Goal: Task Accomplishment & Management: Use online tool/utility

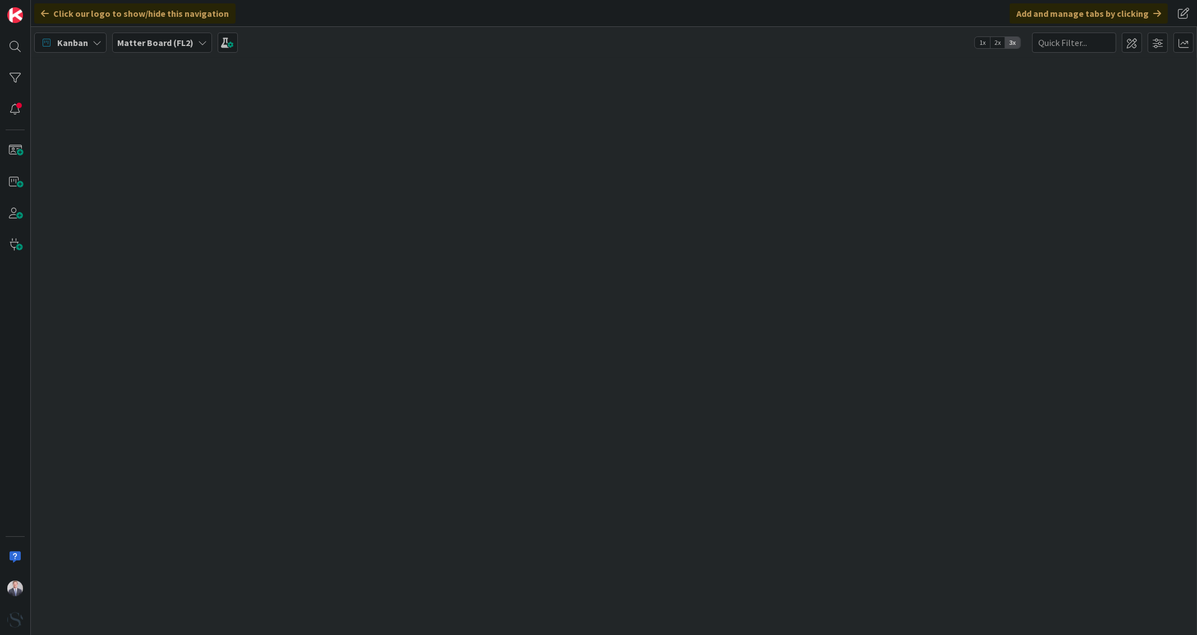
click at [141, 39] on b "Matter Board (FL2)" at bounding box center [155, 42] width 76 height 11
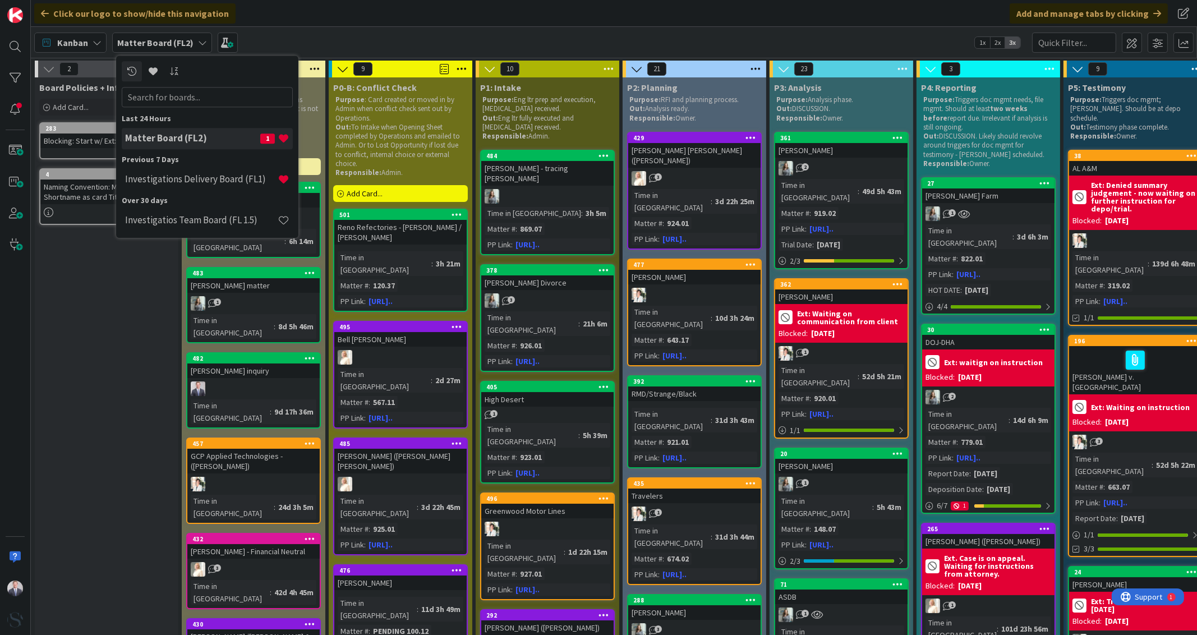
click at [163, 174] on h4 "Investigations Delivery Board (FL1)" at bounding box center [201, 179] width 153 height 11
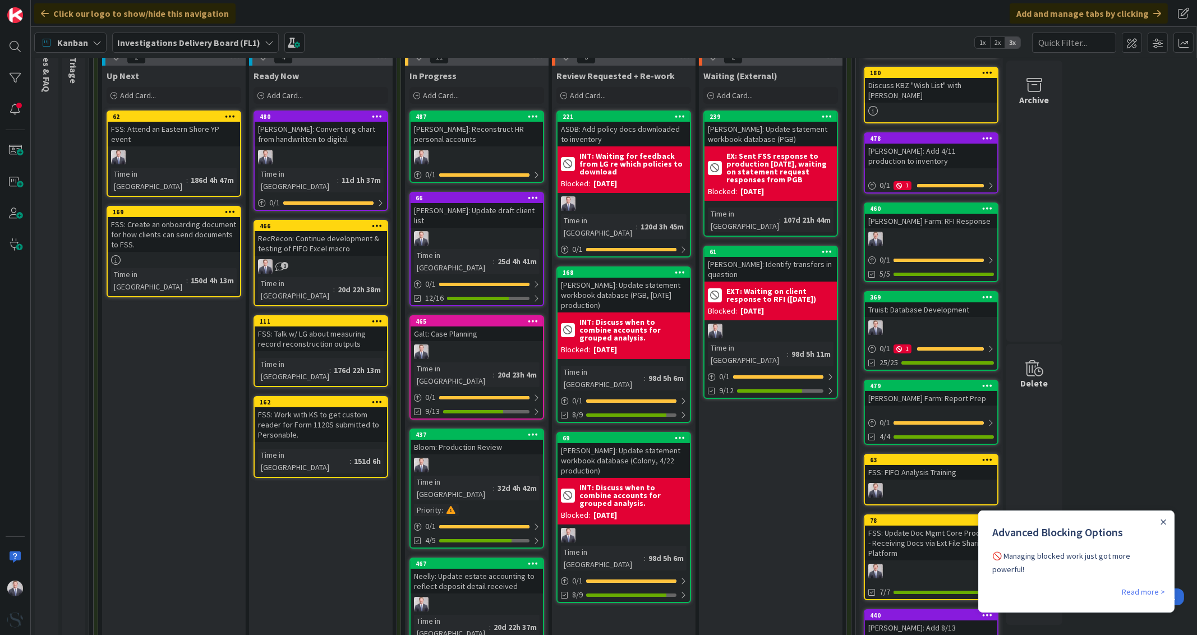
click at [450, 222] on div "Mitchell v. Mitchell: Update draft client list" at bounding box center [477, 215] width 132 height 25
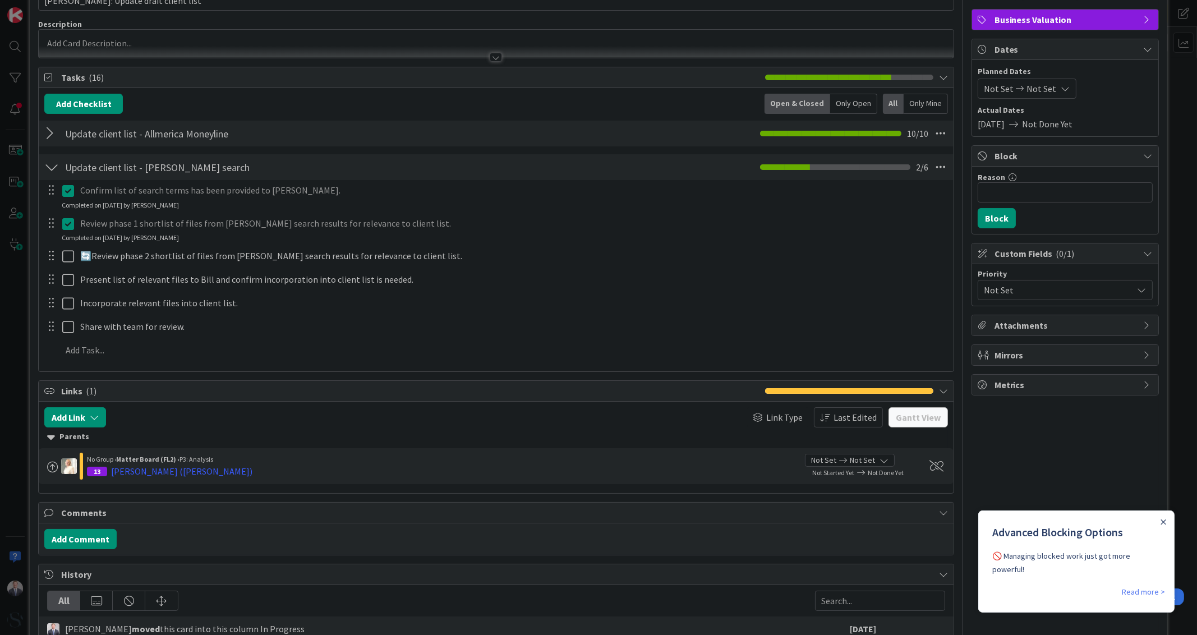
scroll to position [70, 0]
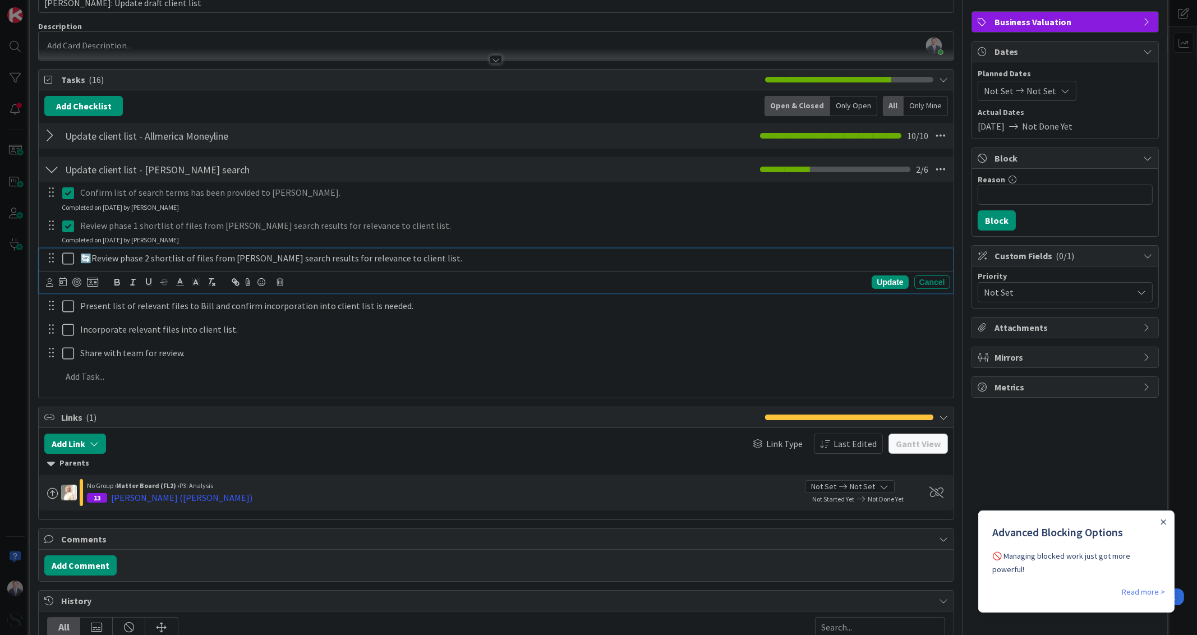
click at [70, 253] on icon at bounding box center [68, 258] width 12 height 13
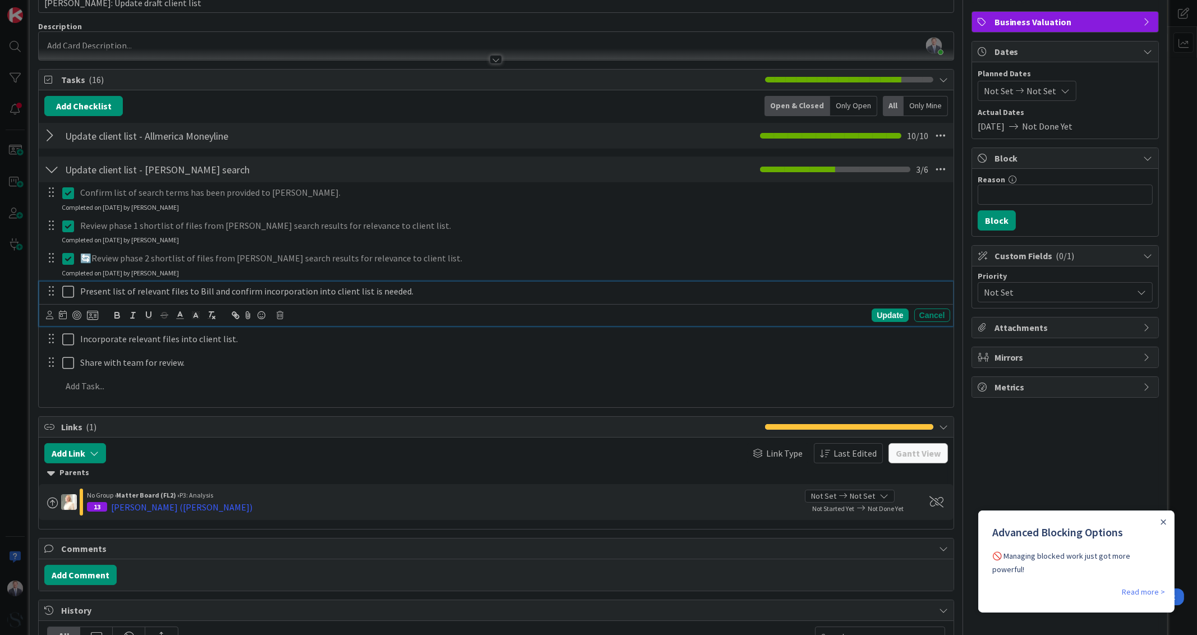
click at [64, 285] on icon at bounding box center [68, 291] width 12 height 13
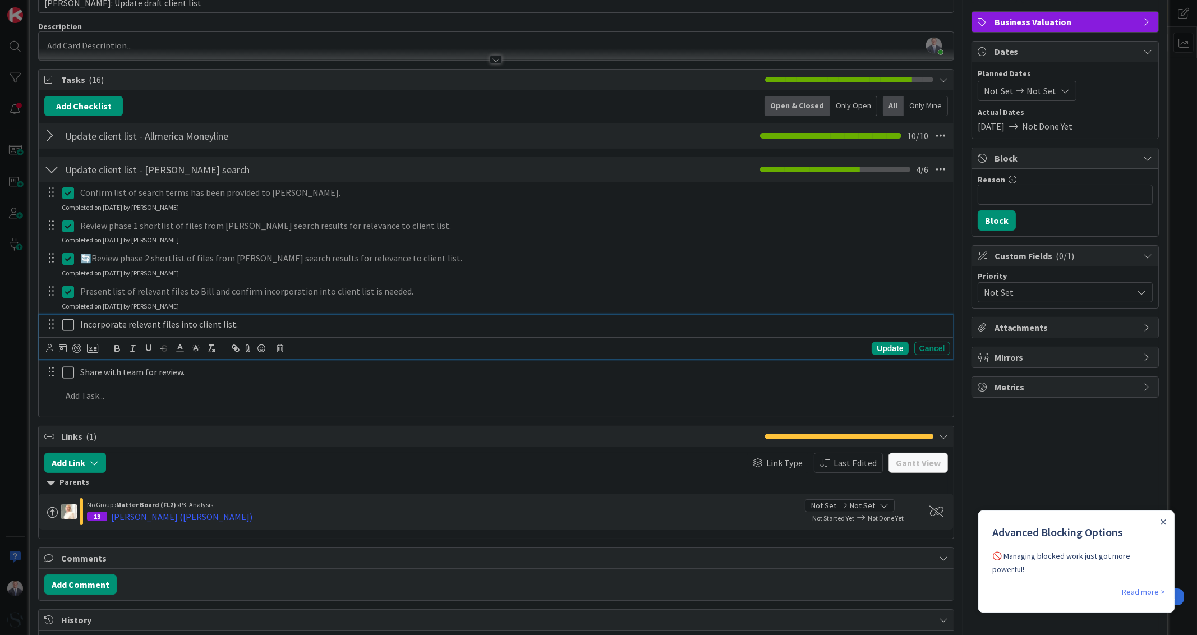
click at [172, 321] on p "Incorporate relevant files into client list." at bounding box center [512, 324] width 865 height 13
click at [892, 345] on div "Update" at bounding box center [890, 348] width 36 height 13
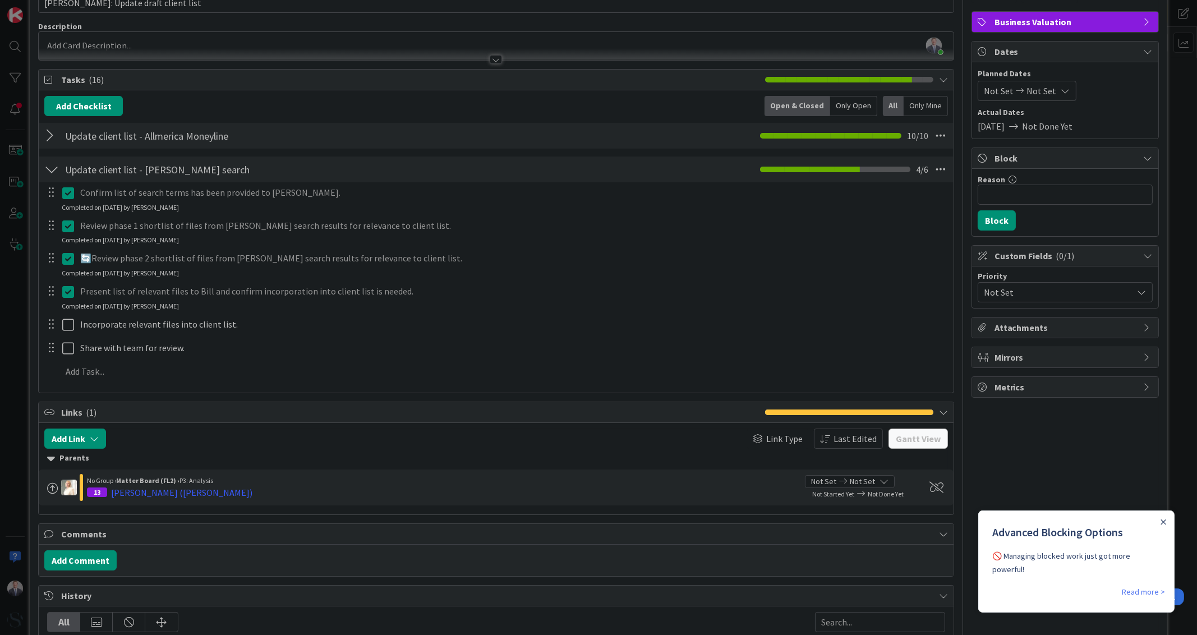
click at [407, 287] on p "Present list of relevant files to Bill and confirm incorporation into client li…" at bounding box center [512, 291] width 865 height 13
click at [394, 291] on p "Present list of relevant files to Bill and confirm incorporation into client li…" at bounding box center [512, 291] width 865 height 13
click at [69, 294] on icon at bounding box center [68, 291] width 12 height 13
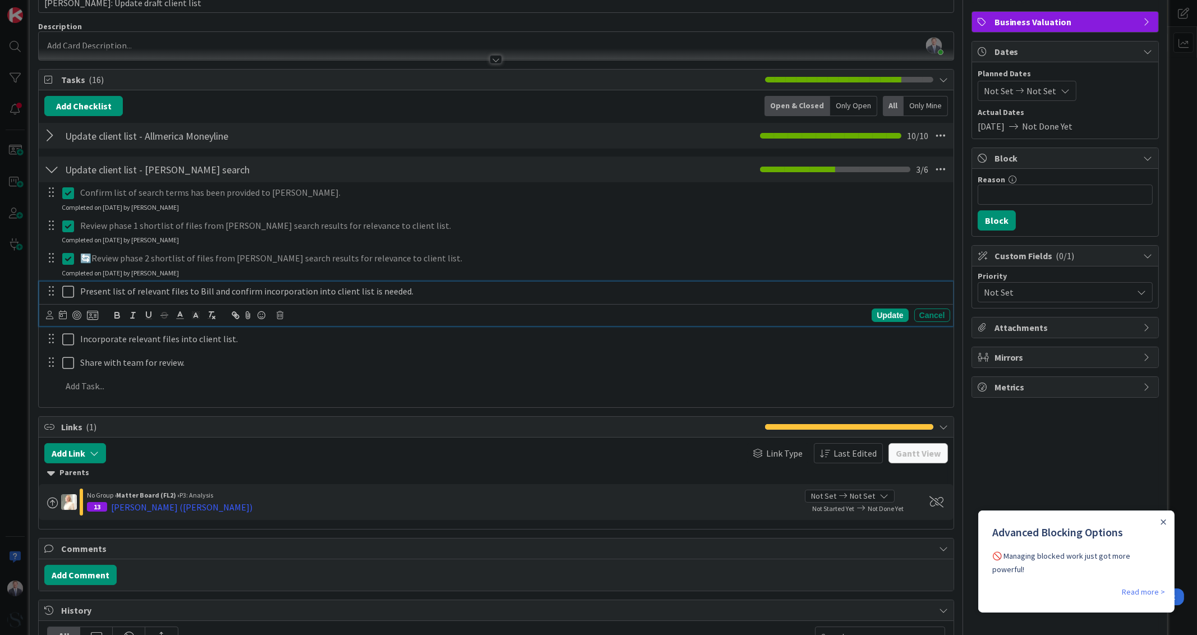
click at [159, 294] on p "Present list of relevant files to Bill and confirm incorporation into client li…" at bounding box center [512, 291] width 865 height 13
drag, startPoint x: 251, startPoint y: 290, endPoint x: 731, endPoint y: 329, distance: 481.7
click at [731, 329] on div "Confirm list of search terms has been provided to Wade. Update Cancel Completed…" at bounding box center [495, 291] width 903 height 218
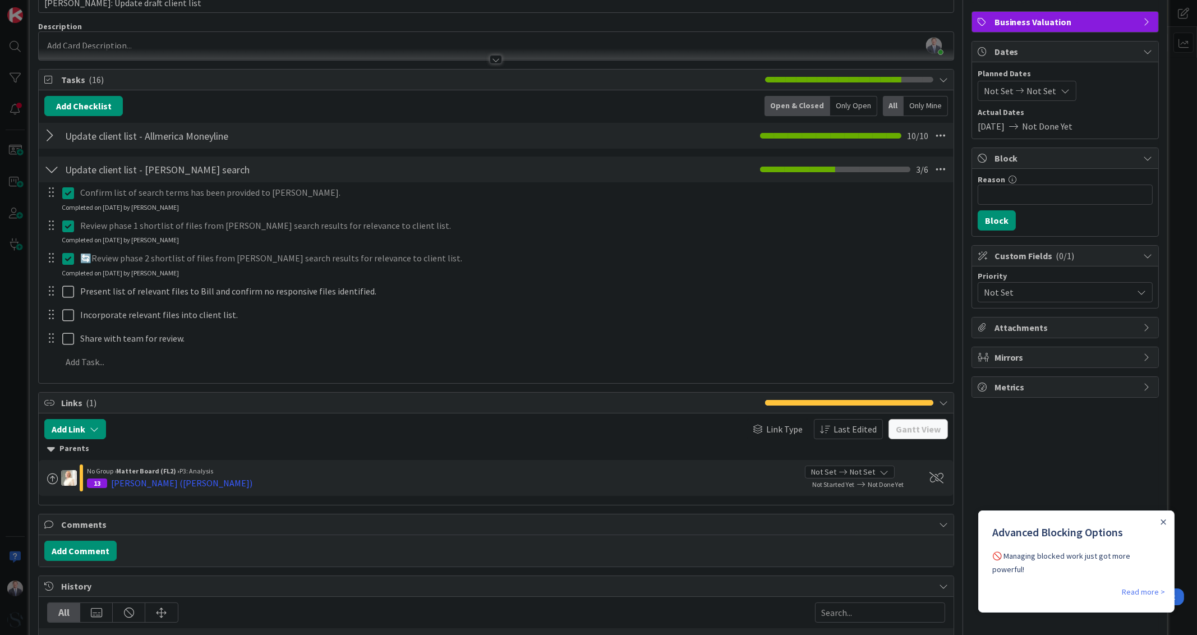
click at [889, 316] on div "Confirm list of search terms has been provided to Wade. Update Cancel Completed…" at bounding box center [495, 279] width 903 height 194
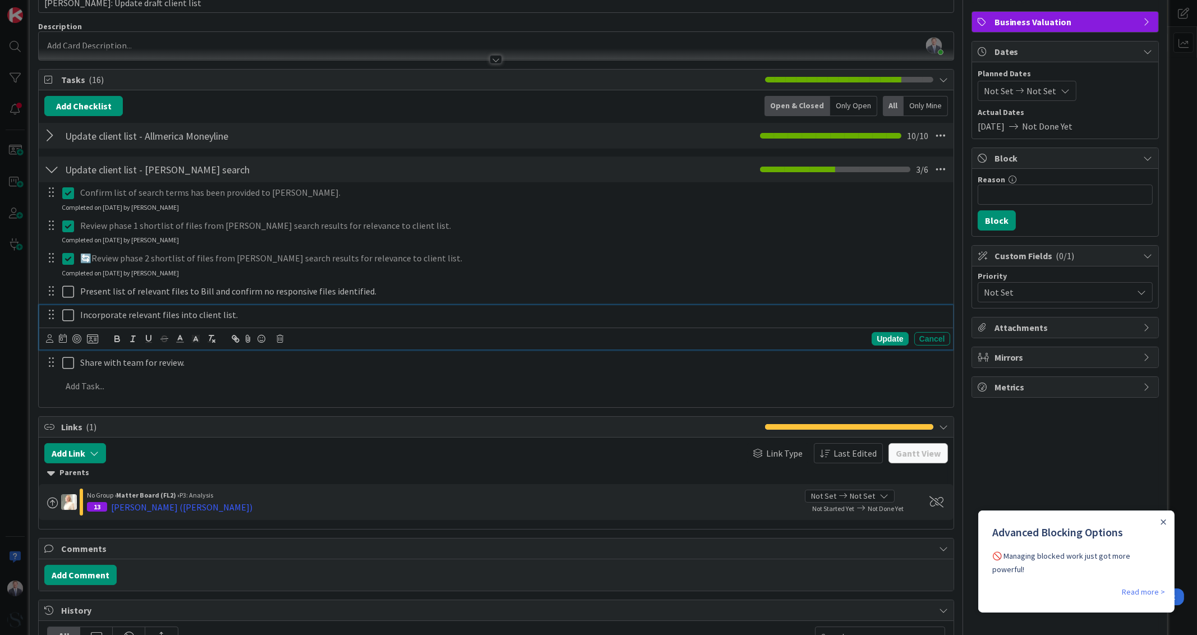
click at [169, 312] on p "Incorporate relevant files into client list." at bounding box center [512, 314] width 865 height 13
click at [282, 335] on icon at bounding box center [279, 339] width 7 height 8
click at [315, 383] on div "Delete" at bounding box center [309, 386] width 42 height 20
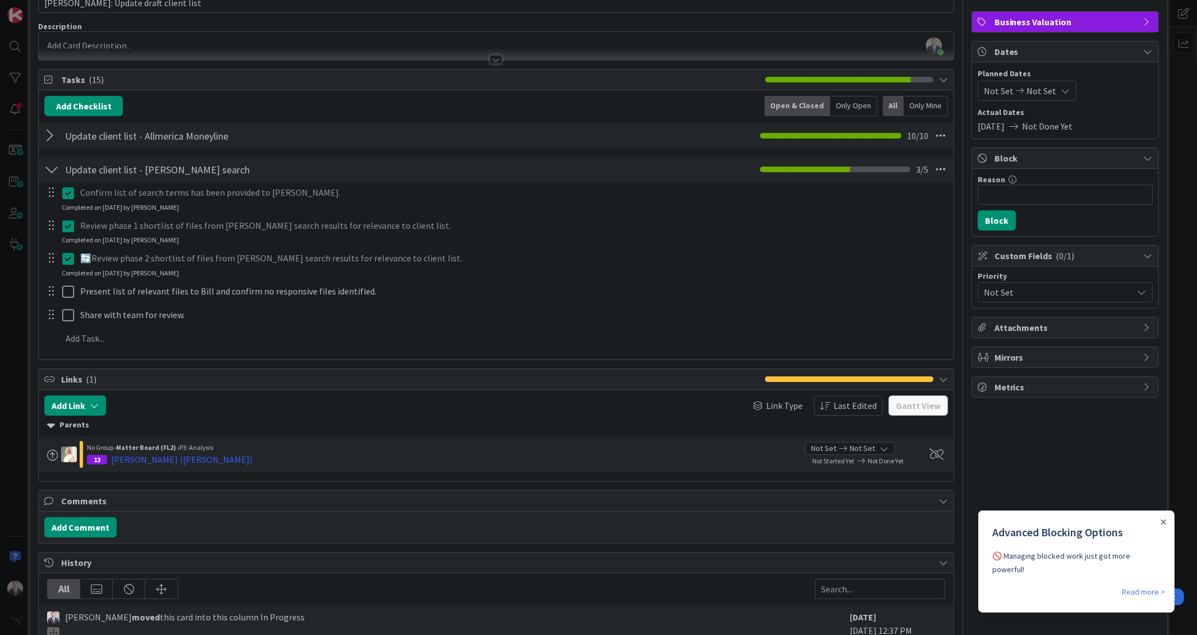
click at [208, 325] on div "Confirm list of search terms has been provided to Wade. Update Cancel Completed…" at bounding box center [495, 267] width 903 height 170
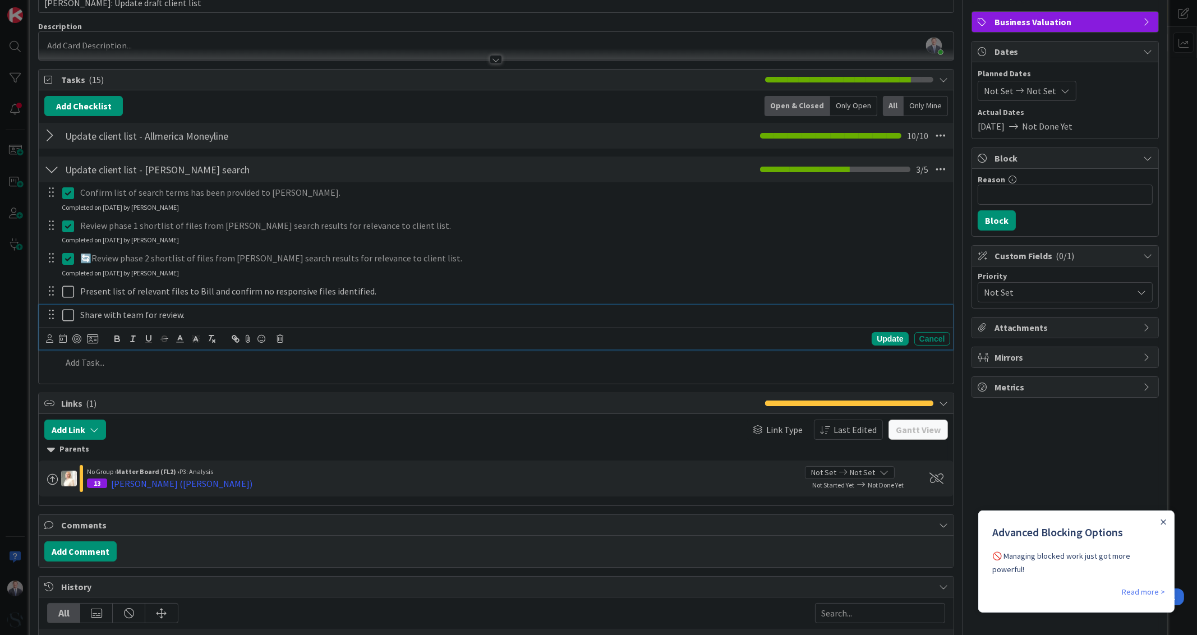
click at [239, 318] on p "Share with team for review." at bounding box center [512, 314] width 865 height 13
click at [275, 336] on div "Update Cancel" at bounding box center [497, 339] width 903 height 16
click at [281, 336] on icon at bounding box center [279, 339] width 7 height 8
click at [319, 382] on div "Delete" at bounding box center [309, 386] width 42 height 20
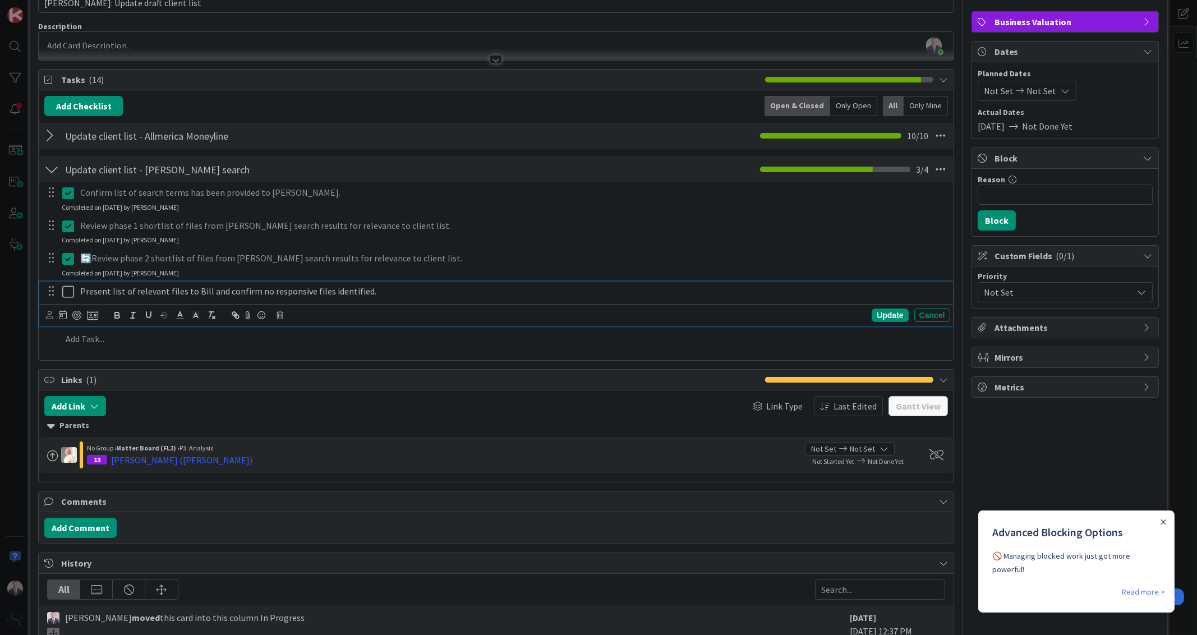
click at [67, 293] on icon at bounding box center [68, 291] width 12 height 13
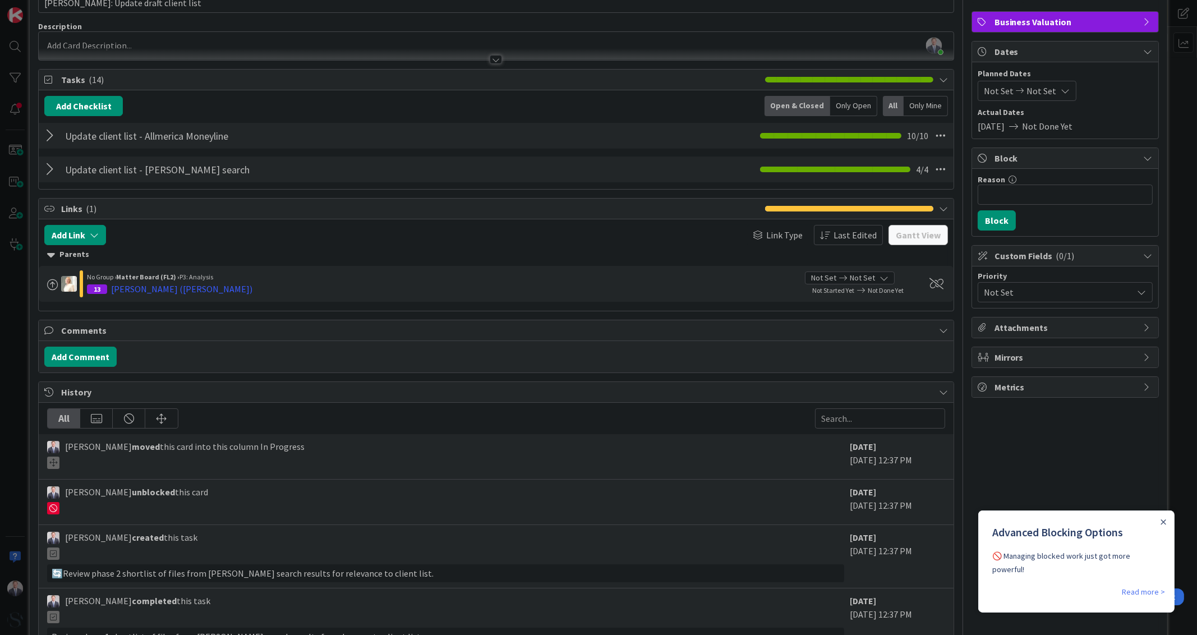
scroll to position [0, 0]
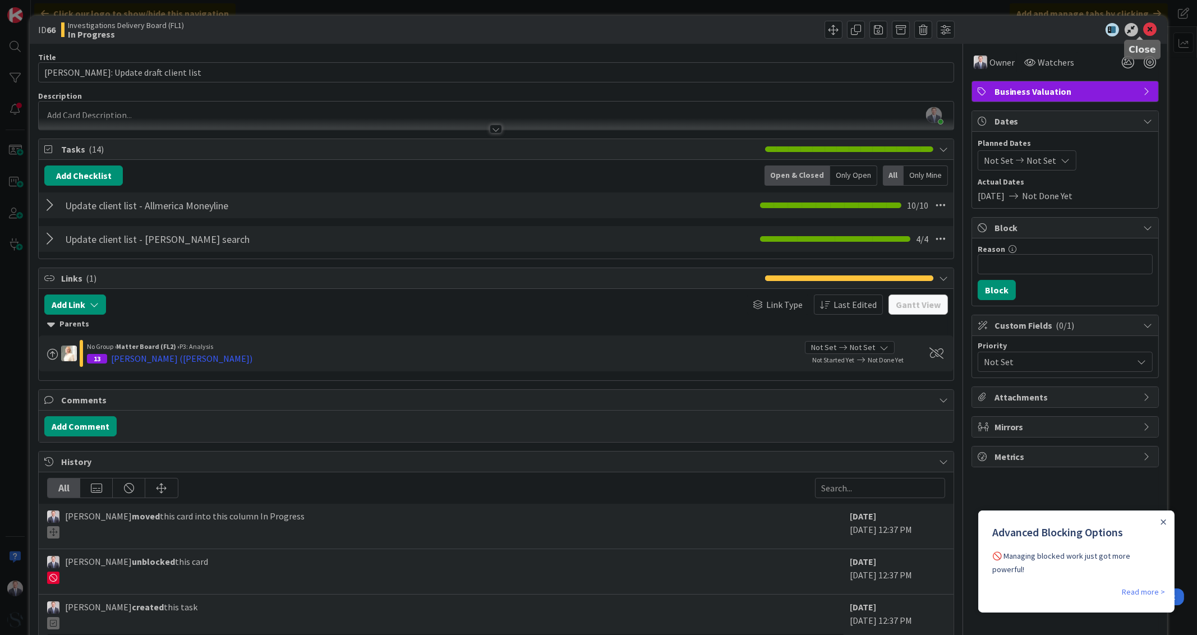
click at [1144, 28] on icon at bounding box center [1150, 29] width 13 height 13
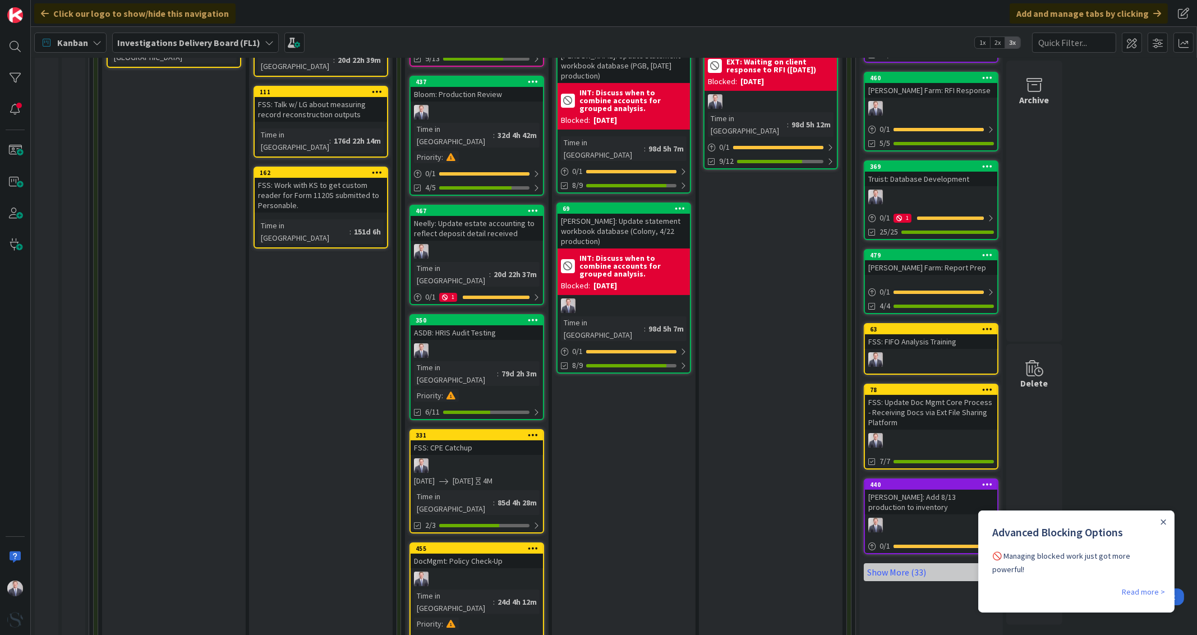
scroll to position [408, 0]
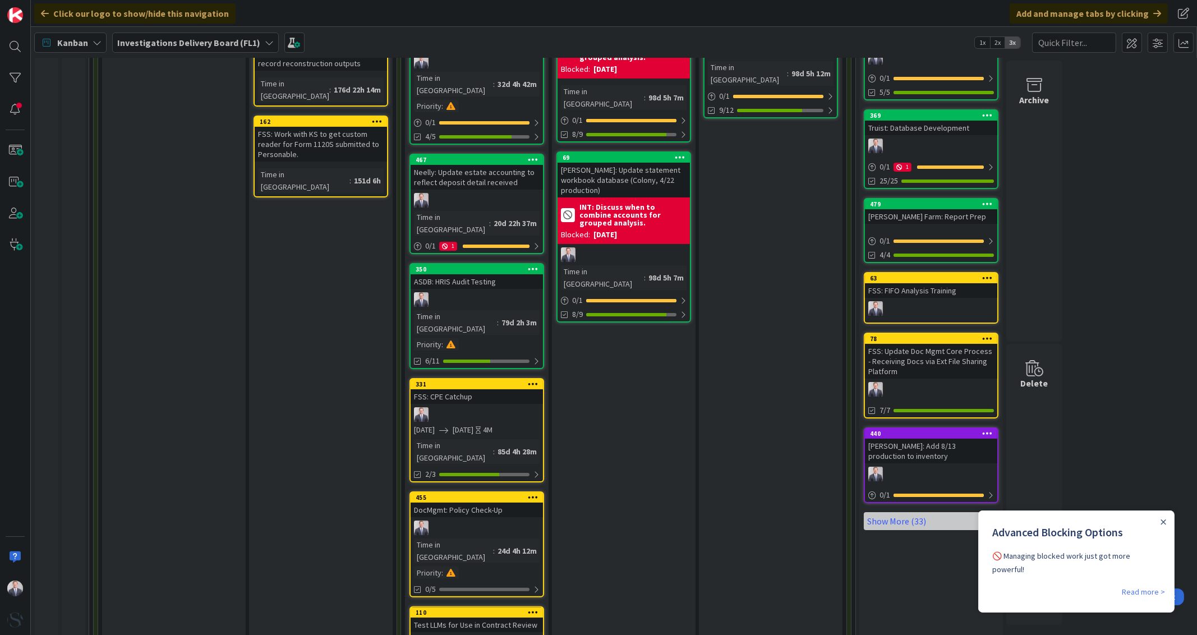
click at [468, 407] on div at bounding box center [477, 414] width 132 height 15
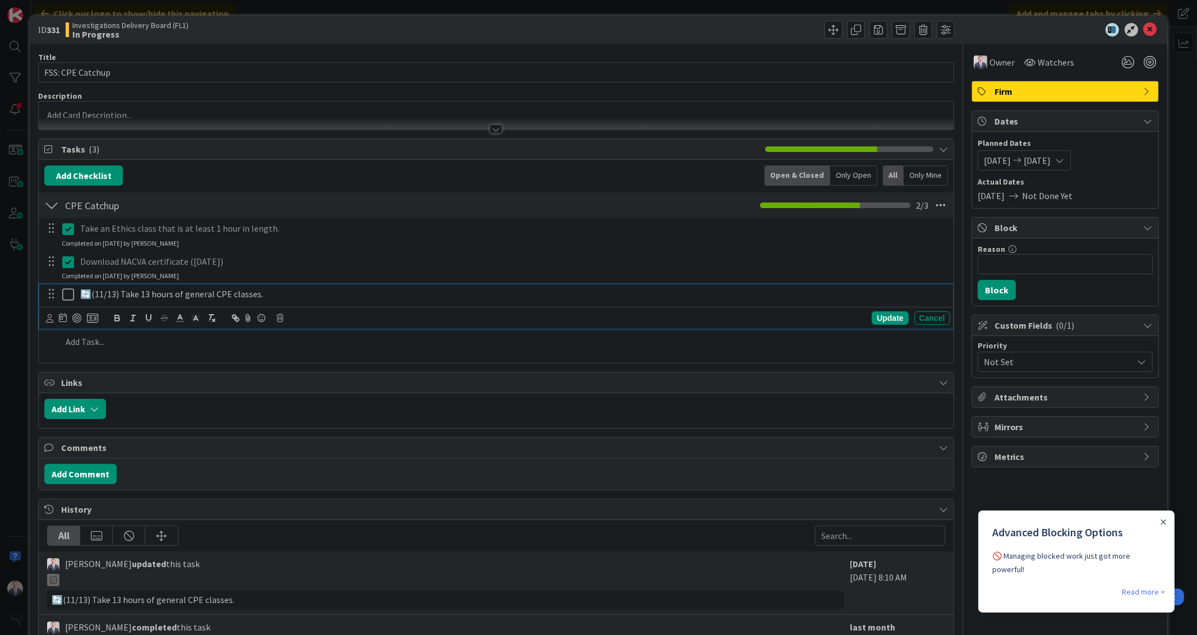
click at [104, 295] on p "🔄(11/13) Take 13 hours of general CPE classes." at bounding box center [512, 294] width 865 height 13
click at [872, 313] on div "Update" at bounding box center [890, 317] width 36 height 13
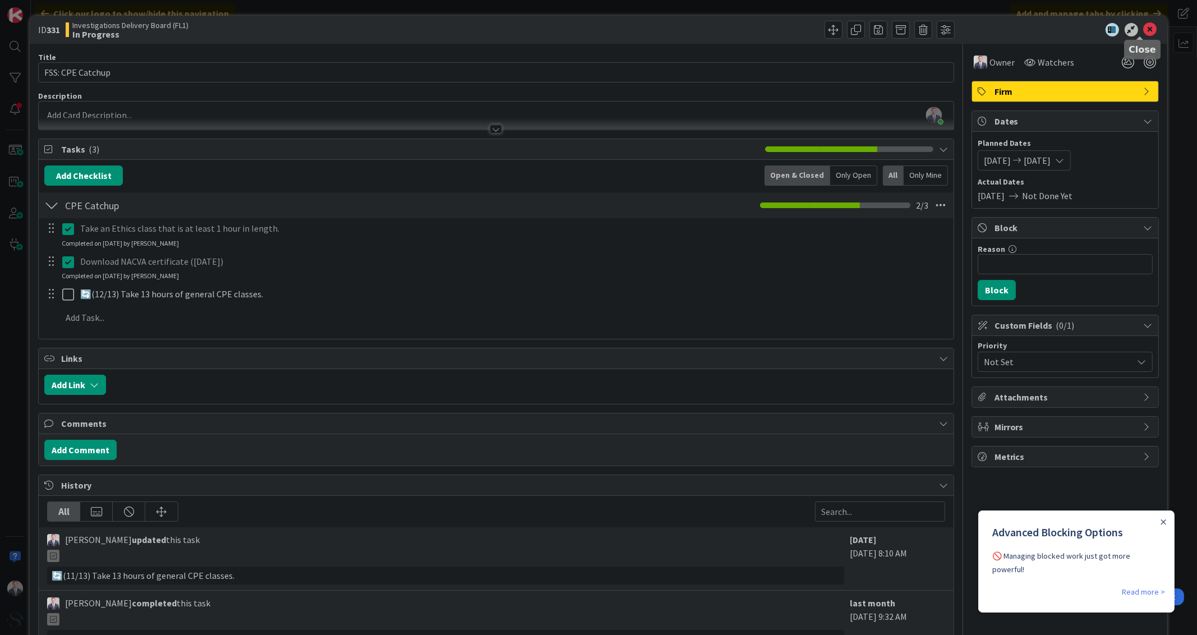
click at [1144, 29] on icon at bounding box center [1150, 29] width 13 height 13
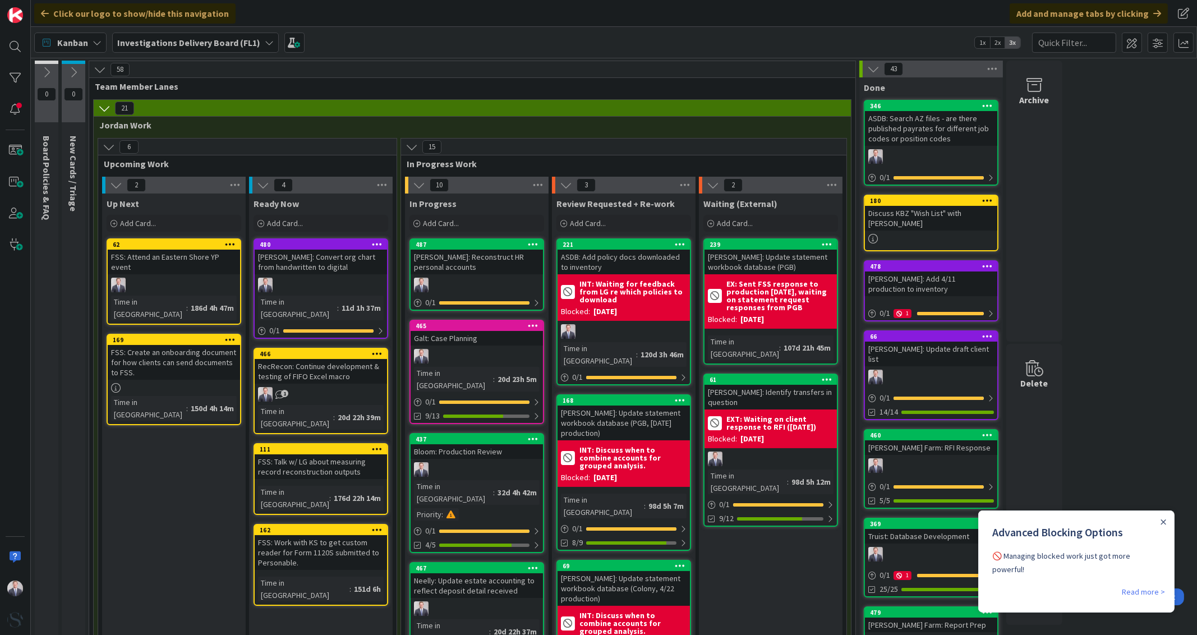
click at [290, 228] on span "Add Card..." at bounding box center [285, 223] width 36 height 10
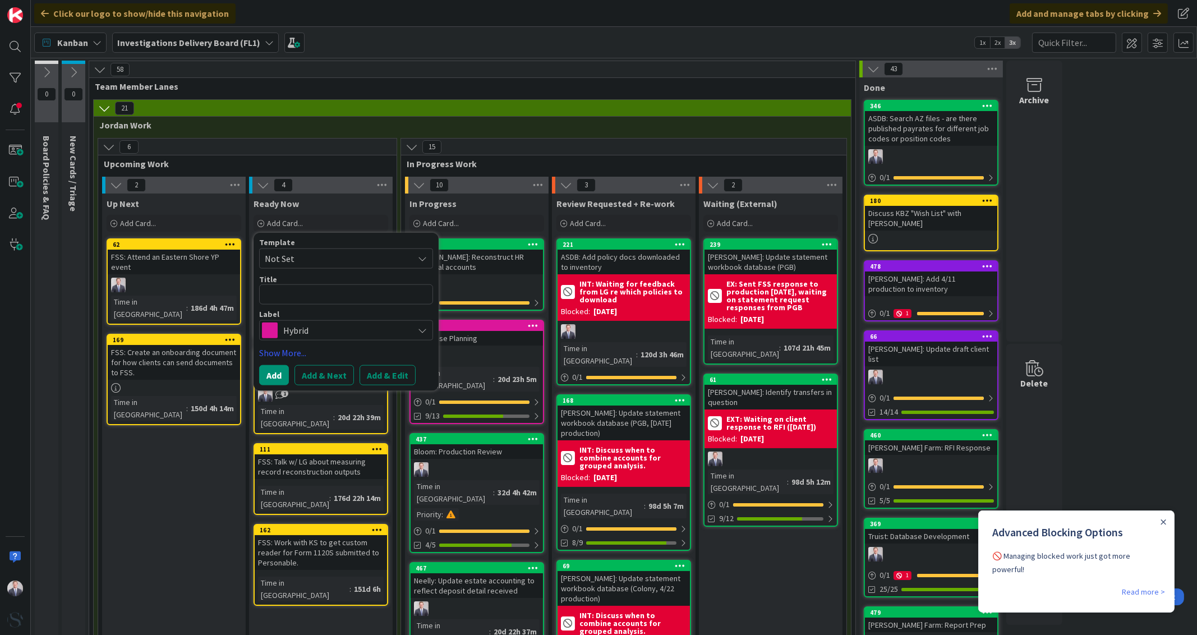
click at [289, 330] on span "Hybrid" at bounding box center [345, 330] width 125 height 16
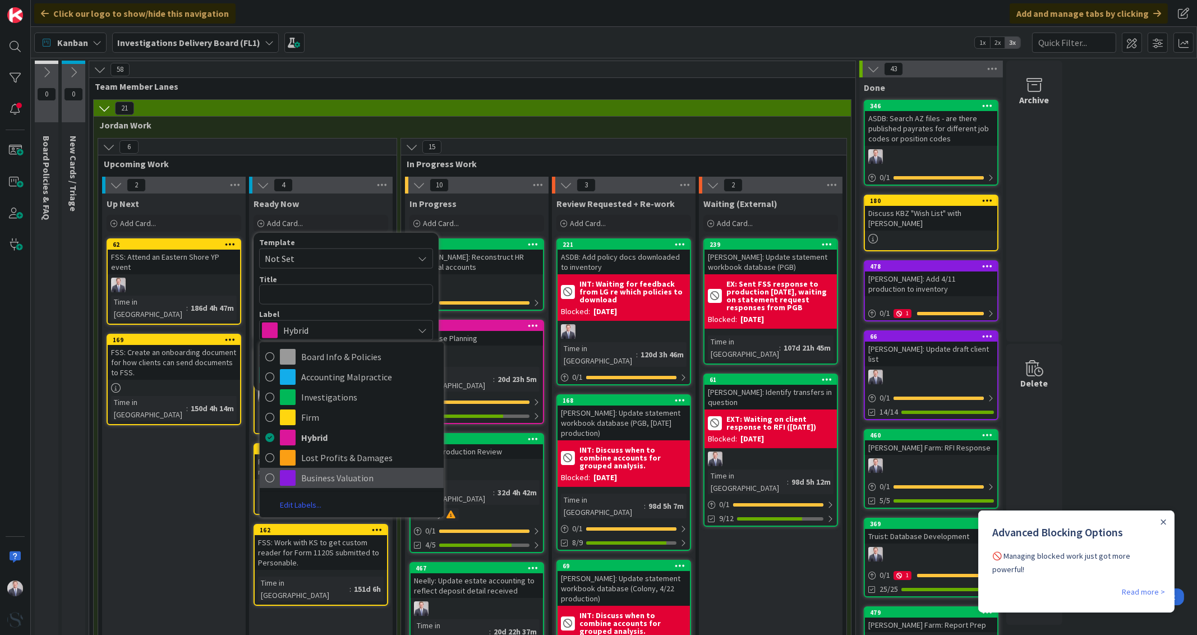
click at [306, 481] on span "Business Valuation" at bounding box center [369, 477] width 137 height 17
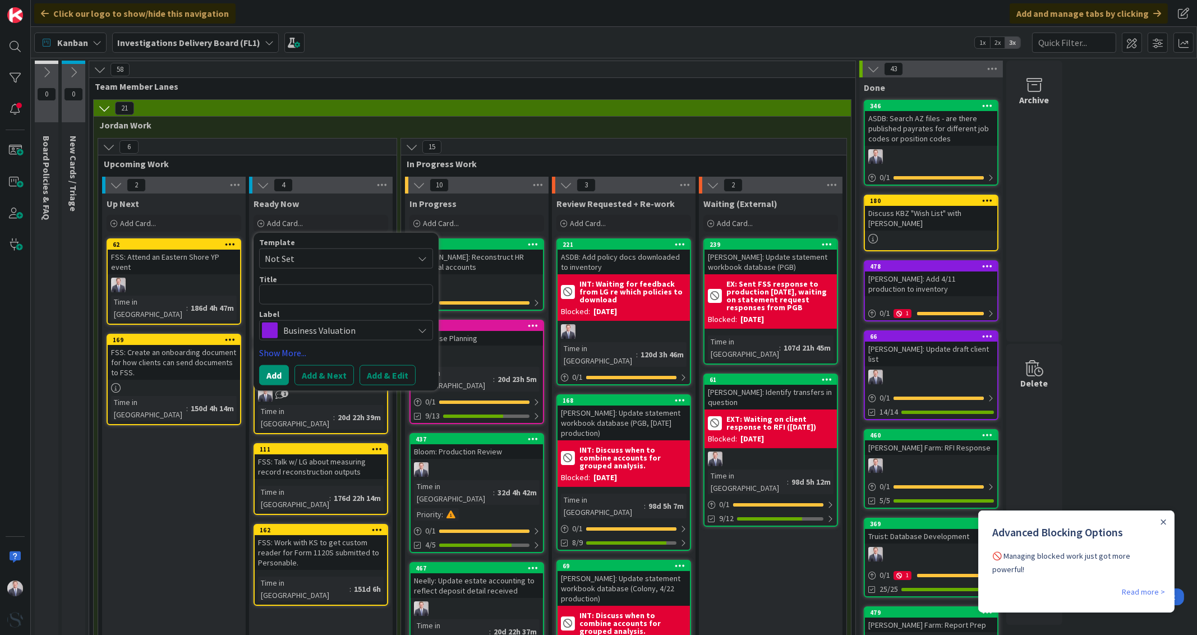
click at [298, 349] on link "Show More..." at bounding box center [346, 352] width 174 height 13
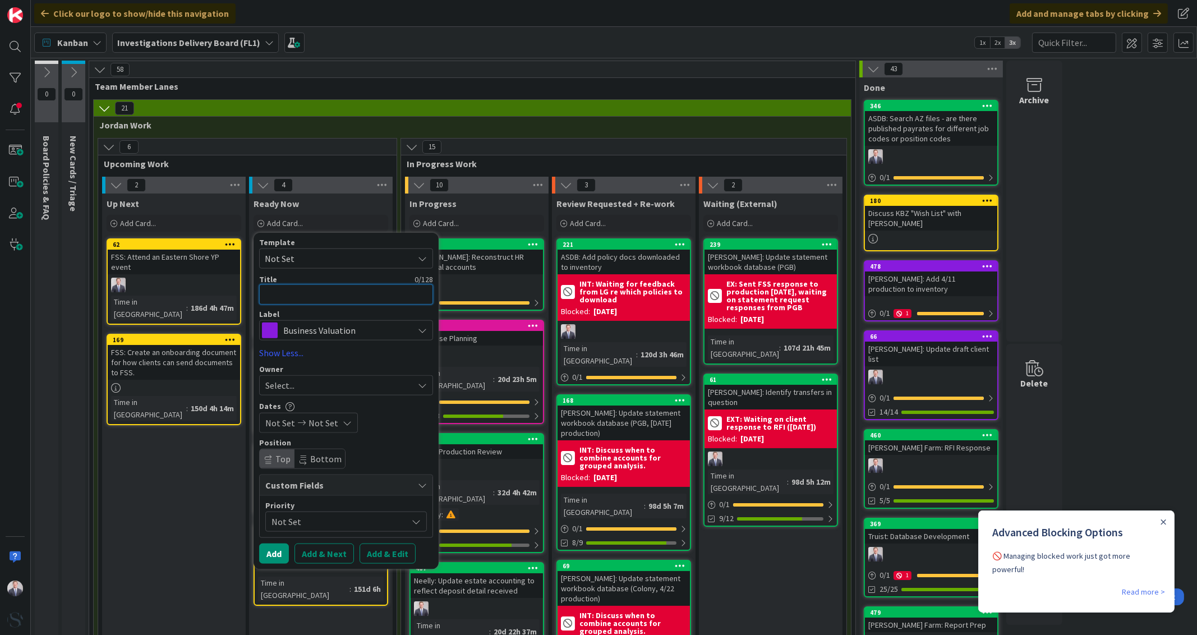
click at [294, 289] on textarea at bounding box center [346, 294] width 174 height 20
type textarea "x"
type textarea "C"
type textarea "x"
type textarea "Co"
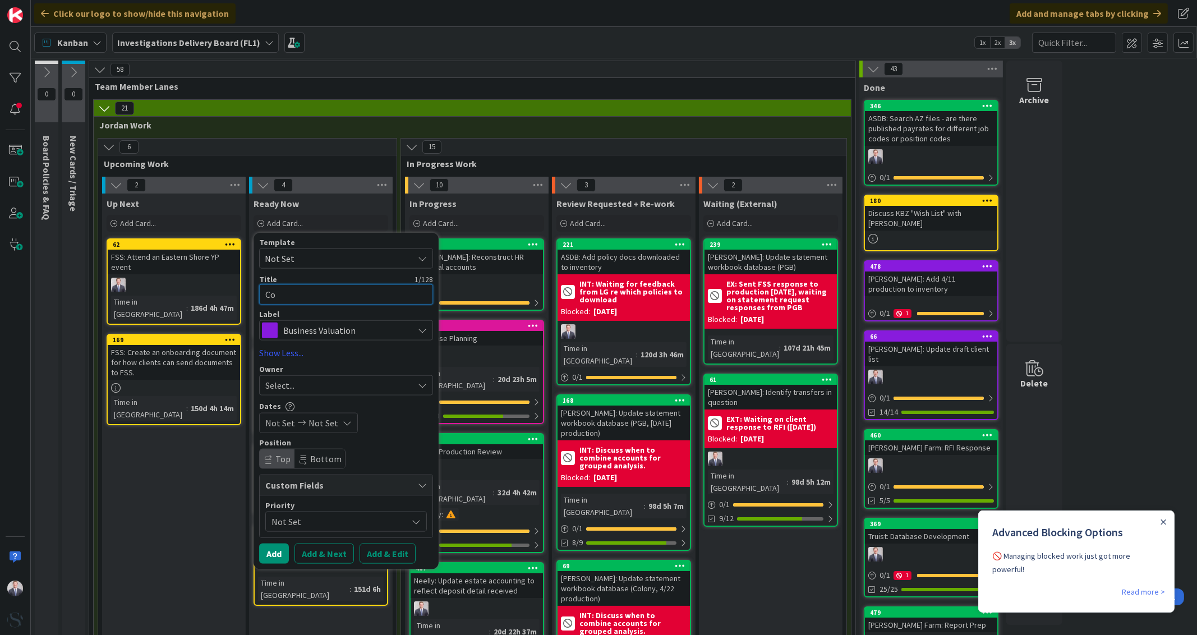
type textarea "x"
type textarea "Cor"
type textarea "x"
type textarea "Corn"
type textarea "x"
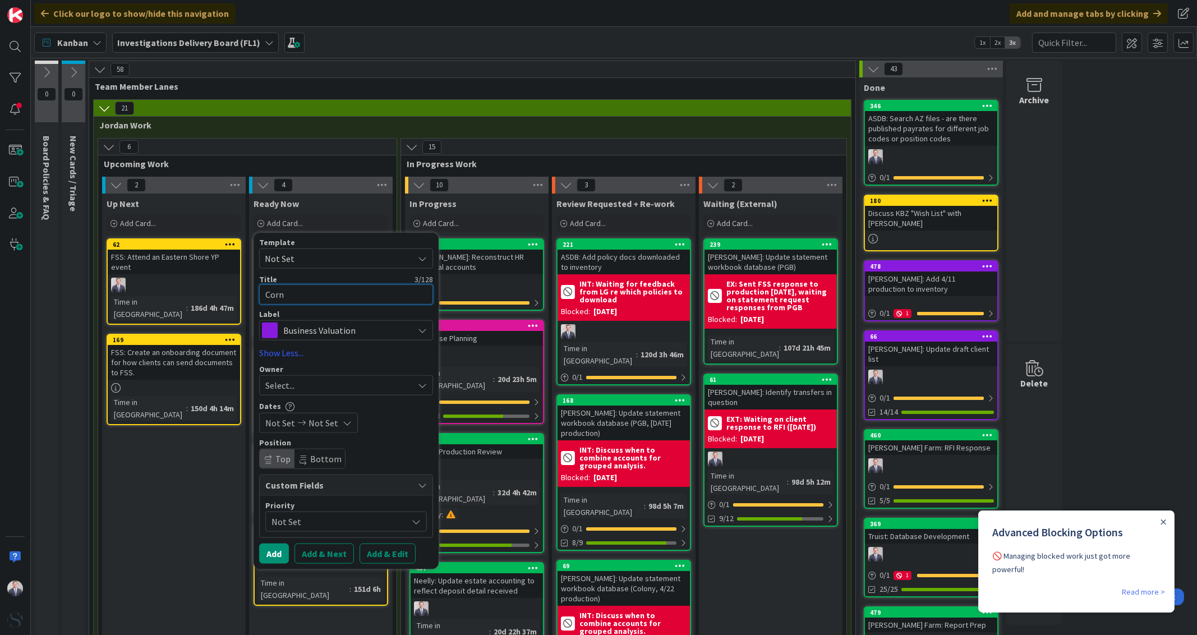
type textarea "Corne"
type textarea "x"
type textarea "Cornet"
type textarea "x"
type textarea "Cornett"
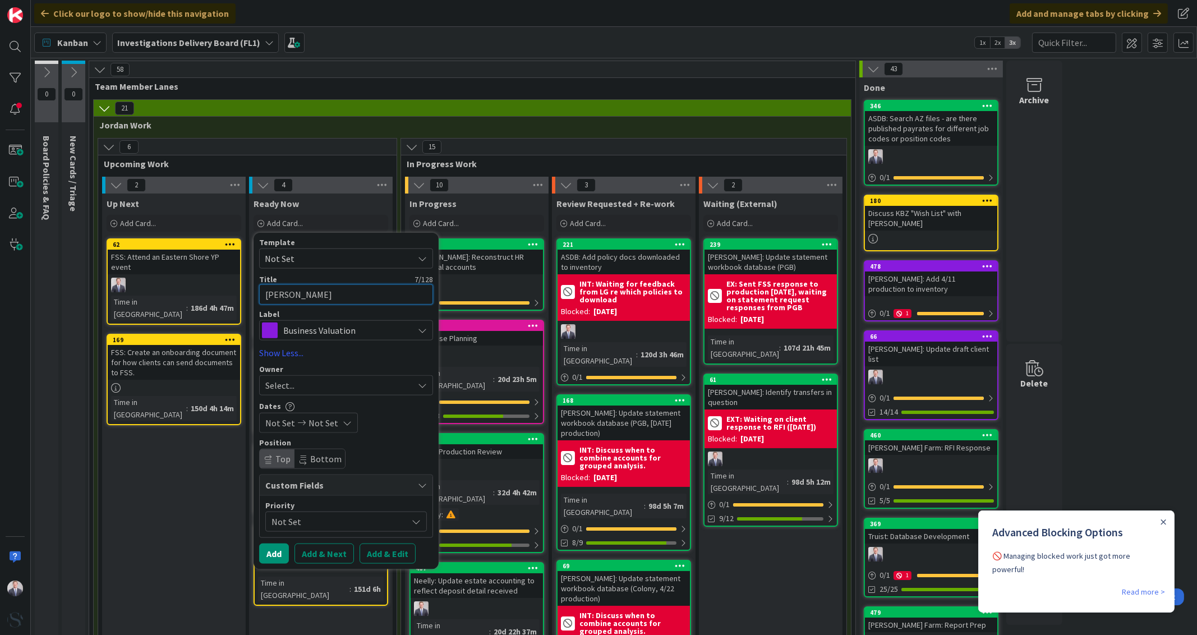
type textarea "x"
type textarea "Cornett:"
type textarea "x"
type textarea "Cornett:"
type textarea "x"
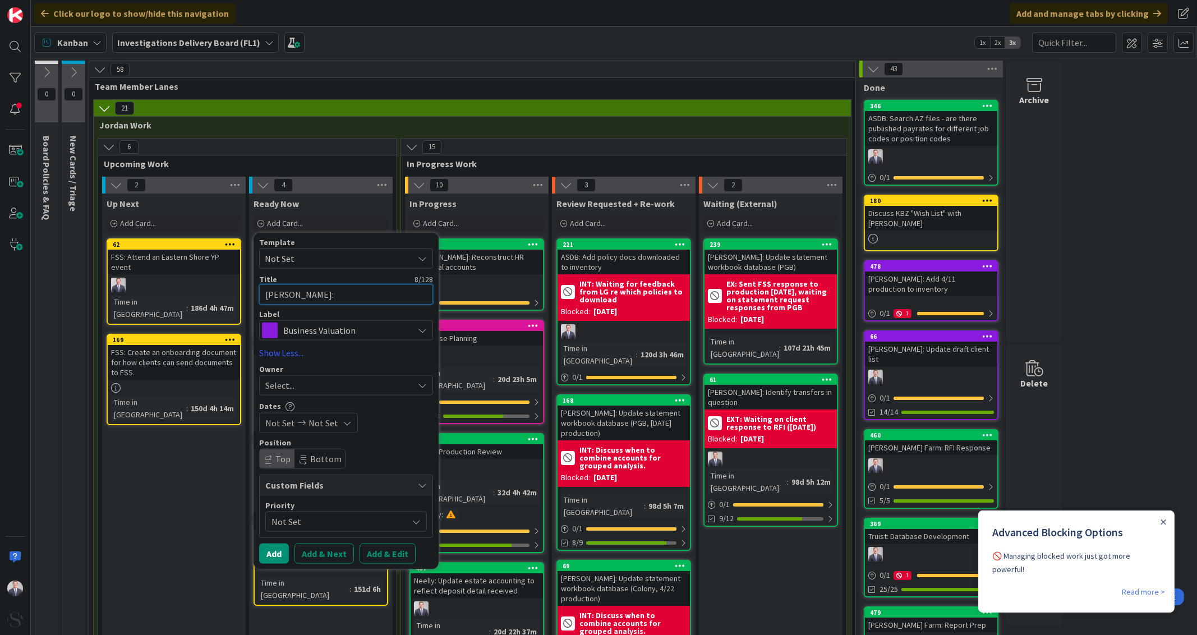
type textarea "Cornett: U"
type textarea "x"
type textarea "Cornett: UU"
type textarea "x"
type textarea "Cornett: U"
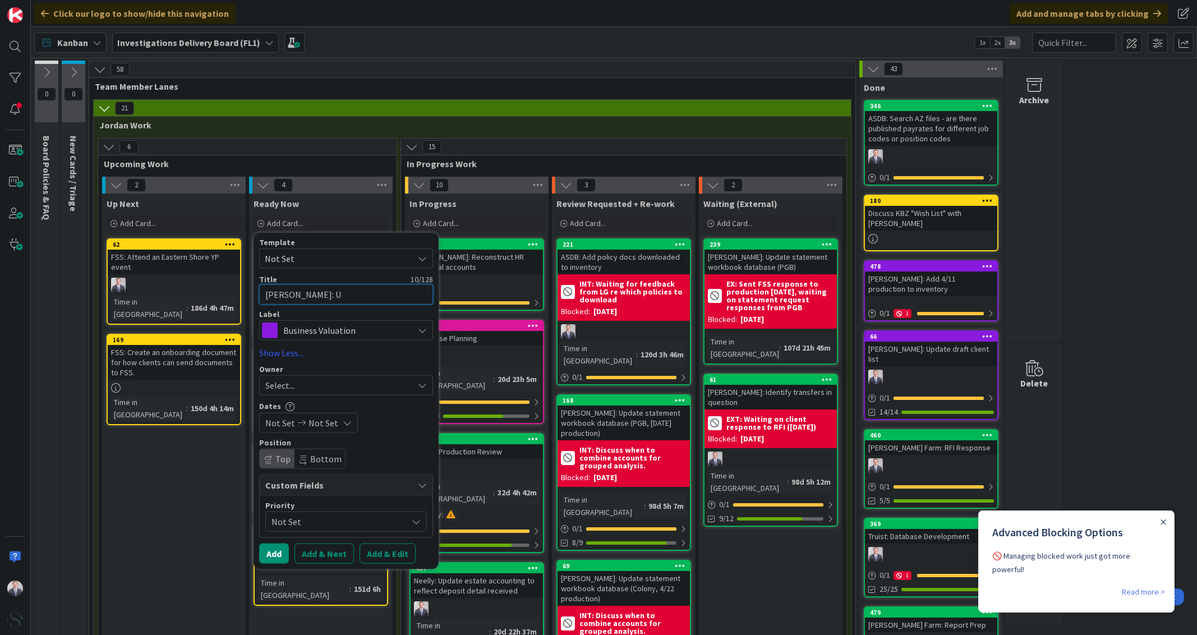
type textarea "x"
type textarea "Cornett: Up"
type textarea "x"
type textarea "Cornett: Upd"
type textarea "x"
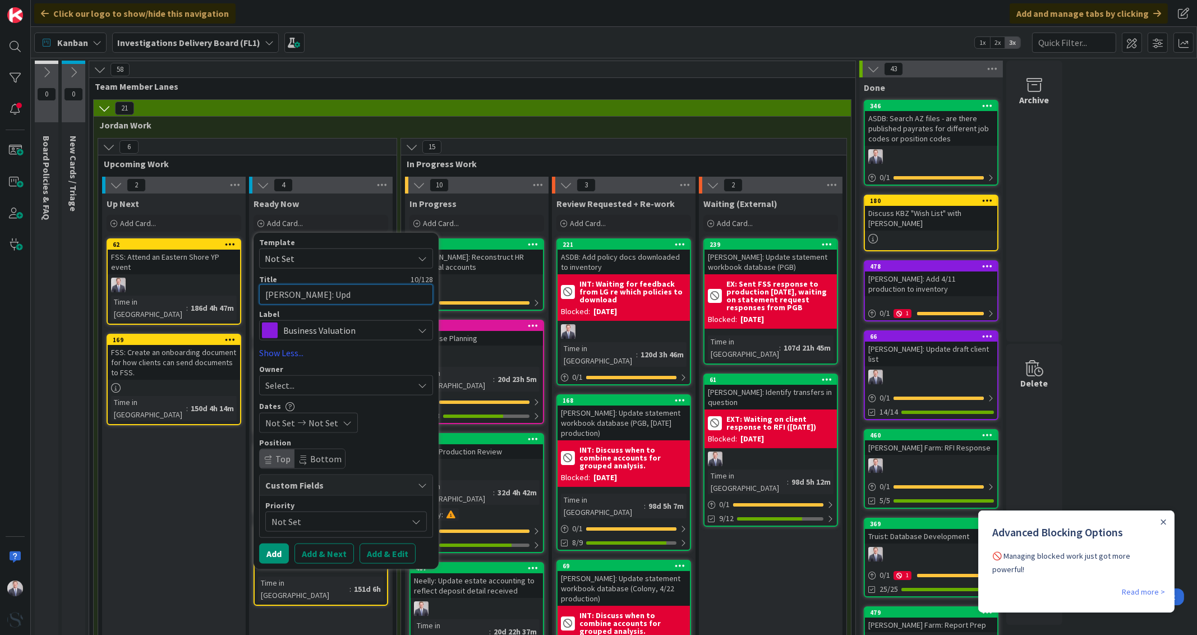
type textarea "Cornett: Upda"
type textarea "x"
type textarea "Cornett: Updae"
type textarea "x"
type textarea "Cornett: Updae"
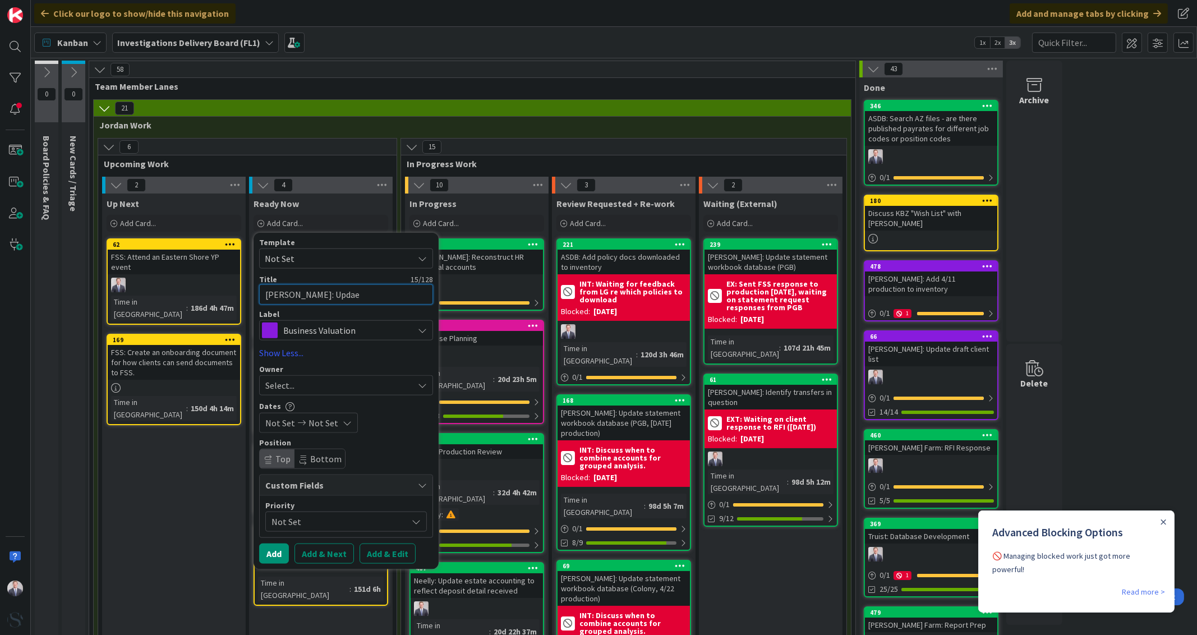
type textarea "x"
type textarea "Cornett: Updae d"
type textarea "x"
type textarea "Cornett: Updae do"
type textarea "x"
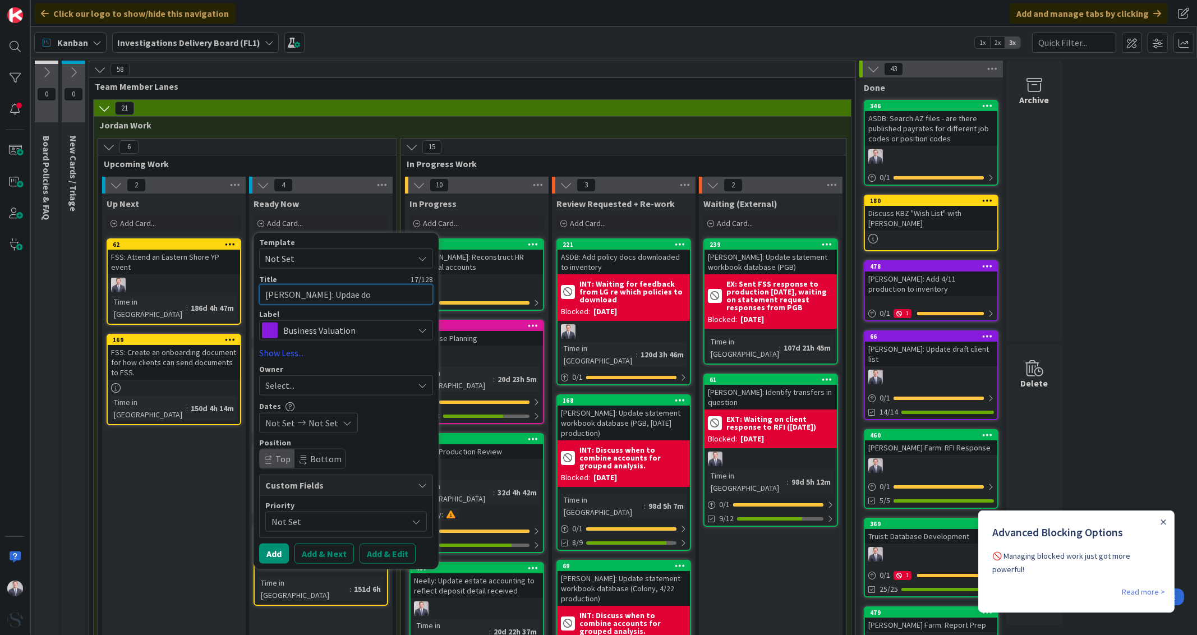
type textarea "Cornett: Updae d"
type textarea "x"
type textarea "Cornett: Updae"
type textarea "x"
type textarea "Cornett: Updaet"
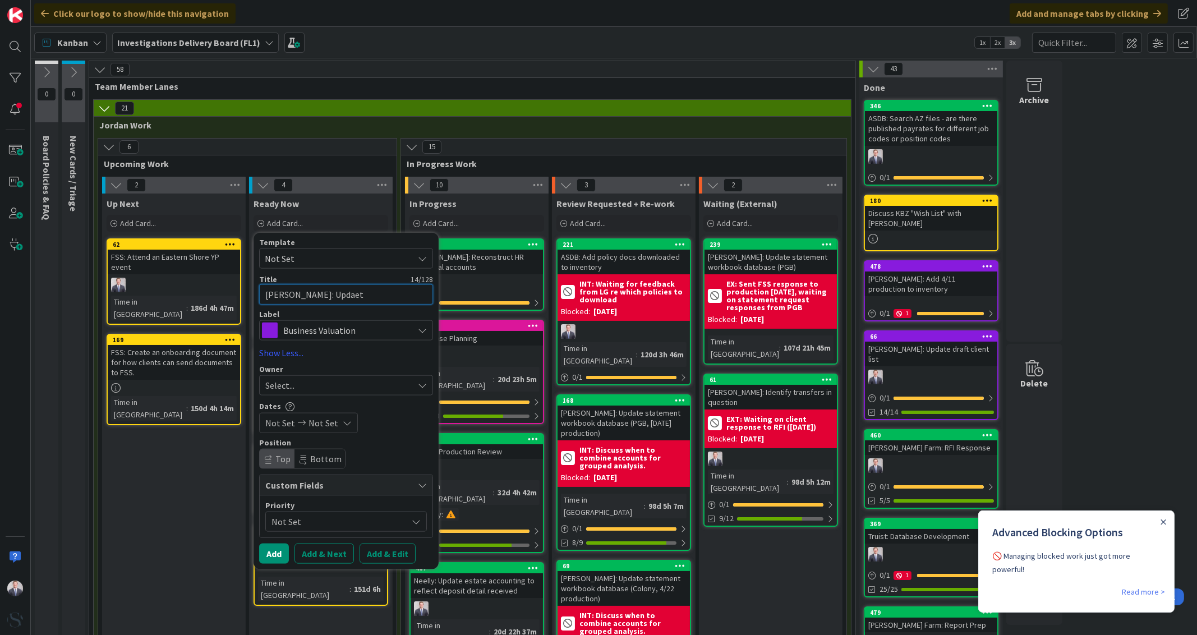
type textarea "x"
type textarea "Cornett: Updae"
type textarea "x"
type textarea "Cornett: Updaee"
type textarea "x"
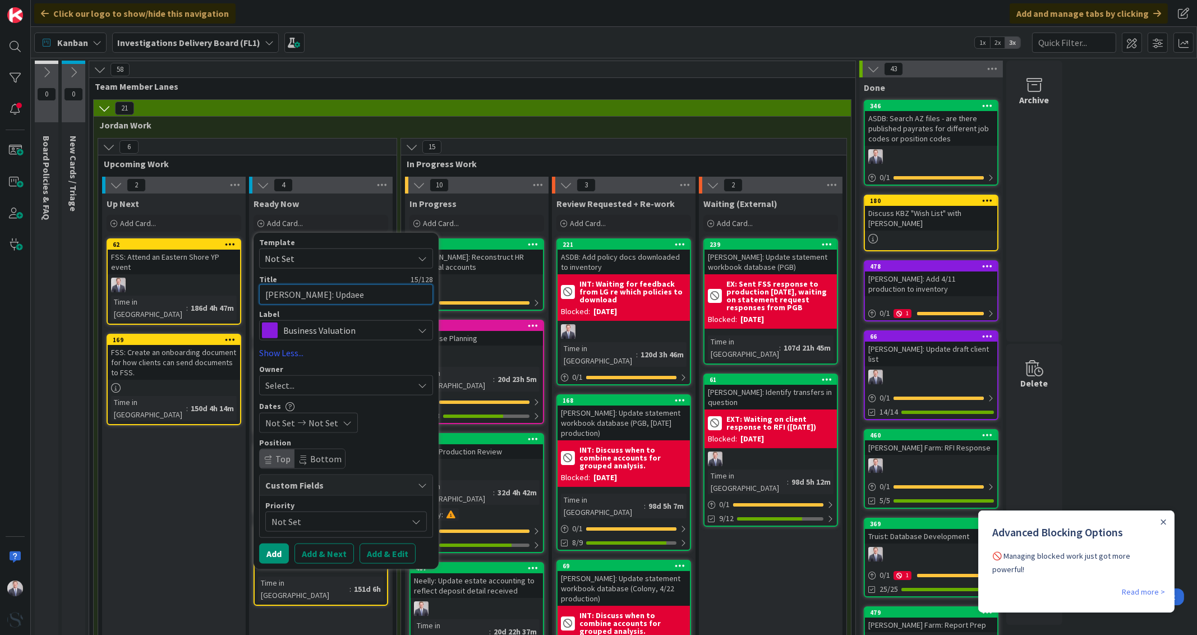
type textarea "Cornett: Updae"
type textarea "x"
type textarea "Cornett: Upda"
type textarea "x"
type textarea "Cornett: Updat"
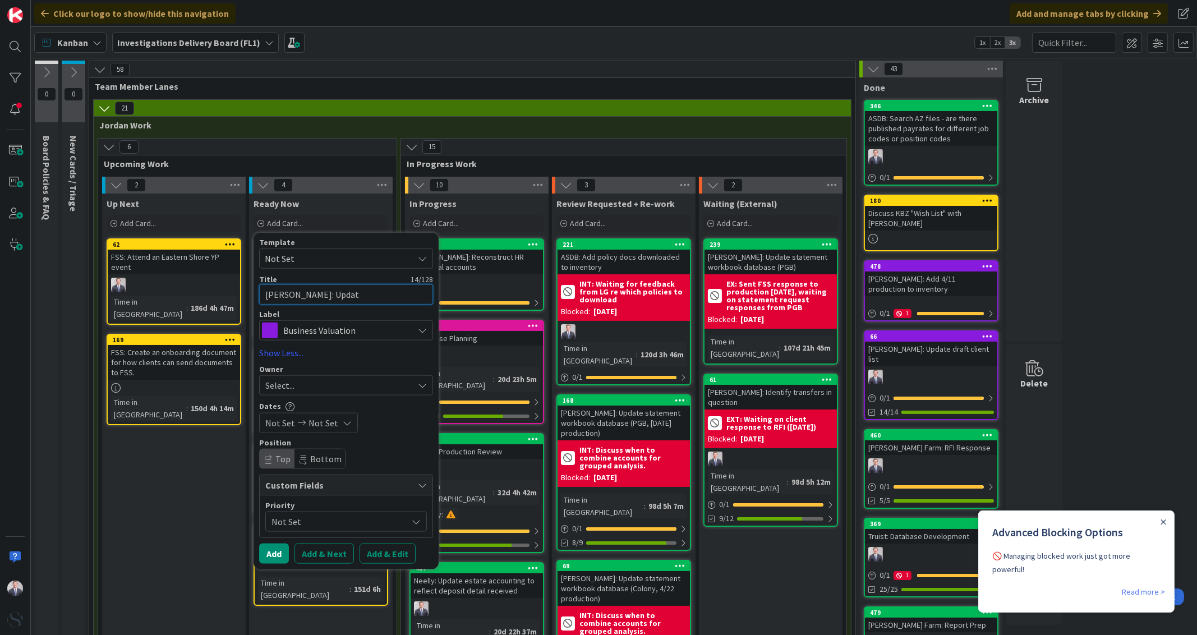
type textarea "x"
type textarea "Cornett: Update"
type textarea "x"
type textarea "Cornett: Update"
type textarea "x"
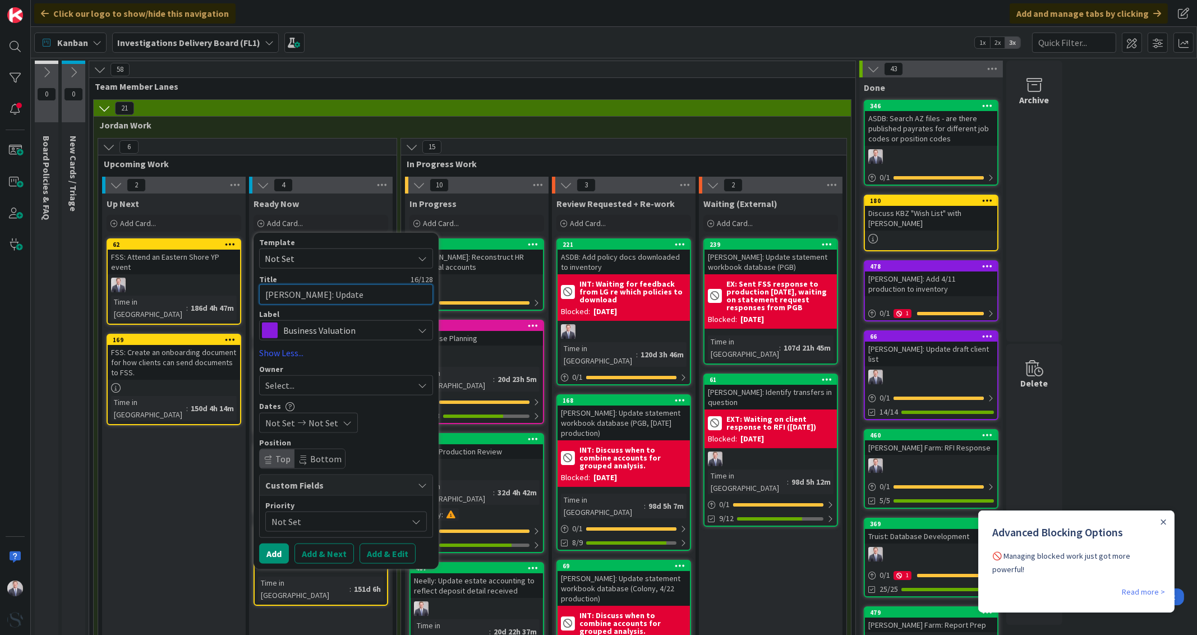
type textarea "Cornett: Update i"
type textarea "x"
type textarea "Cornett: Update in"
type textarea "x"
type textarea "Cornett: Update inv"
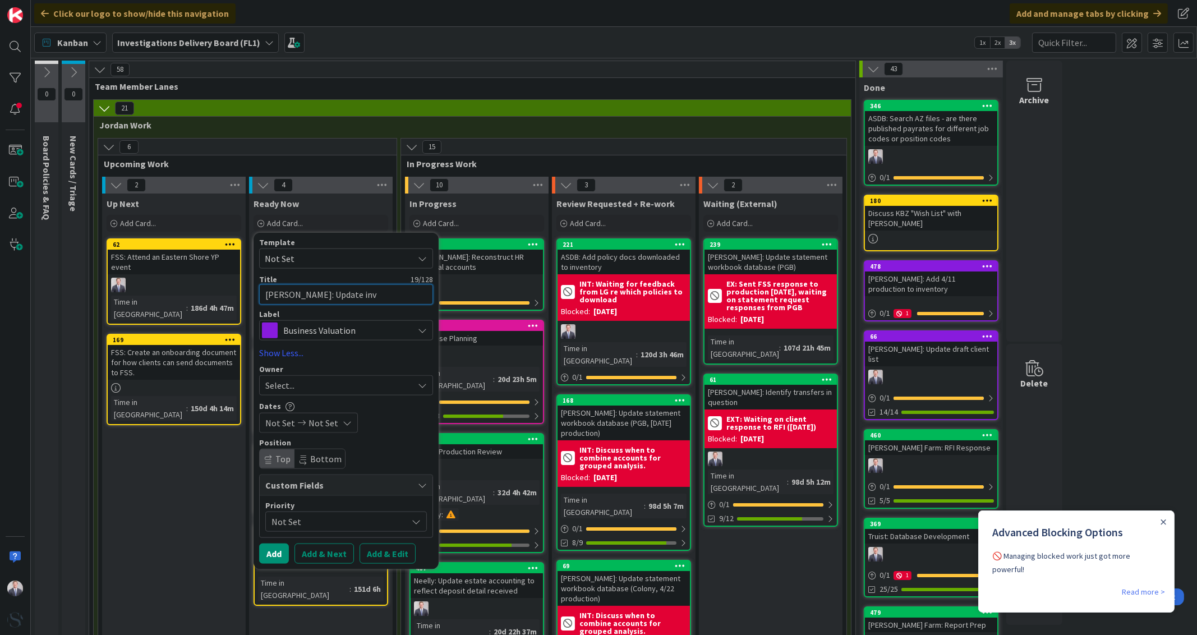
type textarea "x"
type textarea "Cornett: Update inve"
type textarea "x"
type textarea "Cornett: Update inven"
type textarea "x"
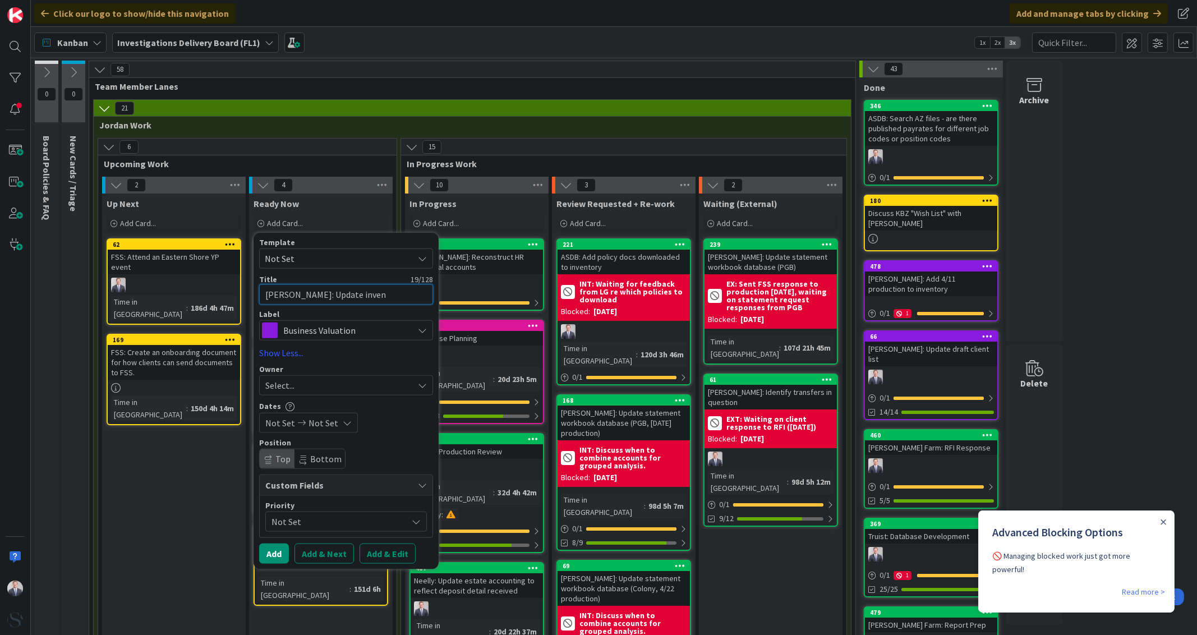
type textarea "Cornett: Update invent"
type textarea "x"
type textarea "Cornett: Update invento"
type textarea "x"
type textarea "Cornett: Update inventor"
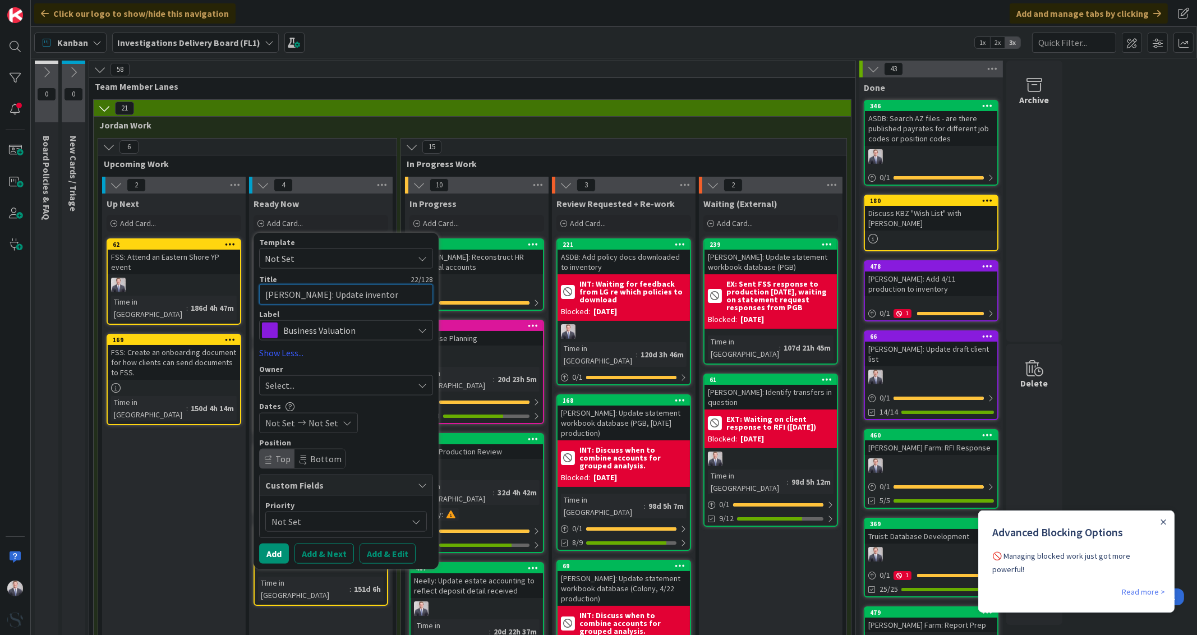
type textarea "x"
type textarea "Cornett: Update inventory"
type textarea "x"
type textarea "Cornett: Update inventory"
type textarea "x"
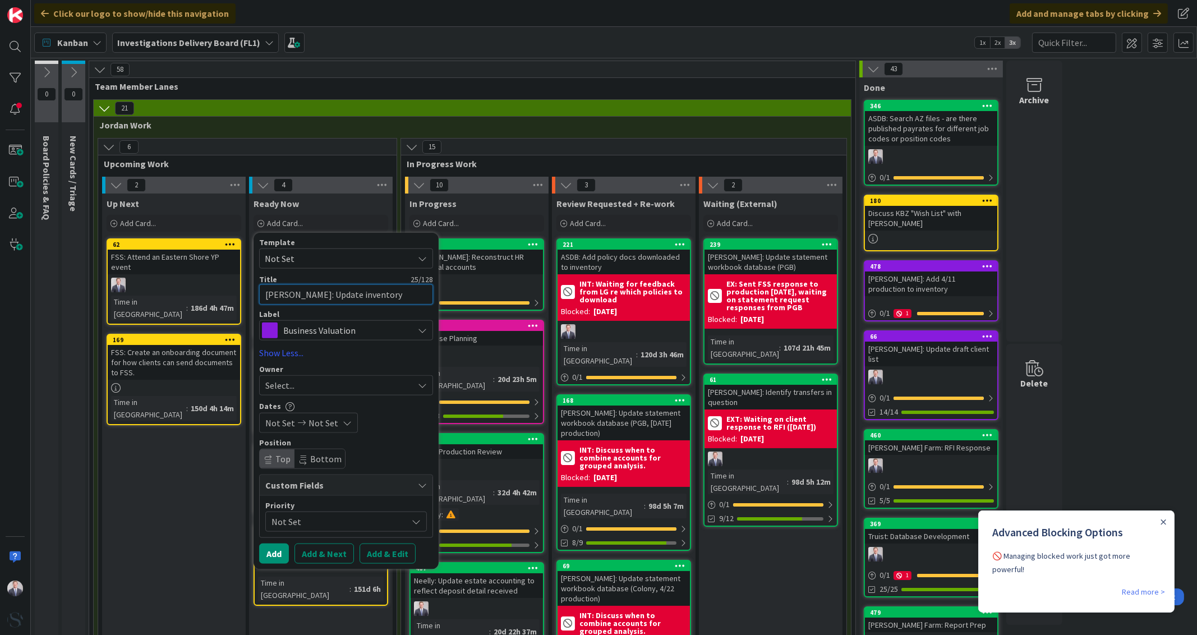
type textarea "Cornett: Update inventory w"
type textarea "x"
type textarea "Cornett: Update inventory wi"
type textarea "x"
type textarea "Cornett: Update inventory wit"
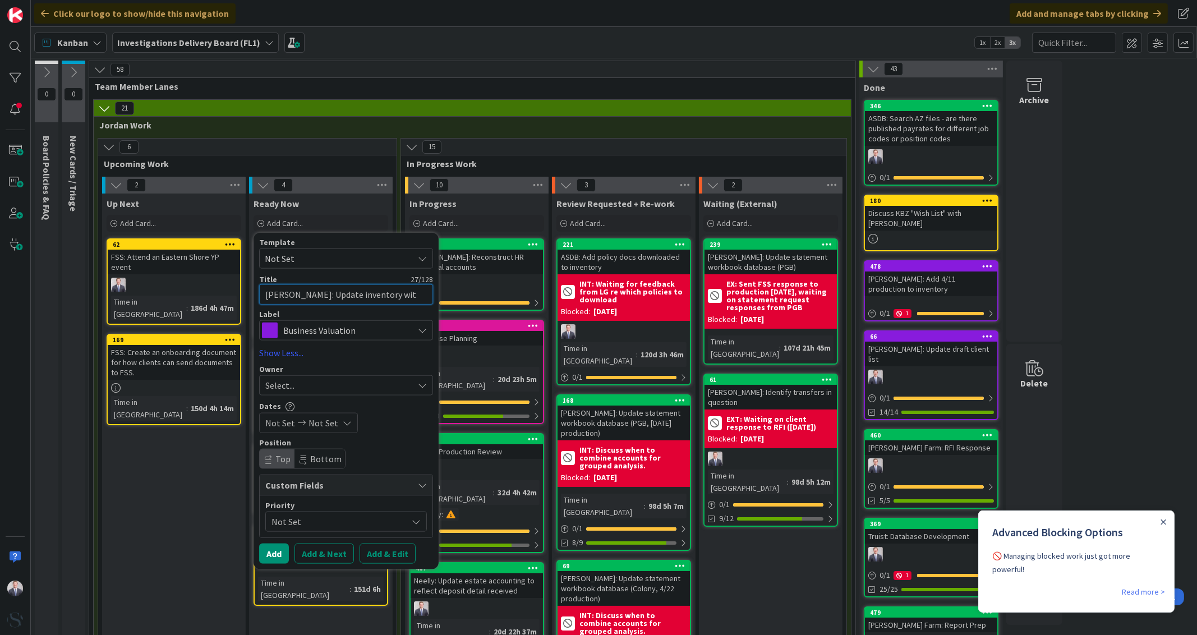
type textarea "x"
type textarea "Cornett: Update inventory with"
type textarea "x"
type textarea "Cornett: Update inventory with"
type textarea "x"
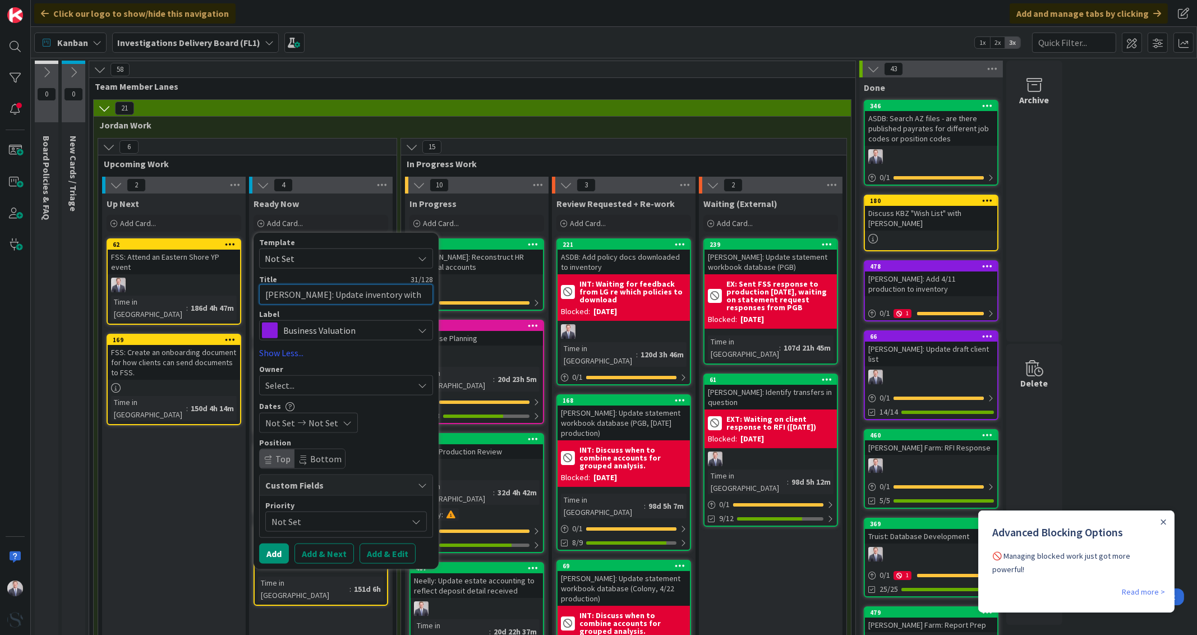
type textarea "Cornett: Update inventory with /"
type textarea "x"
type textarea "Cornett: Update inventory with /1"
type textarea "x"
type textarea "Cornett: Update inventory with /13"
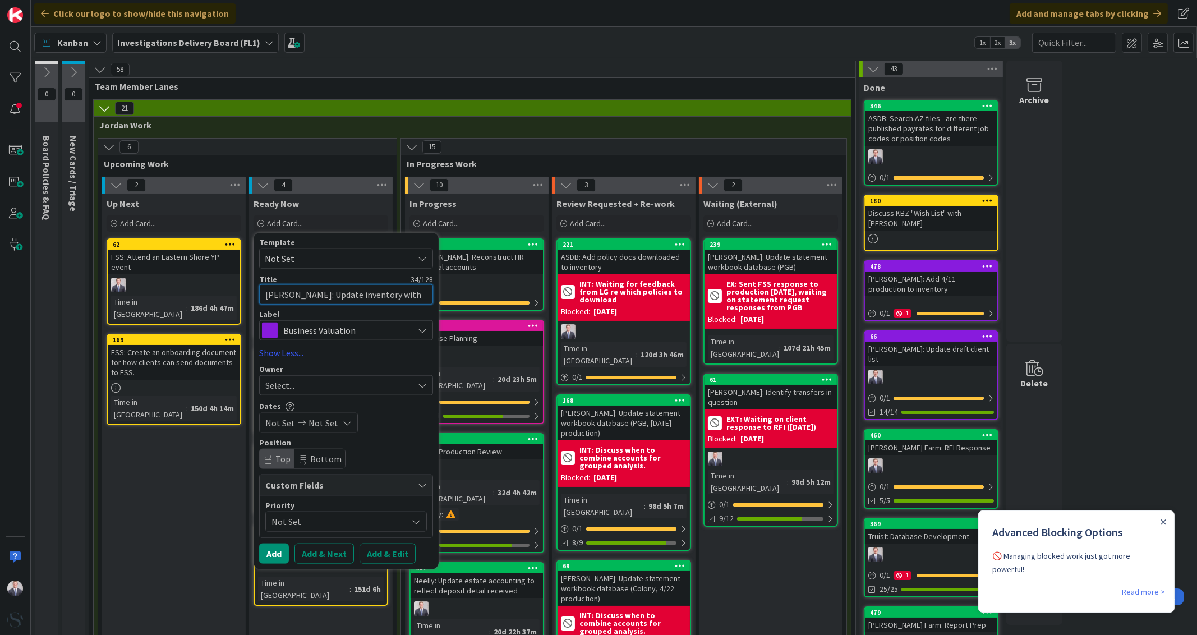
type textarea "x"
type textarea "Cornett: Update inventory with /1"
type textarea "x"
type textarea "Cornett: Update inventory with /"
type textarea "x"
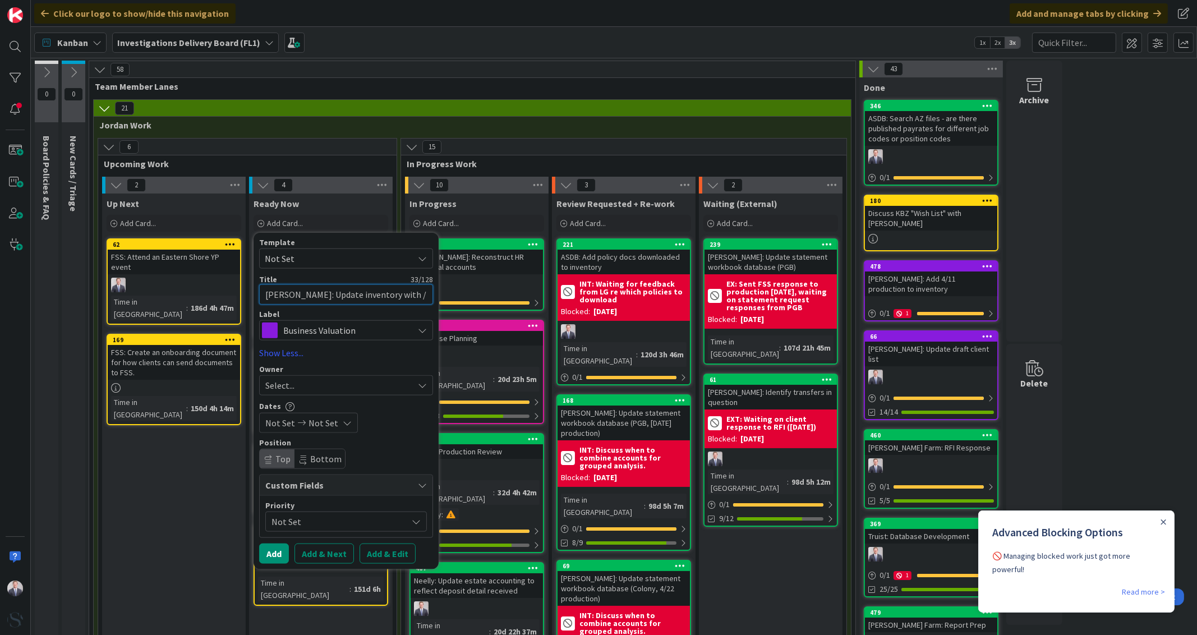
type textarea "Cornett: Update inventory with"
type textarea "x"
type textarea "Cornett: Update inventory with"
type textarea "x"
type textarea "Cornett: Update inventory with"
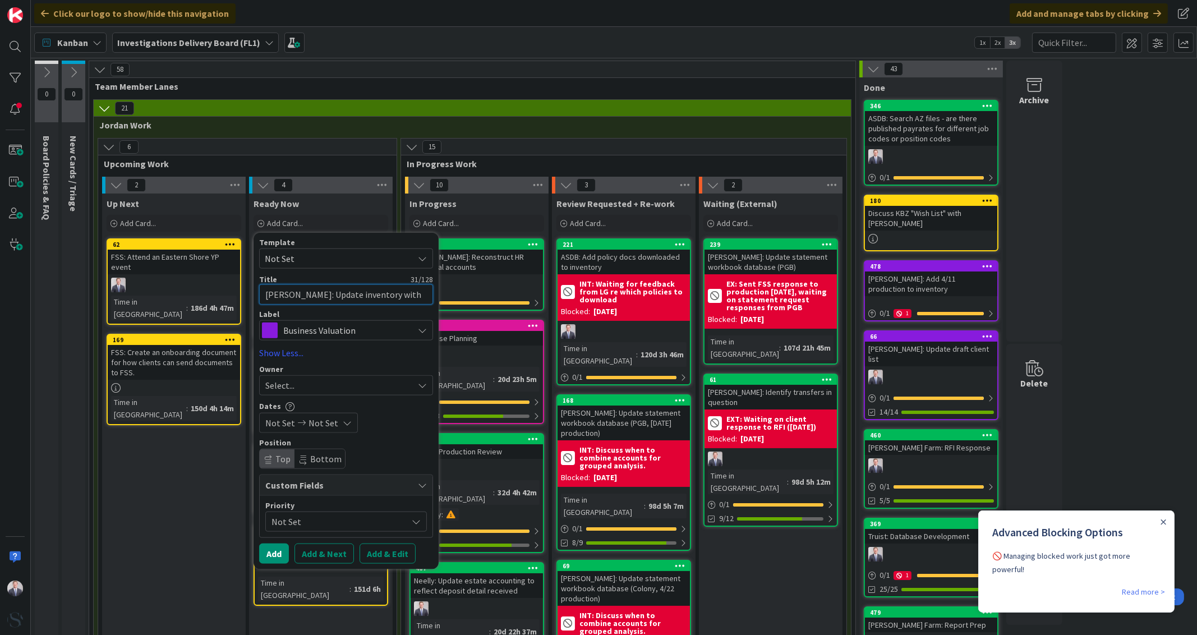
type textarea "x"
type textarea "Cornett: Update inventory with 8"
type textarea "x"
type textarea "Cornett: Update inventory with 8/"
type textarea "x"
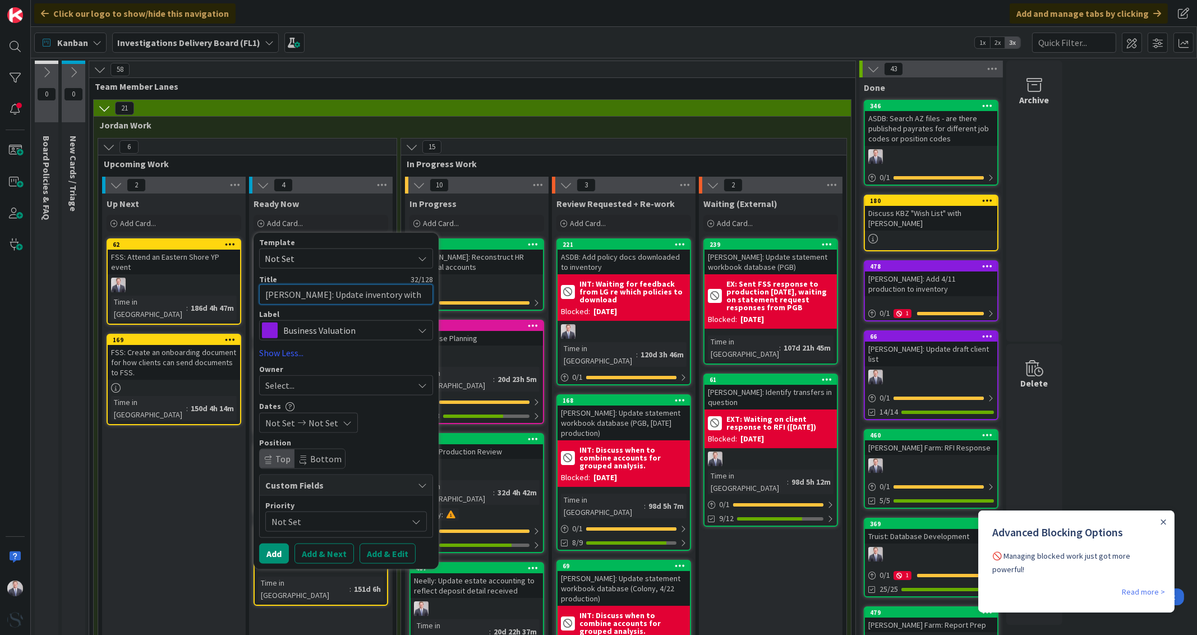
type textarea "Cornett: Update inventory with 8/1"
type textarea "x"
type textarea "Cornett: Update inventory with 8/13"
type textarea "x"
type textarea "Cornett: Update inventory with 8/13,"
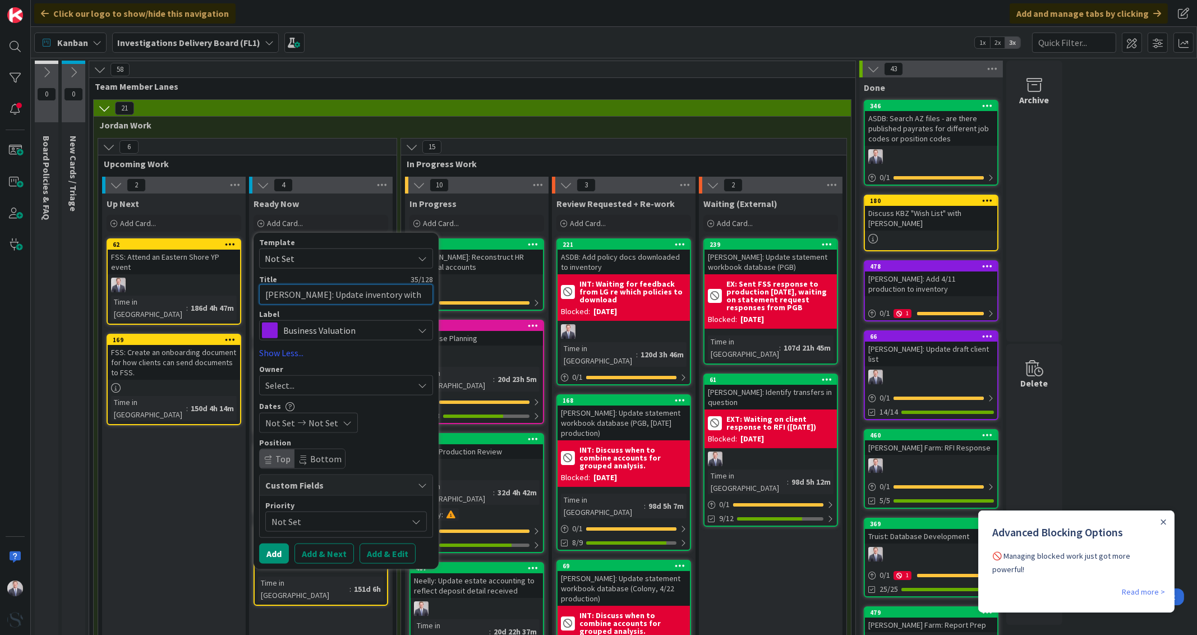
type textarea "x"
type textarea "Cornett: Update inventory with 8/13,"
type textarea "x"
type textarea "Cornett: Update inventory with 8/13, 8"
type textarea "x"
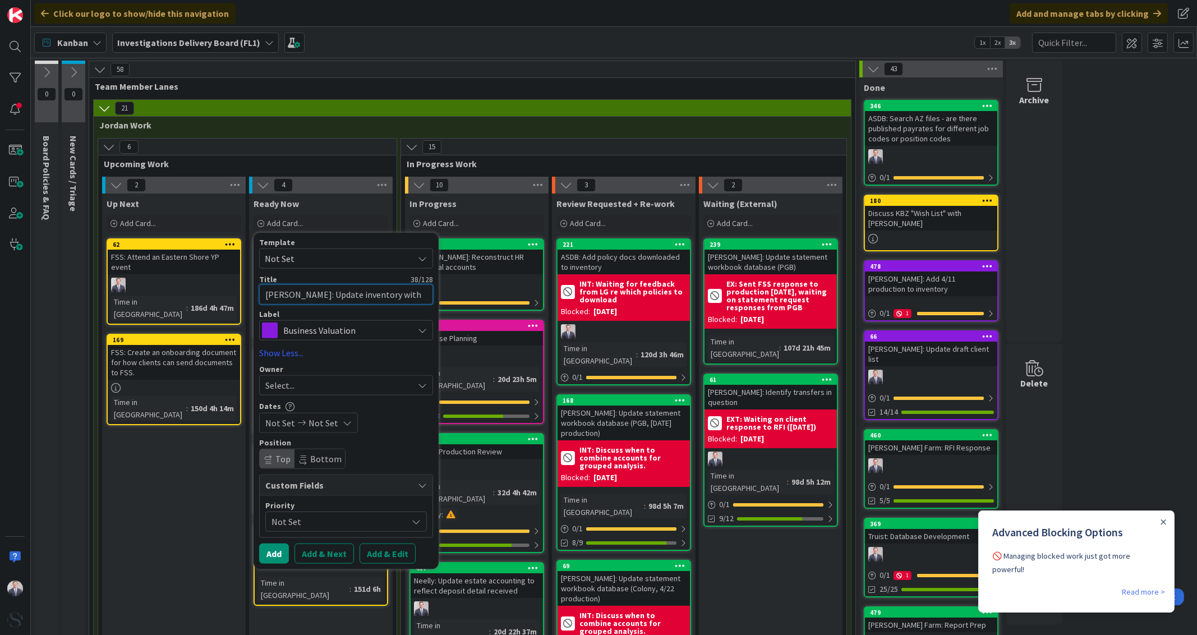
type textarea "Cornett: Update inventory with 8/13, 8/"
type textarea "x"
type textarea "Cornett: Update inventory with 8/13, 8/2"
type textarea "x"
type textarea "Cornett: Update inventory with 8/13, 8/21"
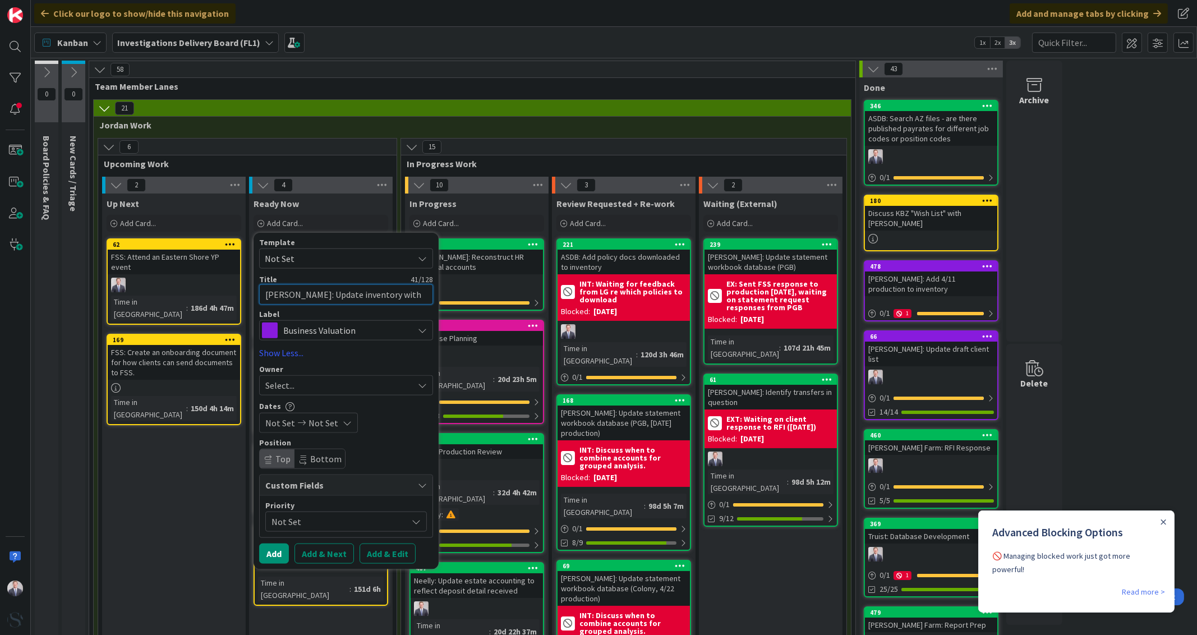
type textarea "x"
type textarea "Cornett: Update inventory with 8/13, 8/21"
type textarea "x"
type textarea "Cornett: Update inventory with 8/13, 8/21 &"
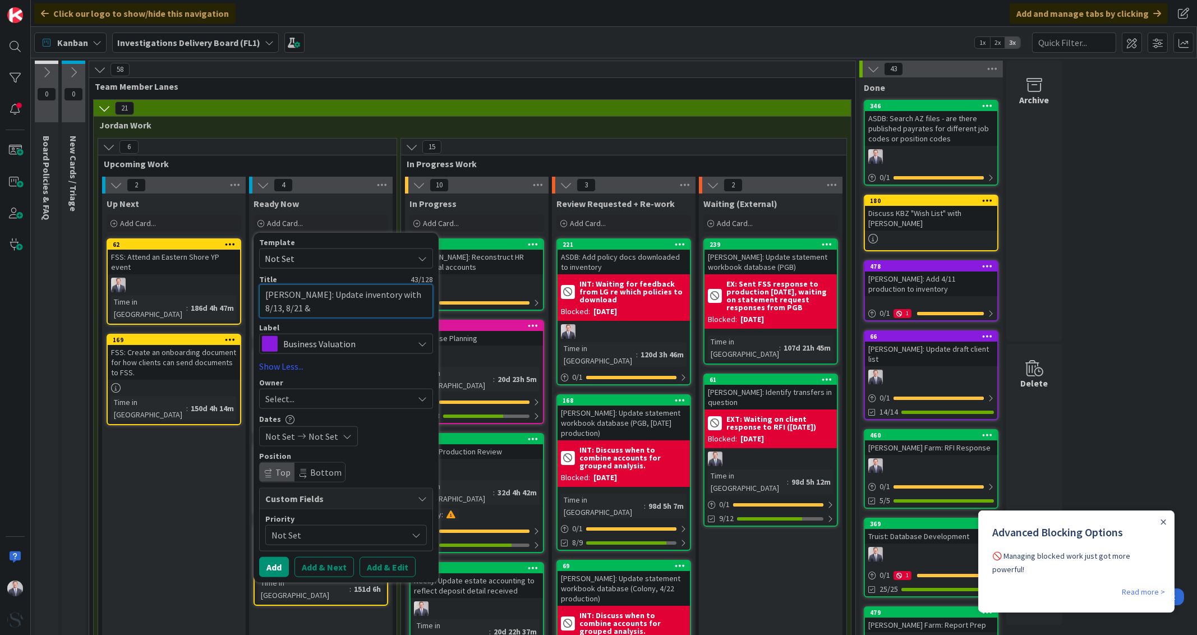
type textarea "x"
type textarea "Cornett: Update inventory with 8/13, 8/21 &"
type textarea "x"
type textarea "Cornett: Update inventory with 8/13, 8/21 & 8"
type textarea "x"
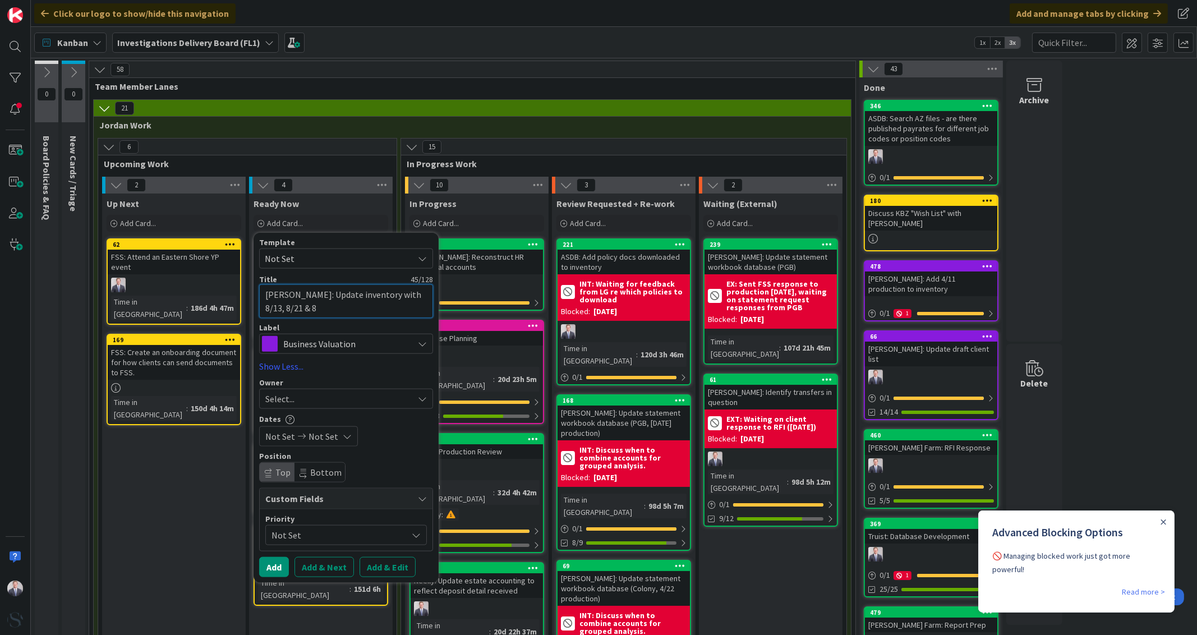
type textarea "Cornett: Update inventory with 8/13, 8/21 & 8/"
type textarea "x"
type textarea "Cornett: Update inventory with 8/13, 8/21 & 8/1"
type textarea "x"
type textarea "Cornett: Update inventory with 8/13, 8/21 & 8/"
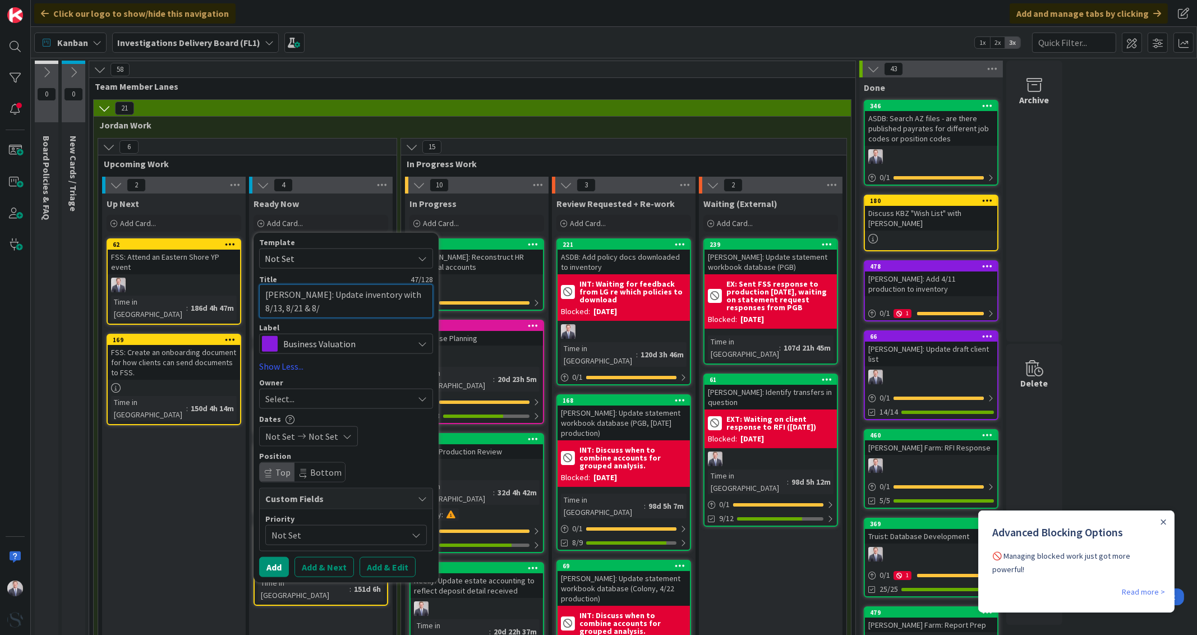
type textarea "x"
type textarea "Cornett: Update inventory with 8/13, 8/21 & 8"
type textarea "x"
type textarea "Cornett: Update inventory with 8/13, 8/21 &"
type textarea "x"
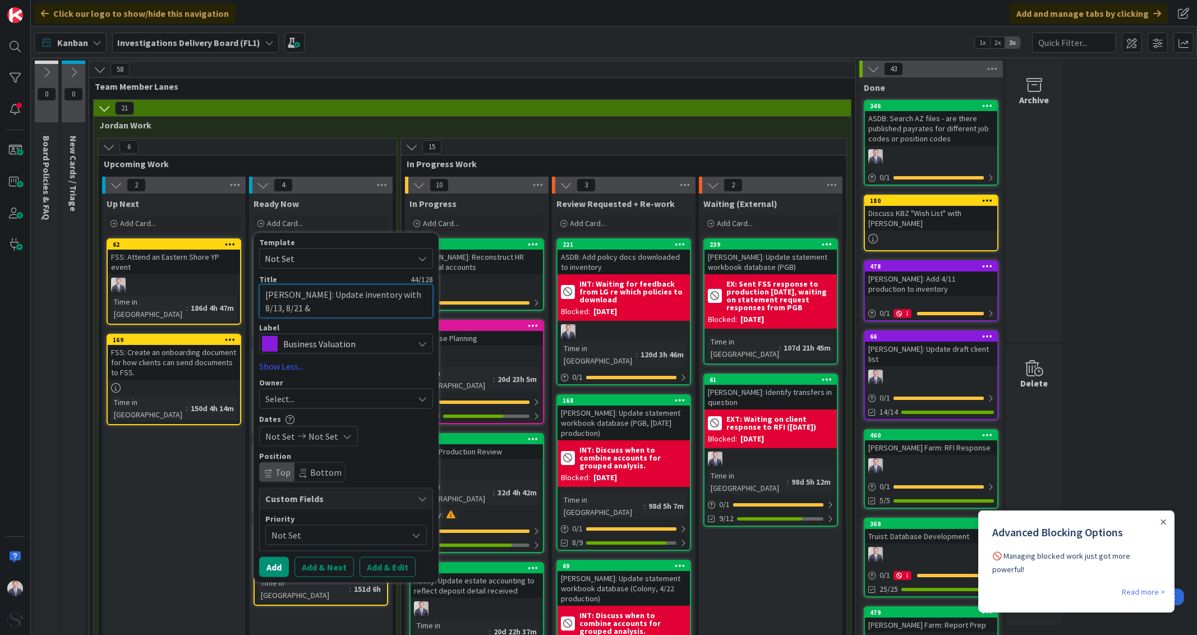
type textarea "Cornett: Update inventory with 8/13, 8/21 &"
type textarea "x"
type textarea "Cornett: Update inventory with 8/13, 8/21"
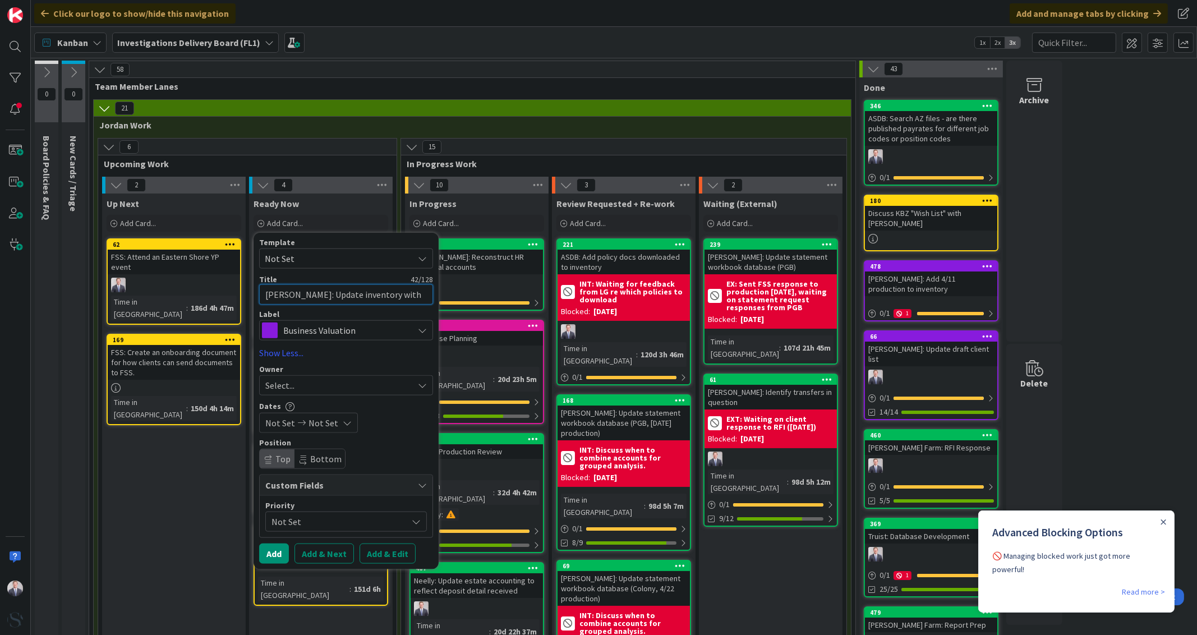
type textarea "x"
type textarea "Cornett: Update inventory with 8/13, 8/21 9"
type textarea "x"
type textarea "Cornett: Update inventory with 8/13, 8/21 9/"
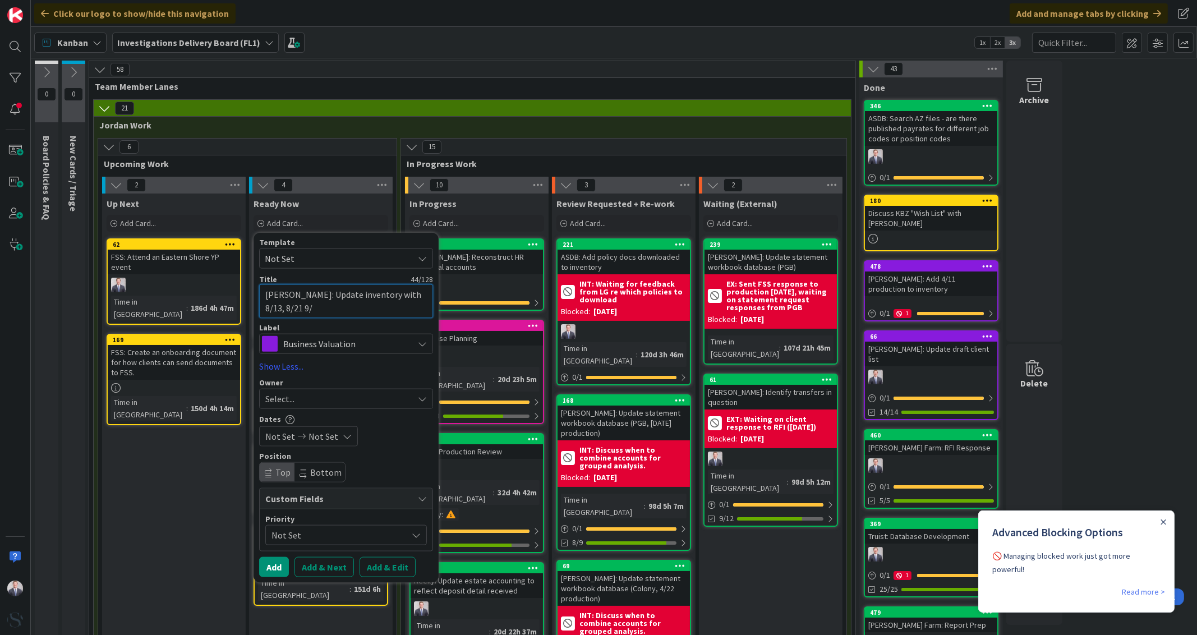
type textarea "x"
type textarea "Cornett: Update inventory with 8/13, 8/21 9/1"
type textarea "x"
type textarea "Cornett: Update inventory with 8/13, 8/21 9/17"
type textarea "x"
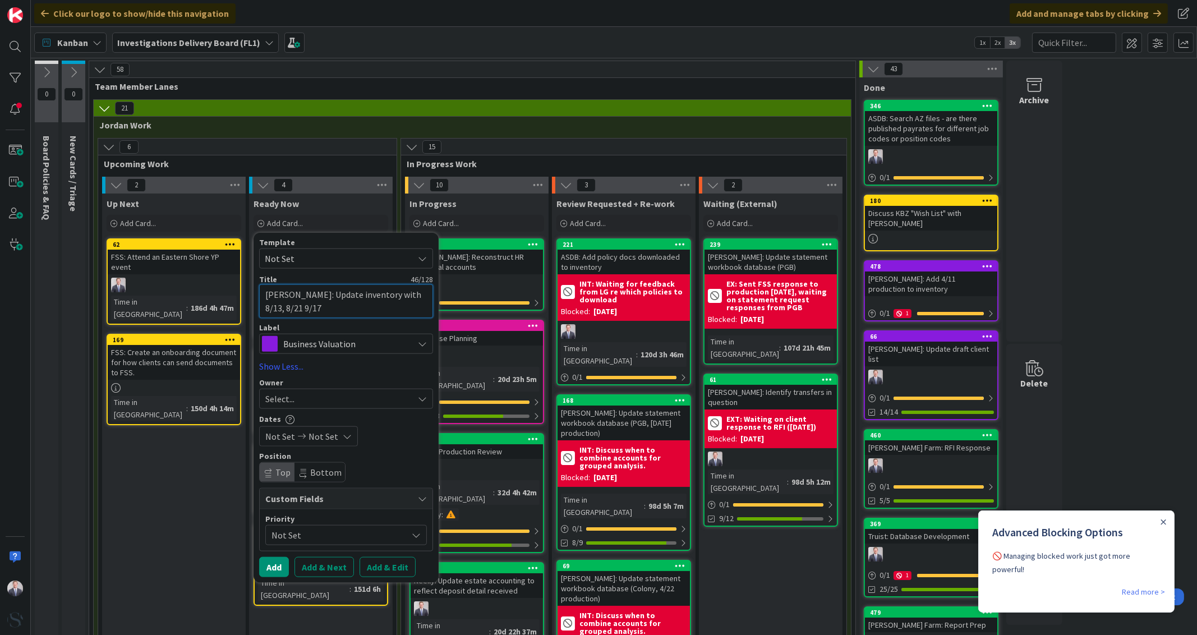
type textarea "Cornett: Update inventory with 8/13, 8/21 9/17"
type textarea "x"
type textarea "Cornett: Update inventory with 8/13, 8/21 9/17 pr"
type textarea "x"
type textarea "Cornett: Update inventory with 8/13, 8/21 9/17 prd"
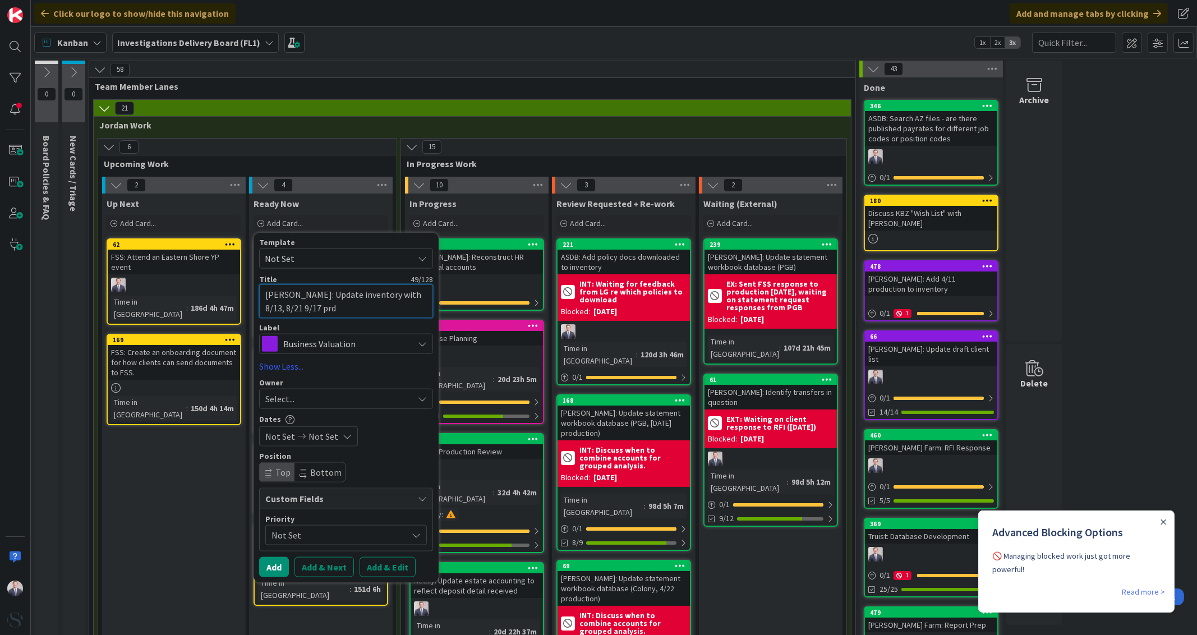
type textarea "x"
type textarea "Cornett: Update inventory with 8/13, 8/21 9/17 prdo"
type textarea "x"
type textarea "Cornett: Update inventory with 8/13, 8/21 9/17 prdouc"
type textarea "x"
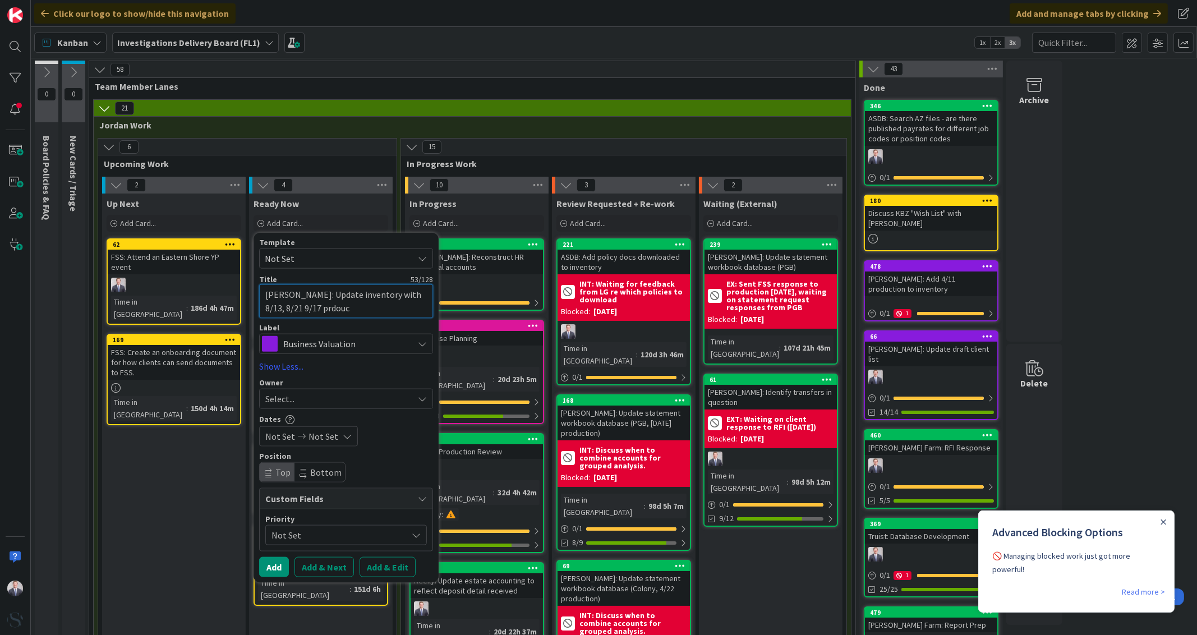
type textarea "Cornett: Update inventory with 8/13, 8/21 9/17 prdou"
type textarea "x"
type textarea "Cornett: Update inventory with 8/13, 8/21 9/17 prdo"
type textarea "x"
type textarea "Cornett: Update inventory with 8/13, 8/21 9/17 prd"
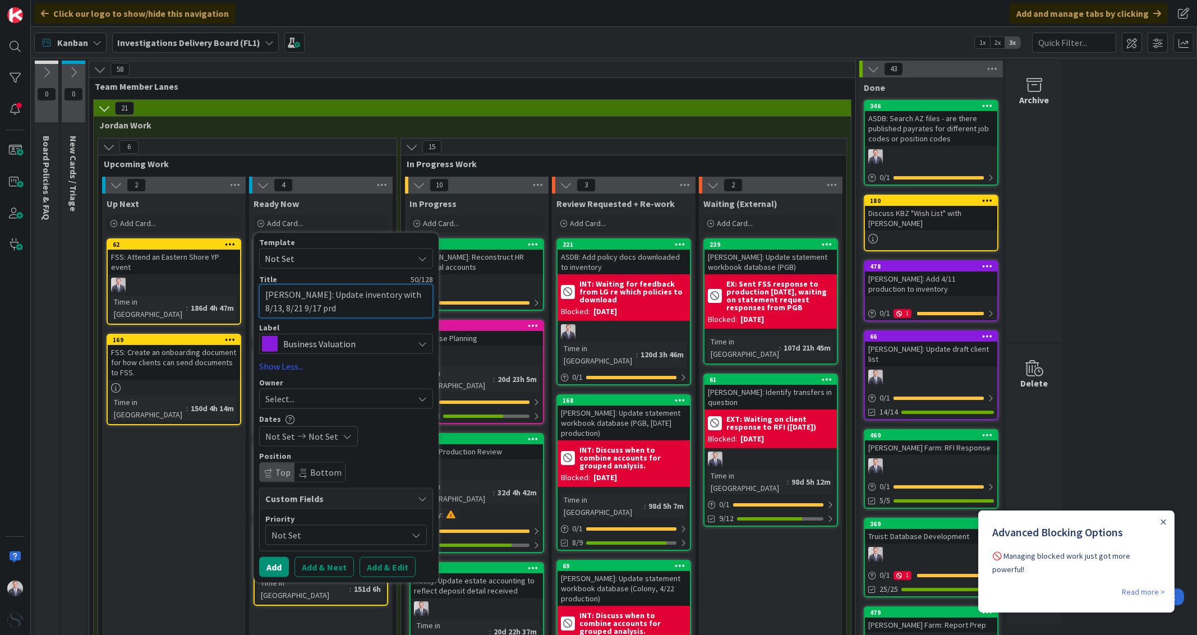
type textarea "x"
type textarea "Cornett: Update inventory with 8/13, 8/21 9/17 pr"
type textarea "x"
type textarea "Cornett: Update inventory with 8/13, 8/21 9/17 pro"
type textarea "x"
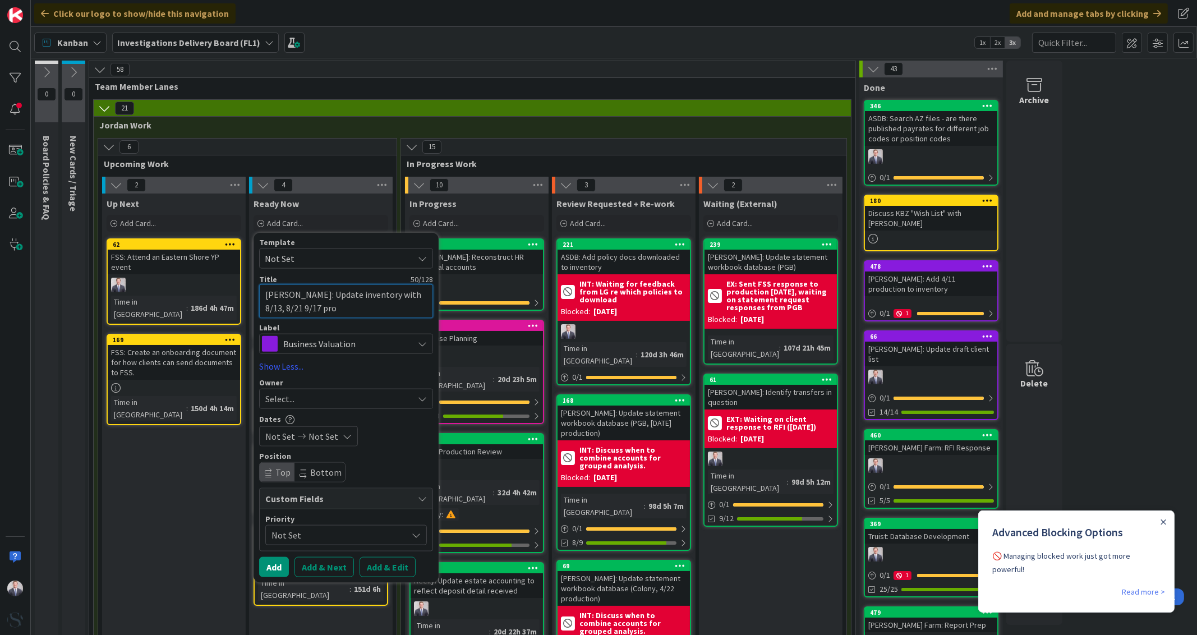
type textarea "Cornett: Update inventory with 8/13, 8/21 9/17 prod"
type textarea "x"
type textarea "Cornett: Update inventory with 8/13, 8/21 9/17 produ"
type textarea "x"
type textarea "Cornett: Update inventory with 8/13, 8/21 9/17 produc"
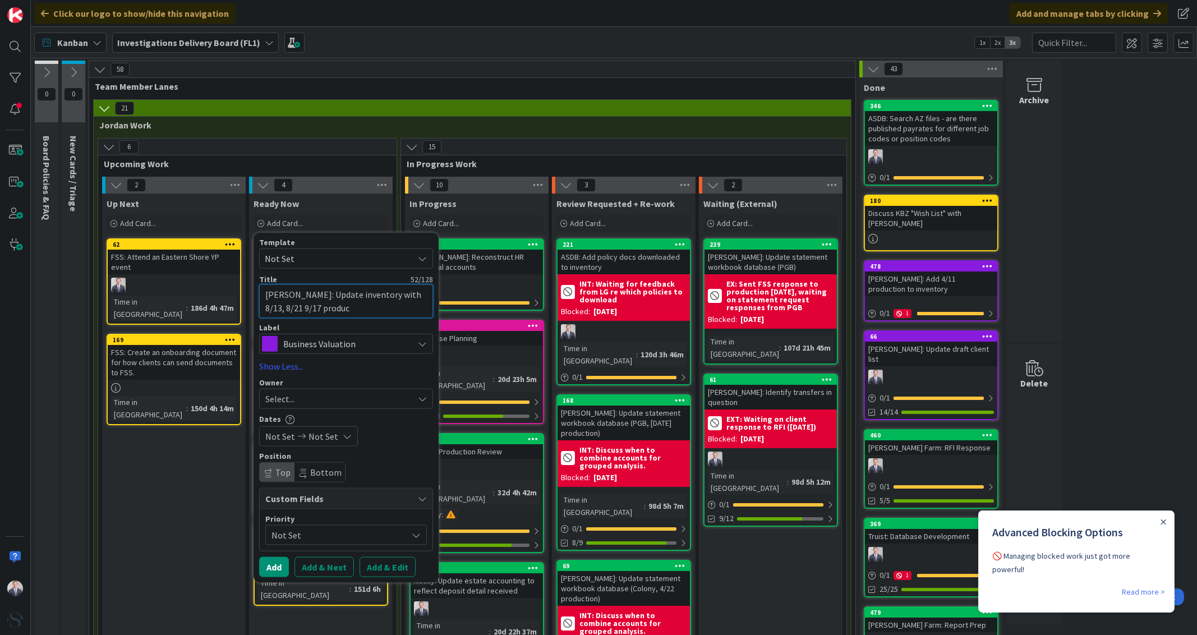
type textarea "x"
type textarea "Cornett: Update inventory with 8/13, 8/21 9/17 product"
type textarea "x"
type textarea "Cornett: Update inventory with 8/13, 8/21 9/17 producti"
type textarea "x"
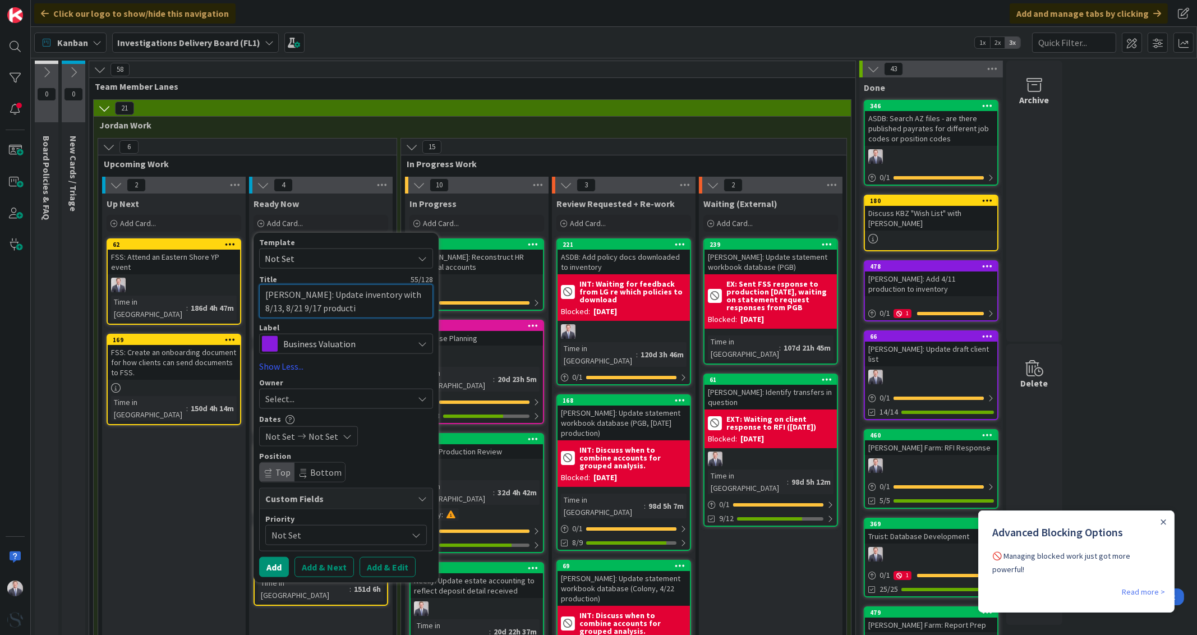
type textarea "Cornett: Update inventory with 8/13, 8/21 9/17 productio"
type textarea "x"
type textarea "Cornett: Update inventory with 8/13, 8/21 9/17 production"
type textarea "x"
type textarea "Cornett: Update inventory with 8/13, 8/21 9/17 productions"
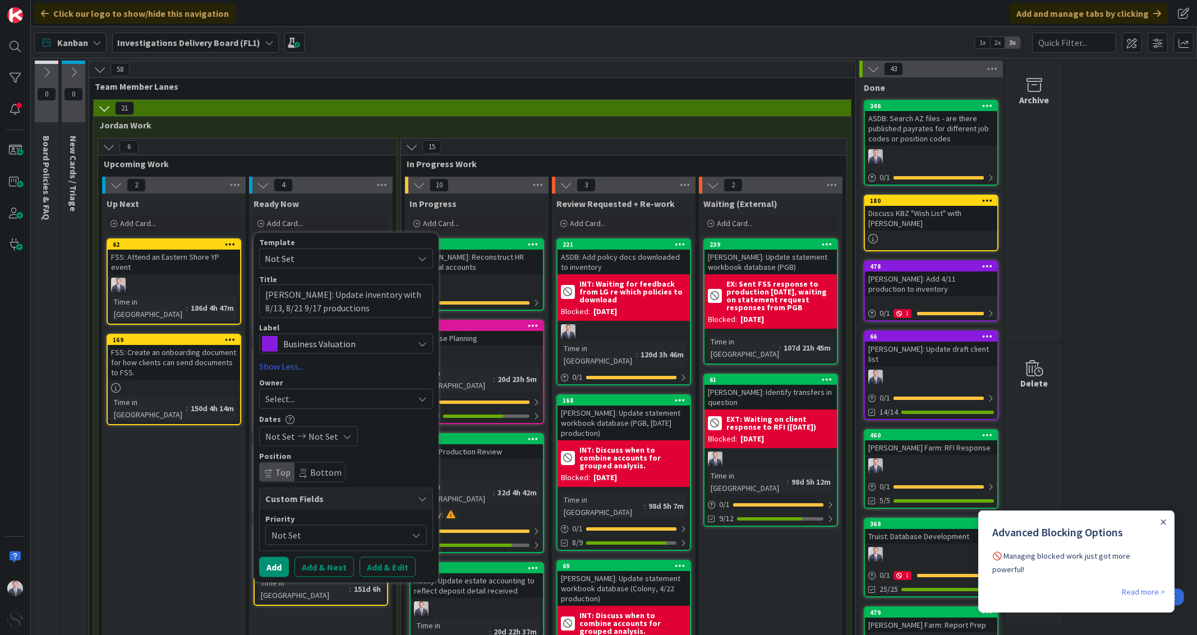
click at [326, 391] on div "Select..." at bounding box center [346, 398] width 174 height 20
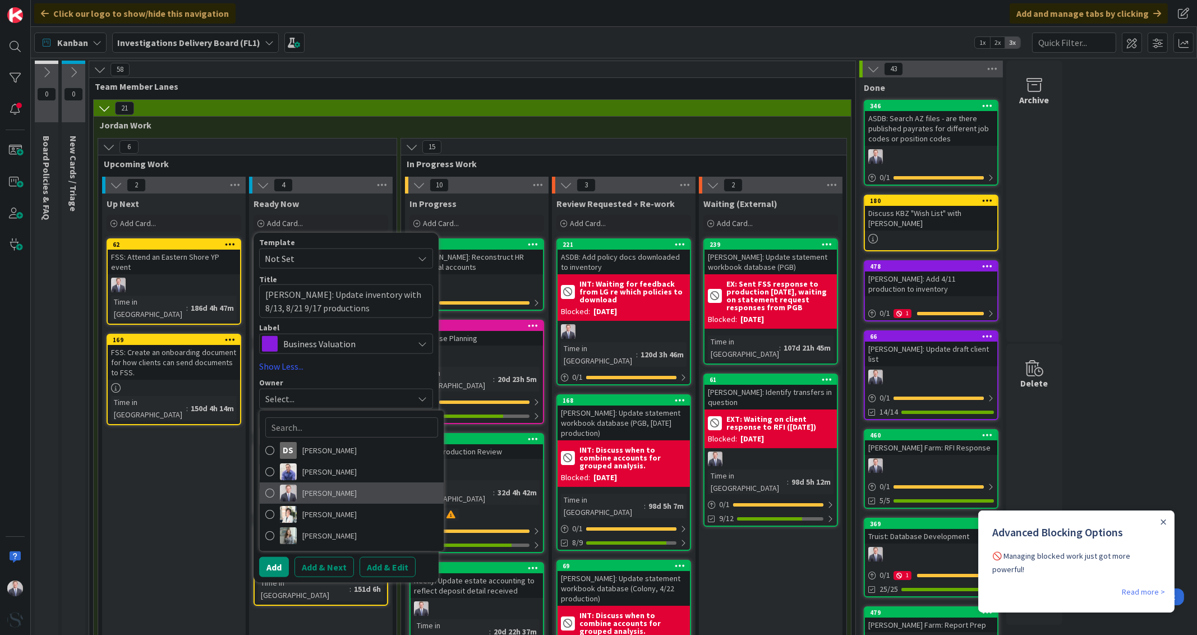
click at [296, 498] on img at bounding box center [288, 493] width 17 height 17
type textarea "x"
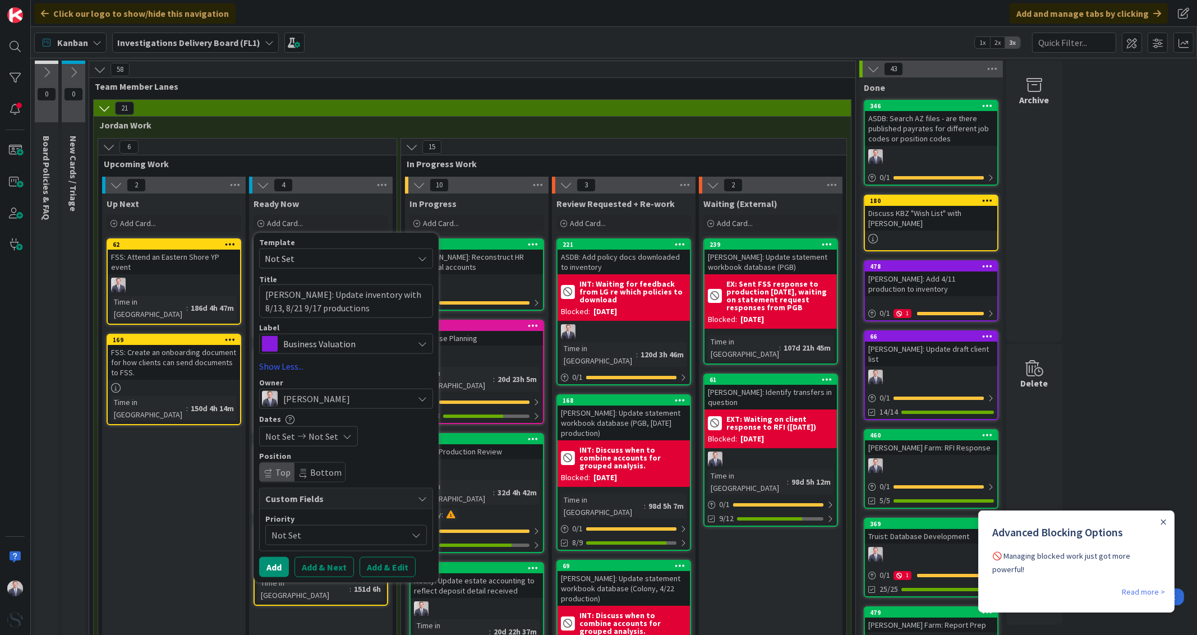
click at [381, 568] on button "Add & Edit" at bounding box center [387, 566] width 56 height 20
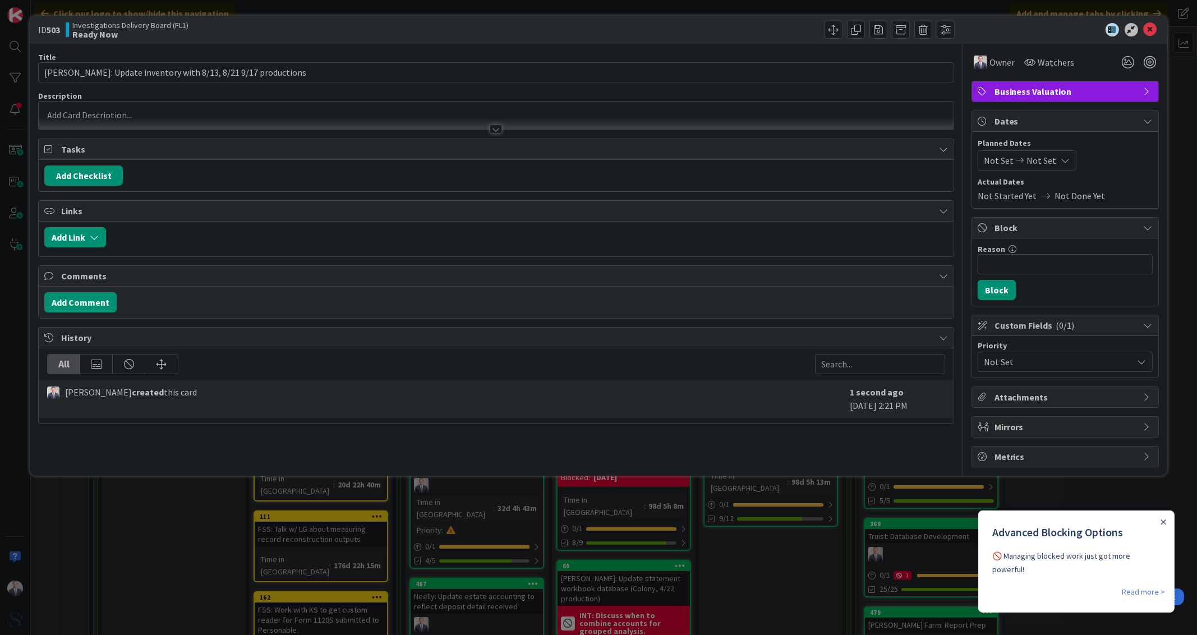
click at [78, 224] on div "Add Link" at bounding box center [496, 239] width 914 height 35
click at [80, 234] on button "Add Link" at bounding box center [75, 237] width 62 height 20
click at [107, 278] on div "New" at bounding box center [89, 280] width 78 height 19
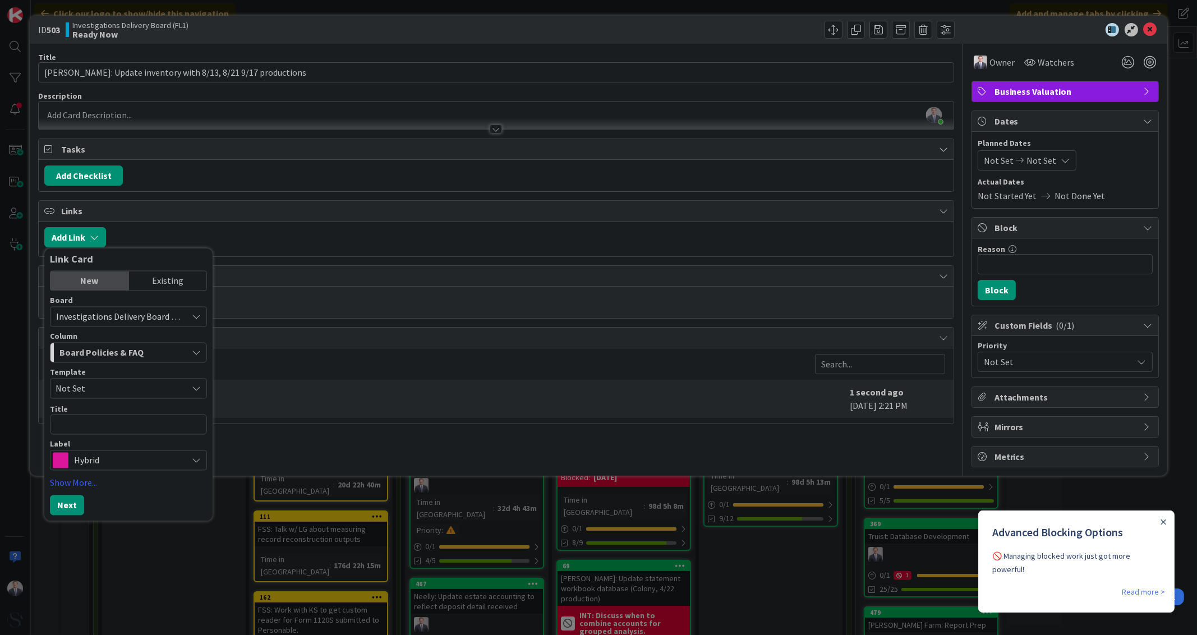
click at [149, 282] on div "Existing" at bounding box center [168, 280] width 78 height 19
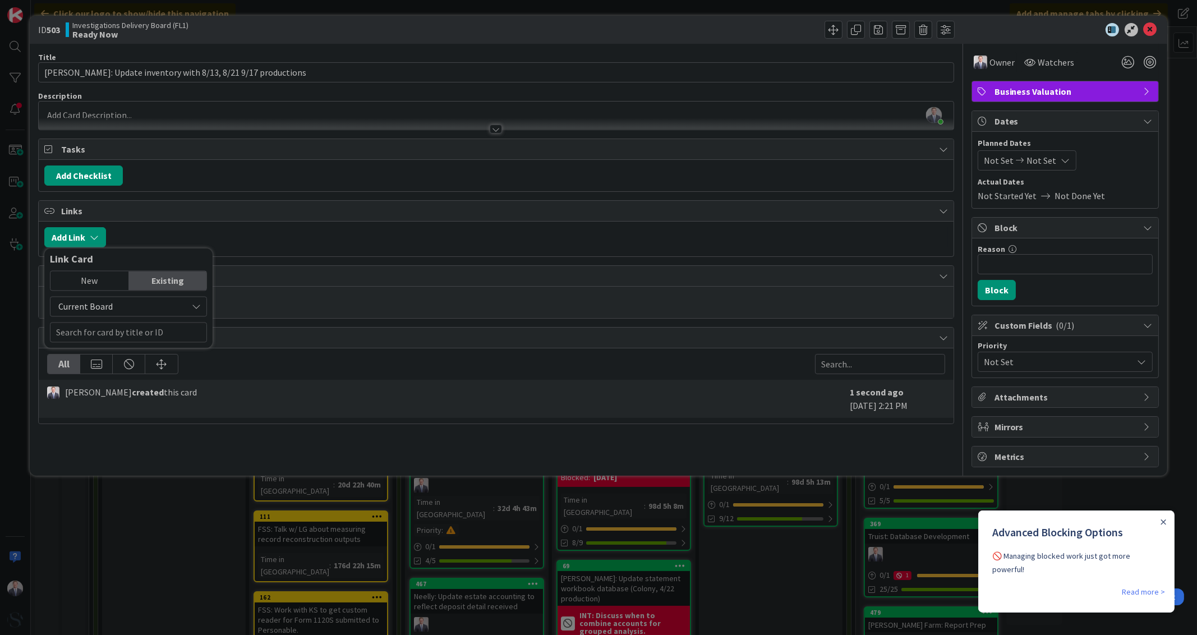
click at [145, 307] on span "Current Board" at bounding box center [119, 307] width 126 height 16
click at [106, 346] on span "All Boards" at bounding box center [134, 353] width 156 height 17
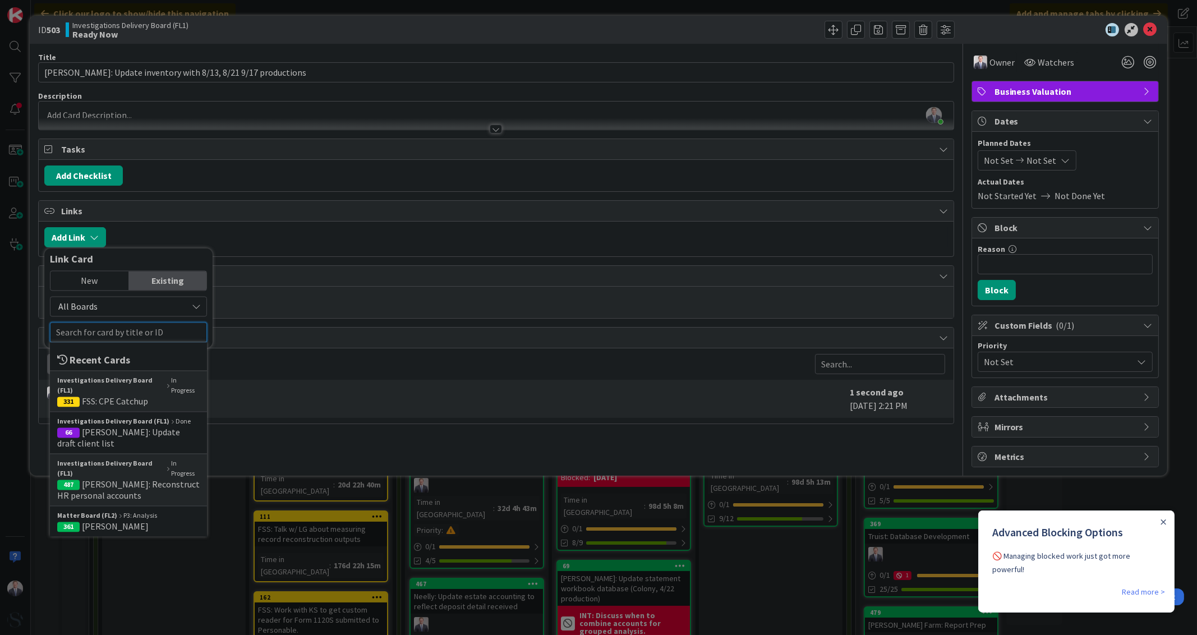
click at [109, 332] on input "text" at bounding box center [128, 332] width 157 height 20
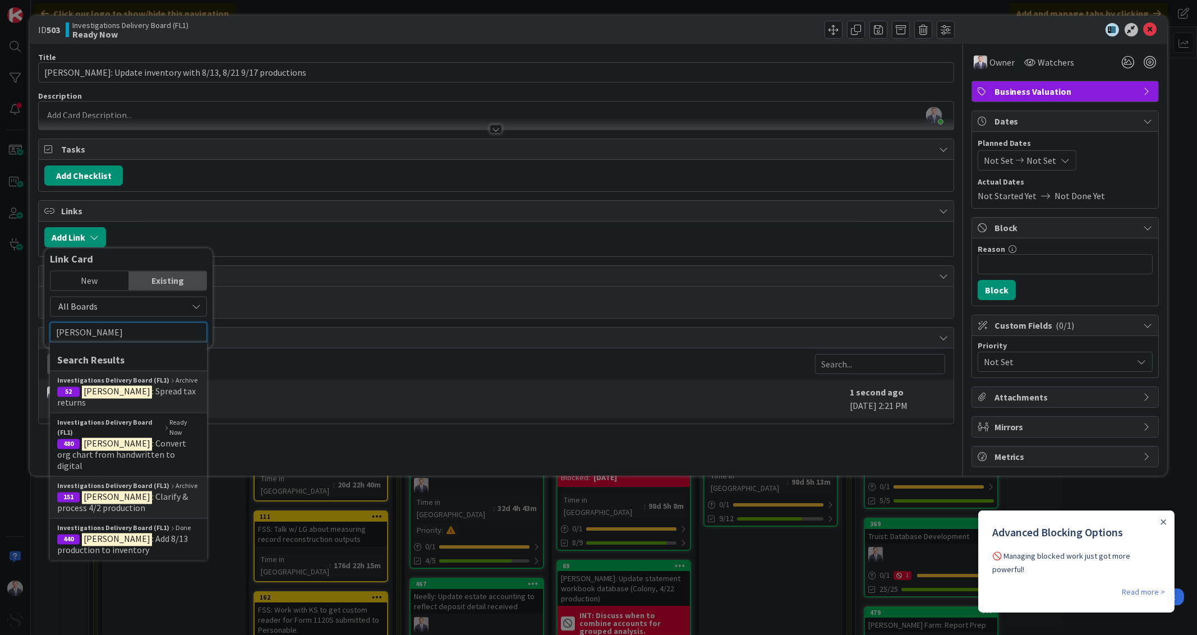
type input "cornett"
click at [115, 279] on div "New" at bounding box center [89, 280] width 78 height 19
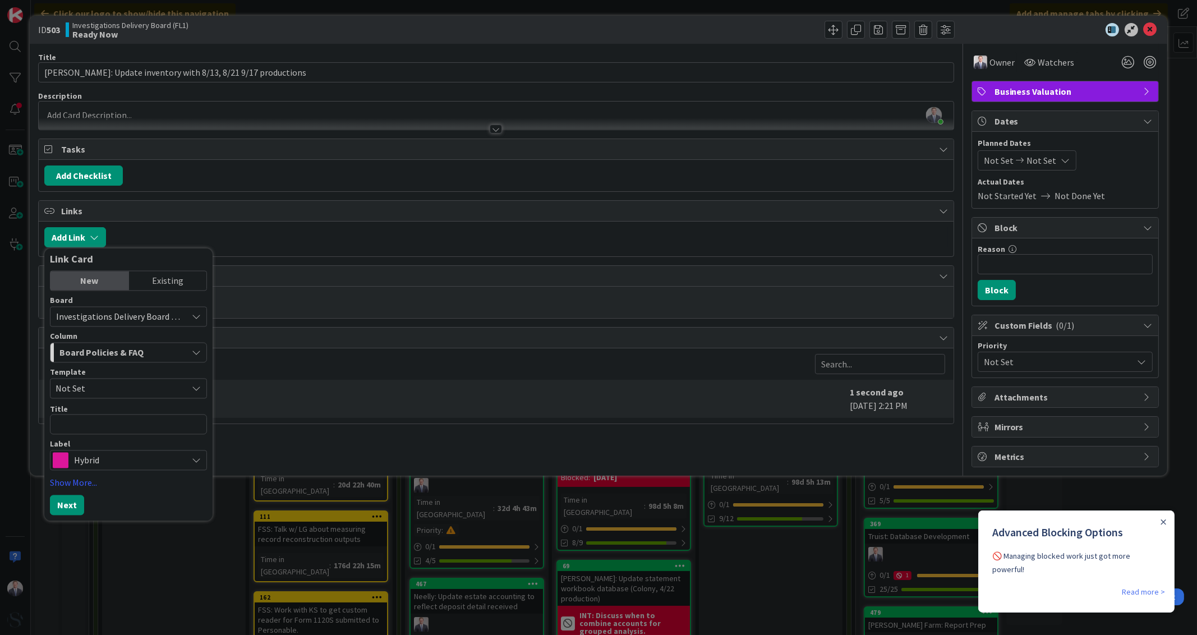
click at [173, 279] on div "Existing" at bounding box center [168, 280] width 78 height 19
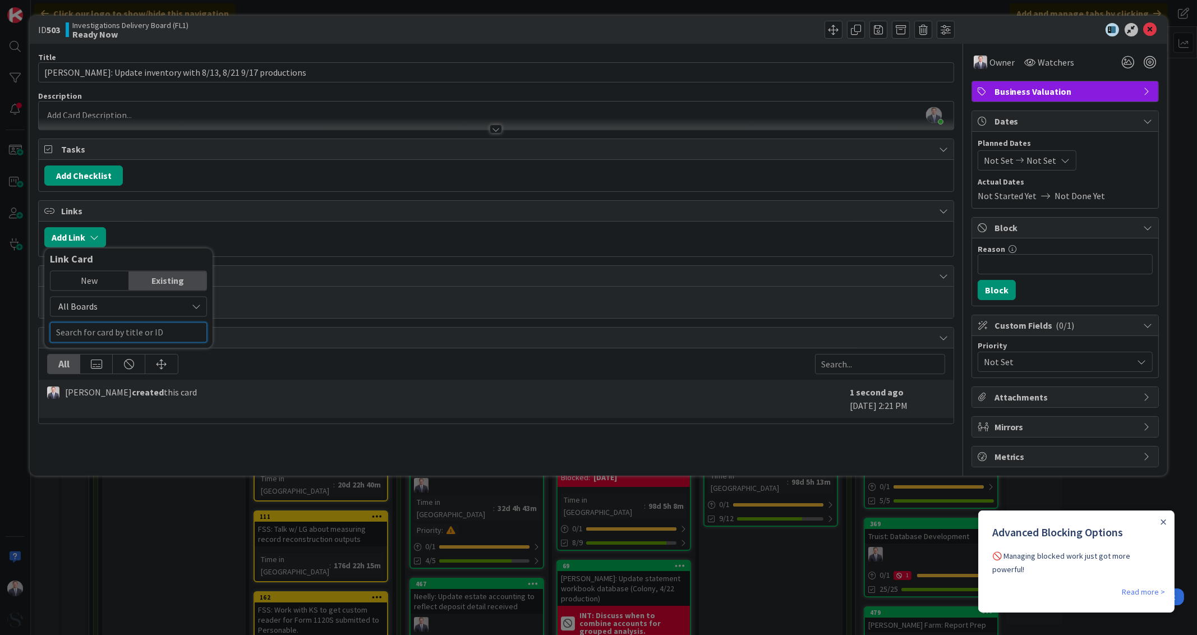
click at [113, 331] on input "text" at bounding box center [128, 332] width 157 height 20
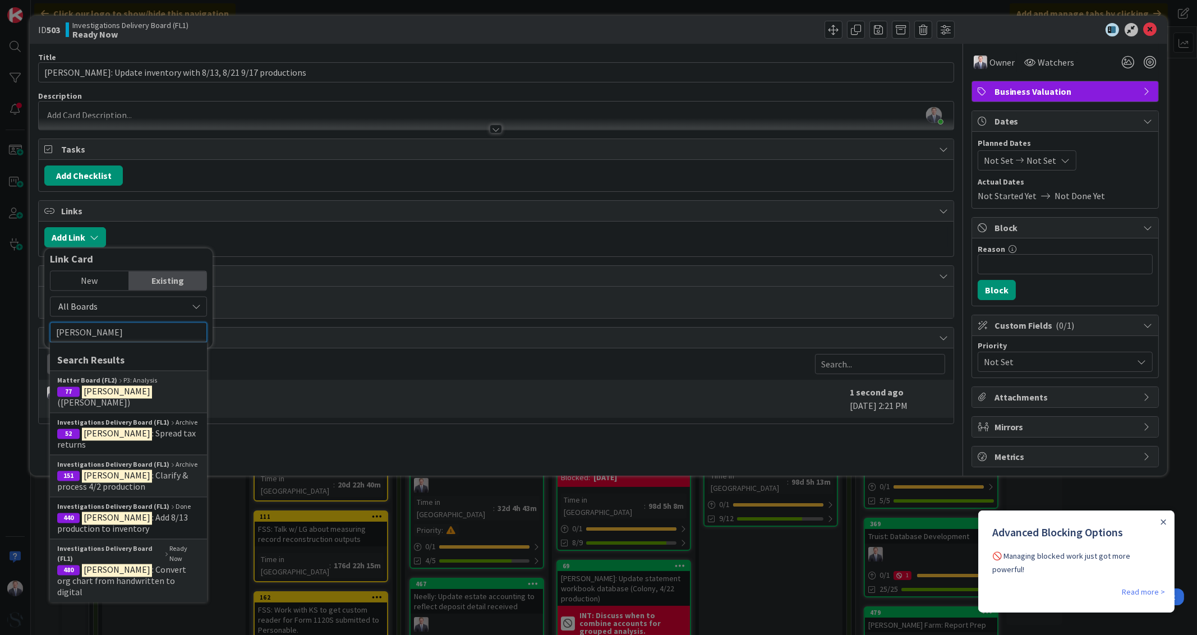
type input "cornett"
click at [126, 311] on span "All Boards" at bounding box center [119, 307] width 126 height 16
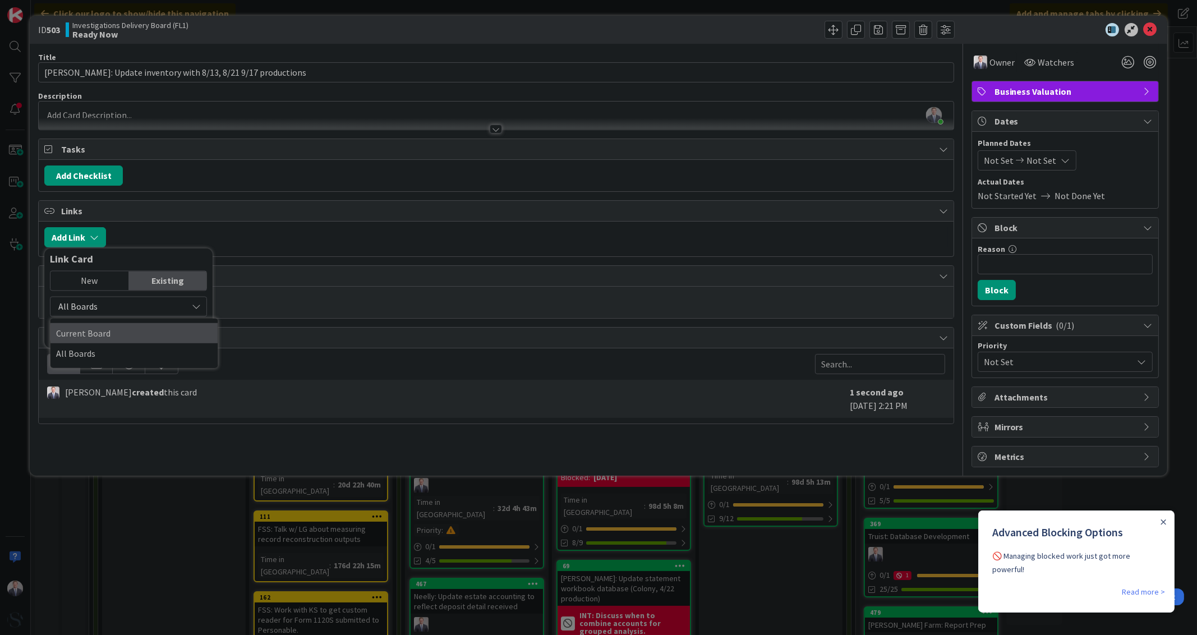
click at [123, 336] on span "Current Board" at bounding box center [134, 333] width 156 height 17
click at [118, 308] on span "Current Board" at bounding box center [119, 307] width 126 height 16
click at [118, 349] on span "All Boards" at bounding box center [134, 353] width 156 height 17
click at [112, 335] on input "cornett" at bounding box center [128, 332] width 157 height 20
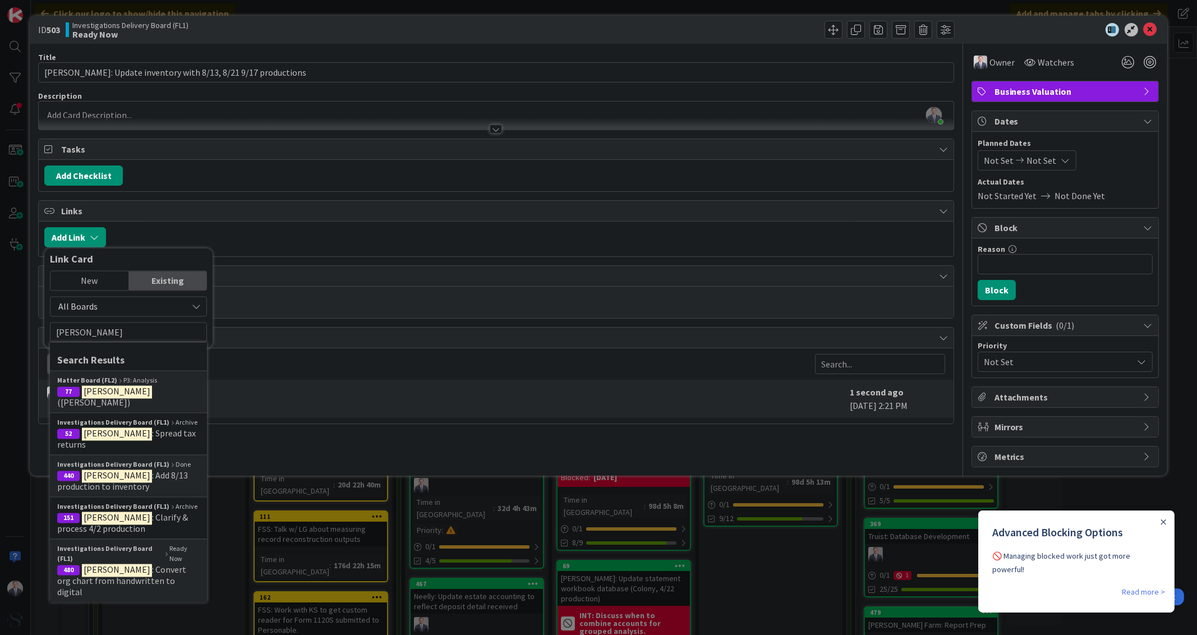
click at [90, 283] on div "New" at bounding box center [89, 280] width 78 height 19
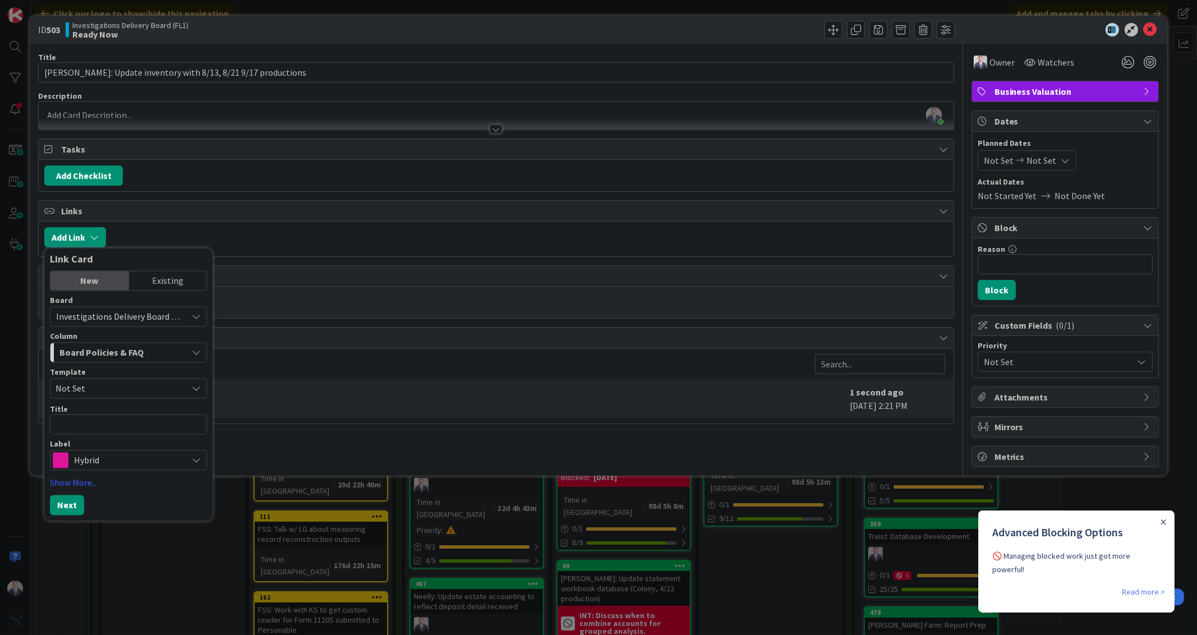
click at [153, 284] on div "Existing" at bounding box center [168, 280] width 78 height 19
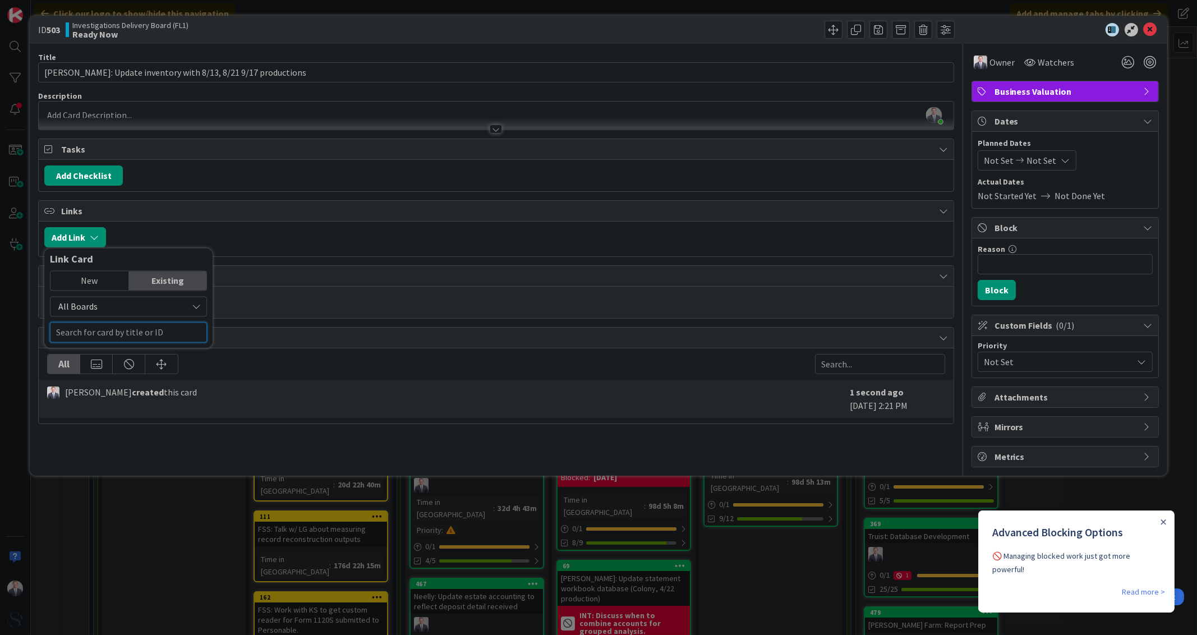
click at [124, 340] on div at bounding box center [128, 332] width 157 height 20
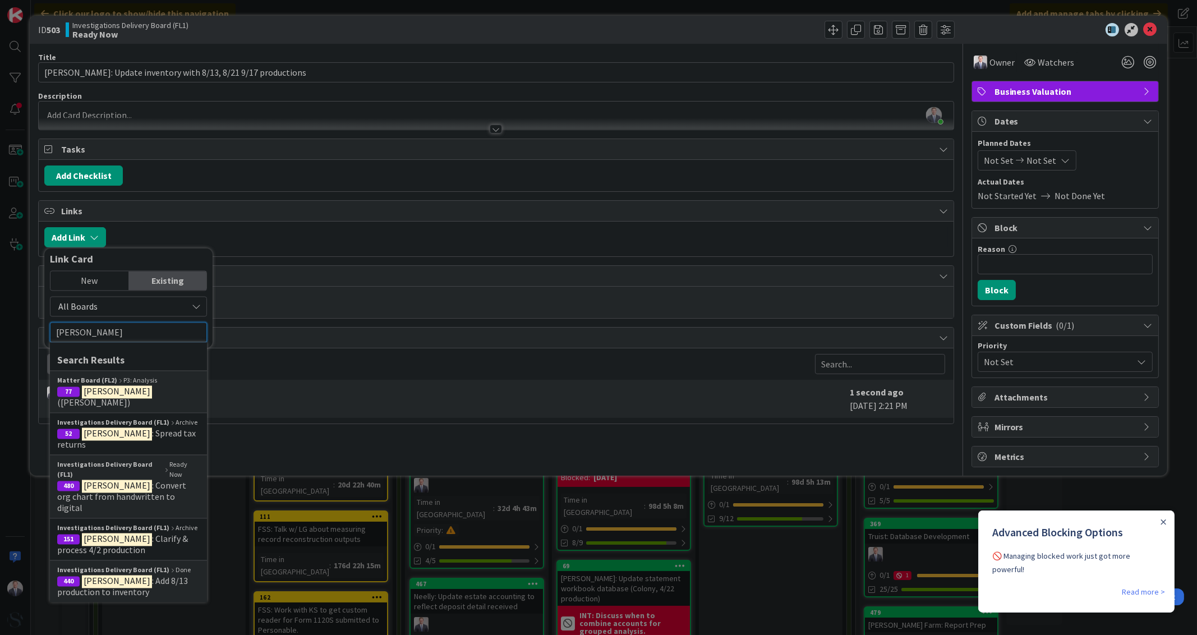
type input "cornett"
click at [143, 376] on div "Matter Board (FL2) P3: Analysis" at bounding box center [128, 381] width 142 height 10
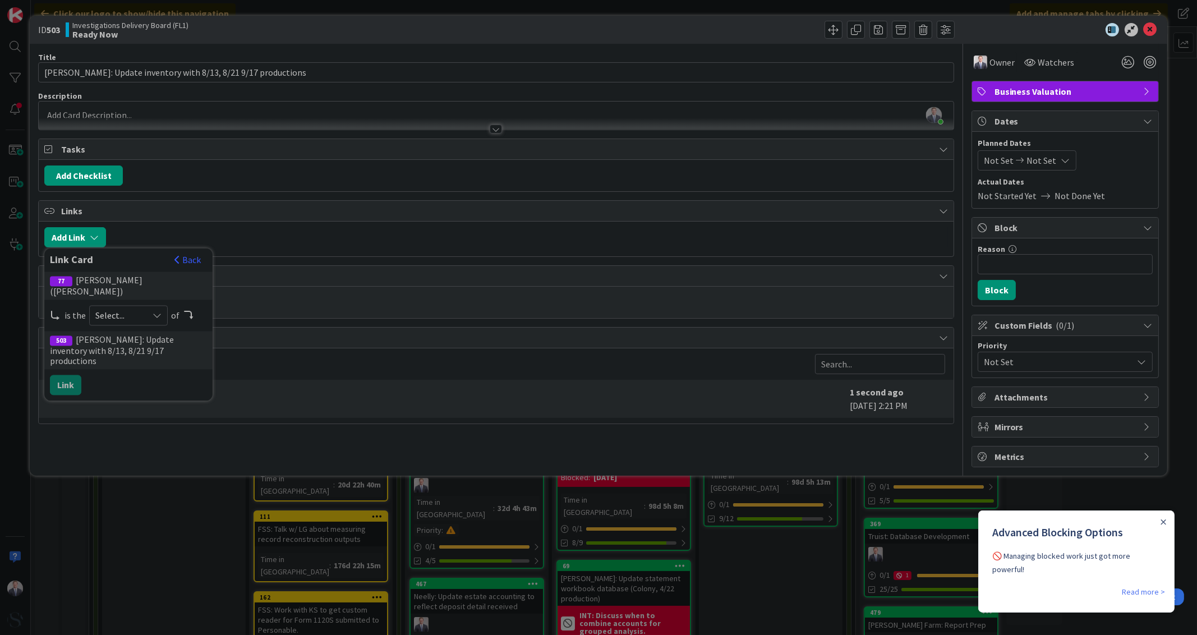
click at [129, 308] on span "Select..." at bounding box center [118, 316] width 47 height 16
click at [145, 335] on span "parent" at bounding box center [188, 342] width 127 height 17
click at [76, 375] on button "Link" at bounding box center [65, 385] width 31 height 20
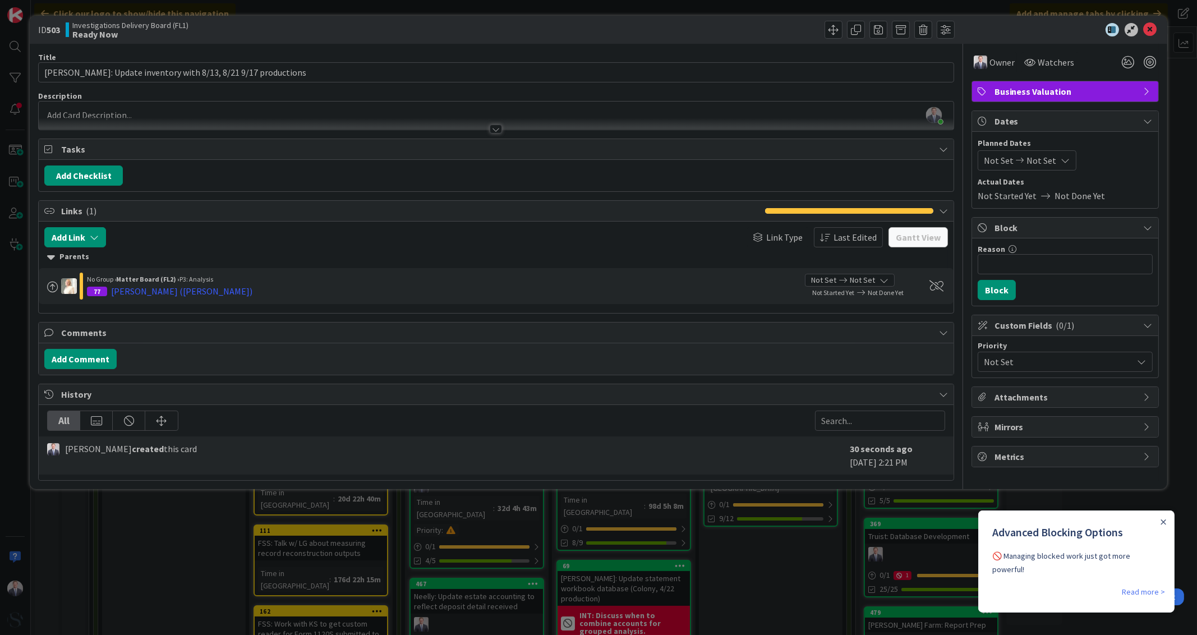
click at [1153, 29] on icon at bounding box center [1150, 29] width 13 height 13
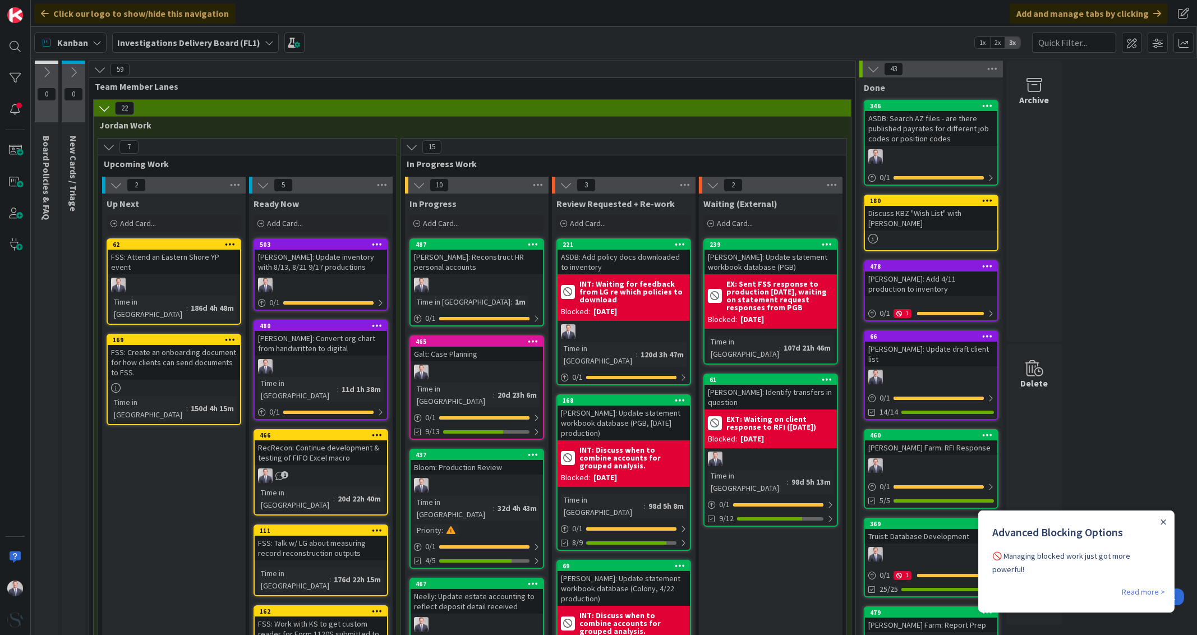
click at [1152, 584] on link "Read more >" at bounding box center [1142, 590] width 43 height 13
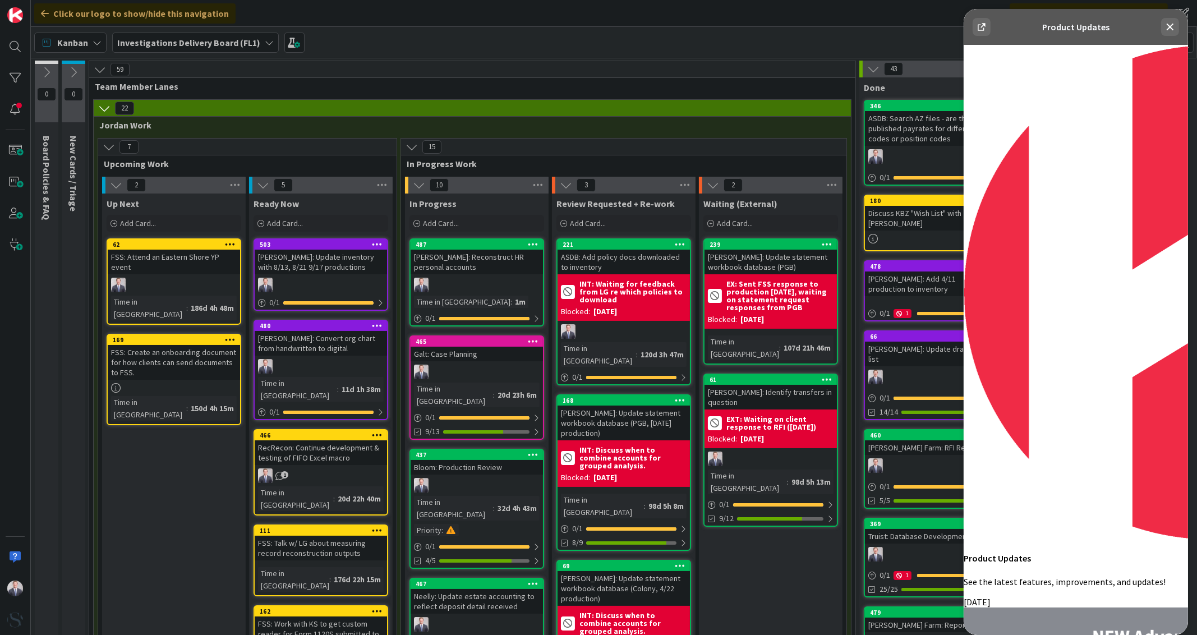
scroll to position [210, 0]
click at [1168, 27] on icon at bounding box center [1169, 27] width 7 height 7
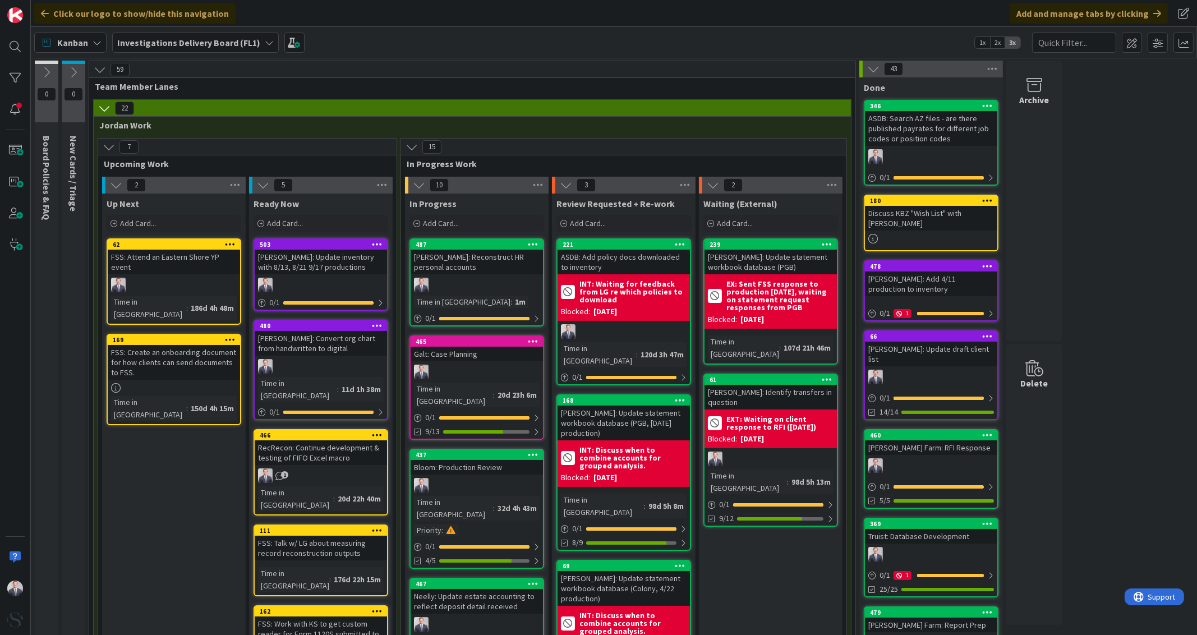
scroll to position [0, 0]
click at [18, 590] on img at bounding box center [15, 588] width 16 height 16
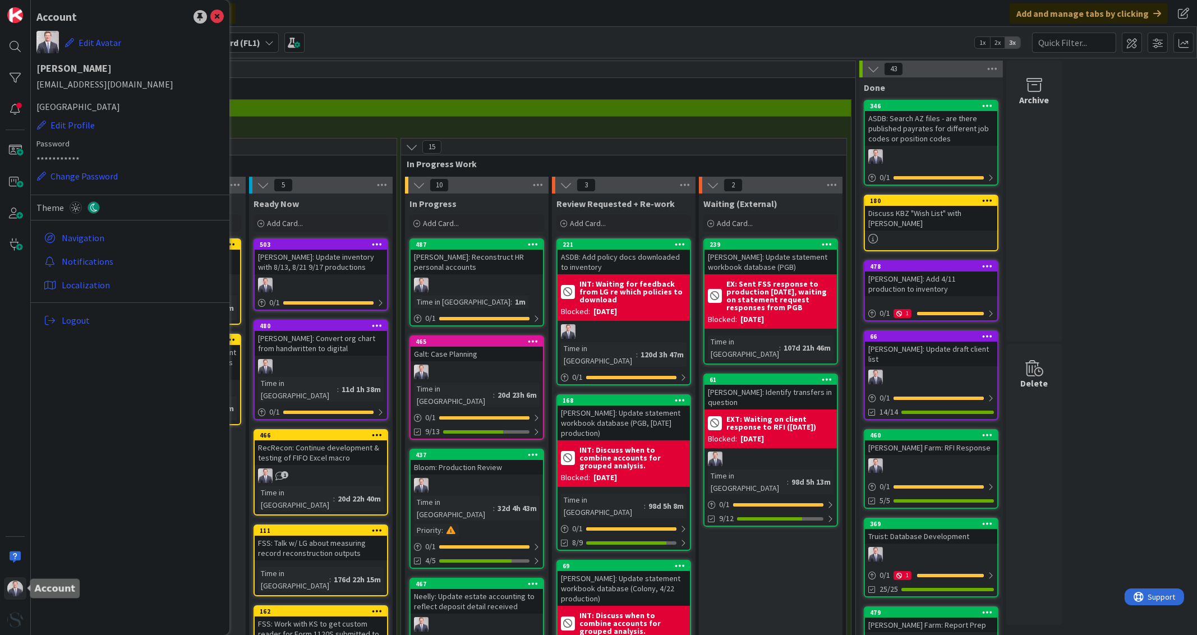
click at [18, 590] on img at bounding box center [15, 588] width 16 height 16
click at [1154, 40] on span at bounding box center [1157, 43] width 20 height 20
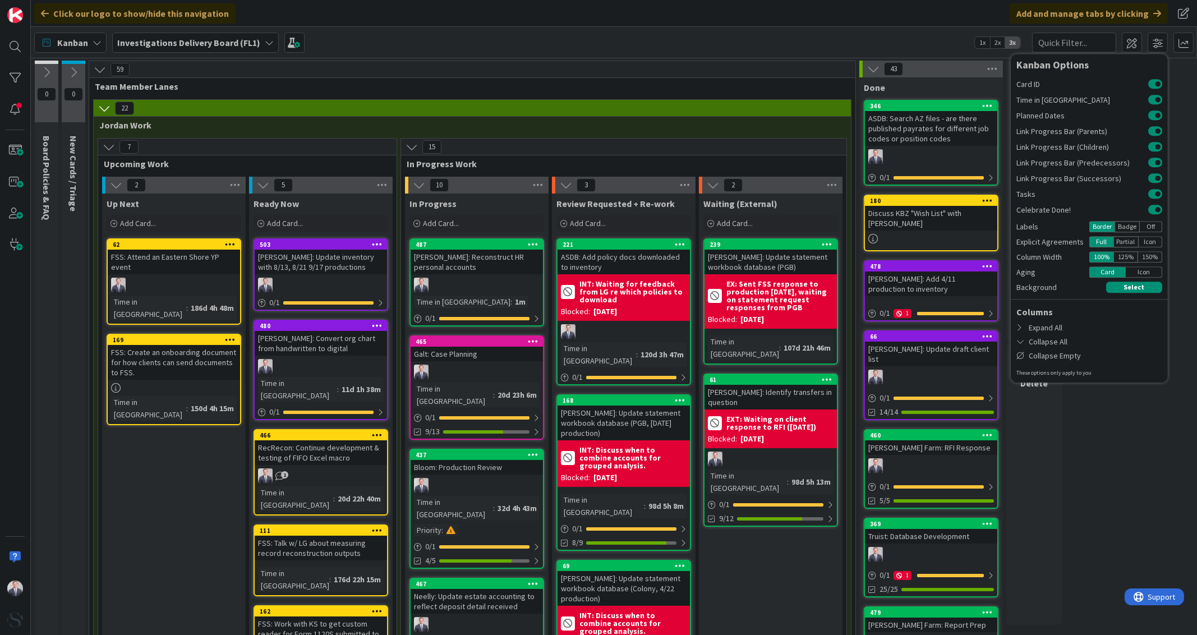
click at [791, 20] on div "Click our logo to show/hide this navigation Add and manage tabs by clicking" at bounding box center [614, 13] width 1166 height 27
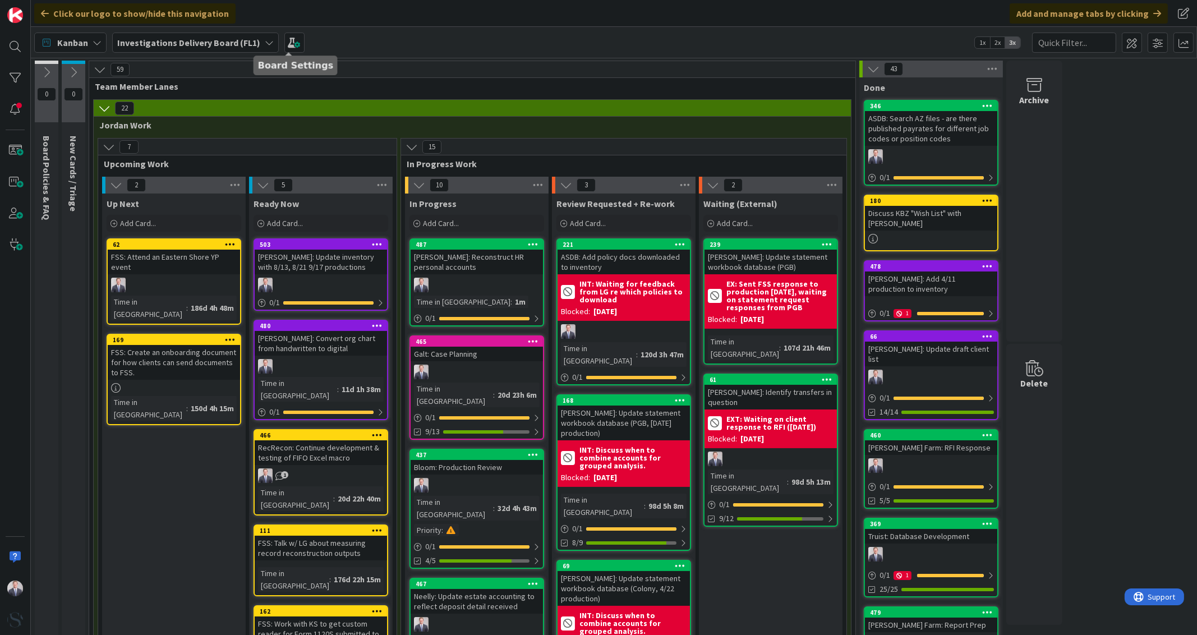
click at [294, 42] on span at bounding box center [294, 43] width 20 height 20
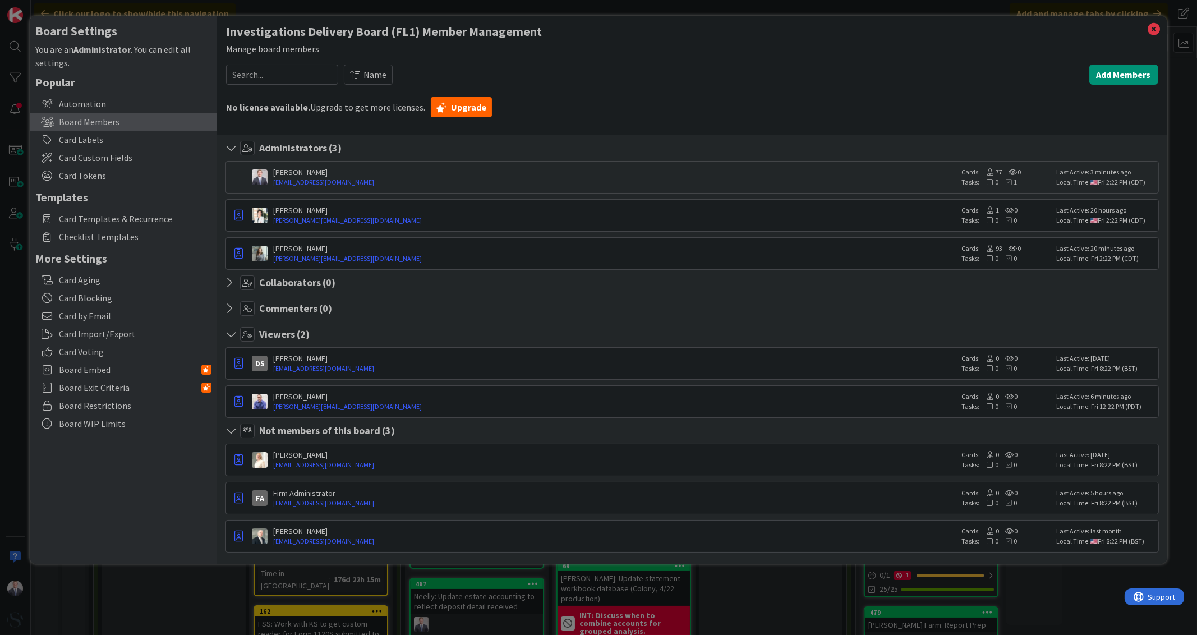
click at [112, 293] on div "Card Blocking" at bounding box center [123, 298] width 187 height 18
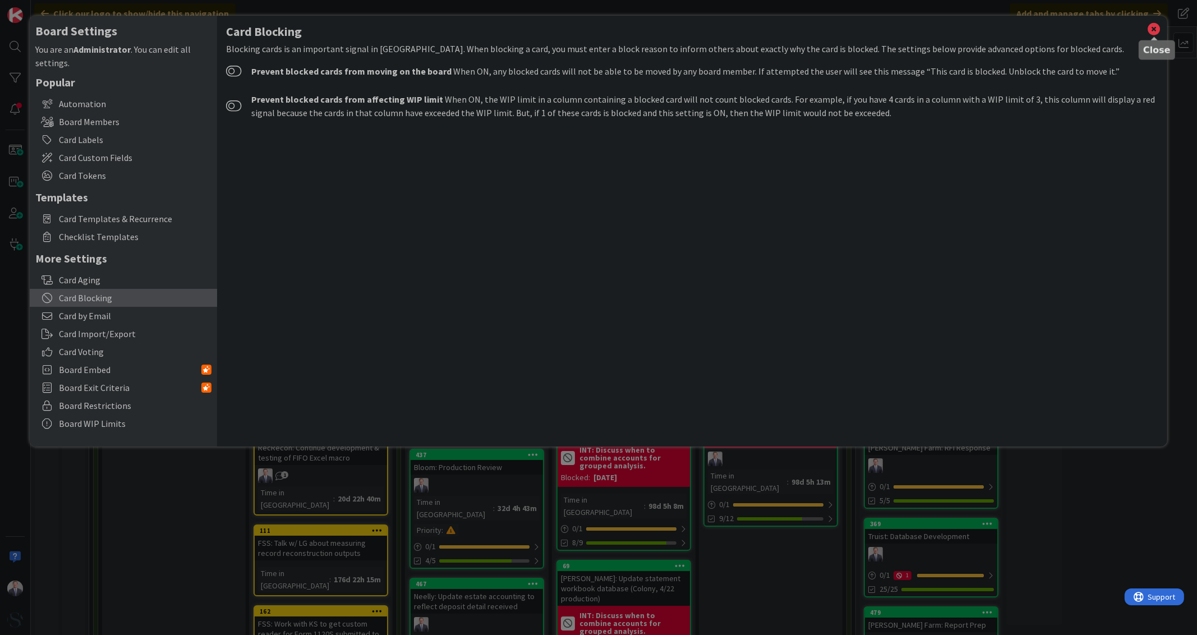
click at [1155, 26] on icon at bounding box center [1154, 29] width 15 height 16
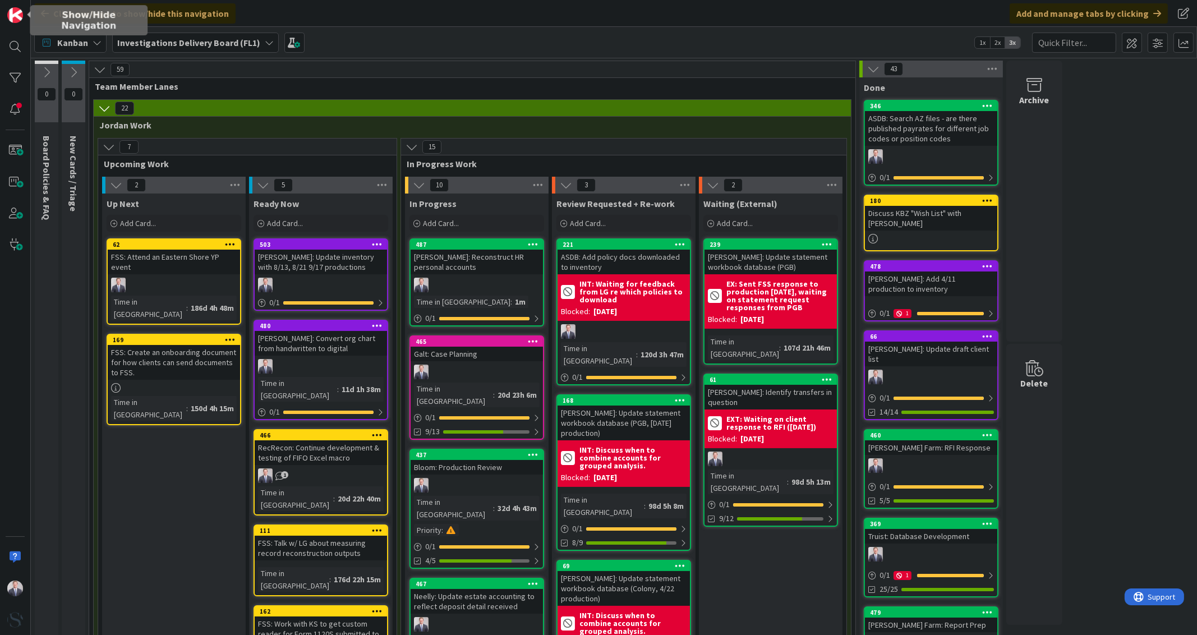
click at [18, 16] on img at bounding box center [15, 15] width 16 height 16
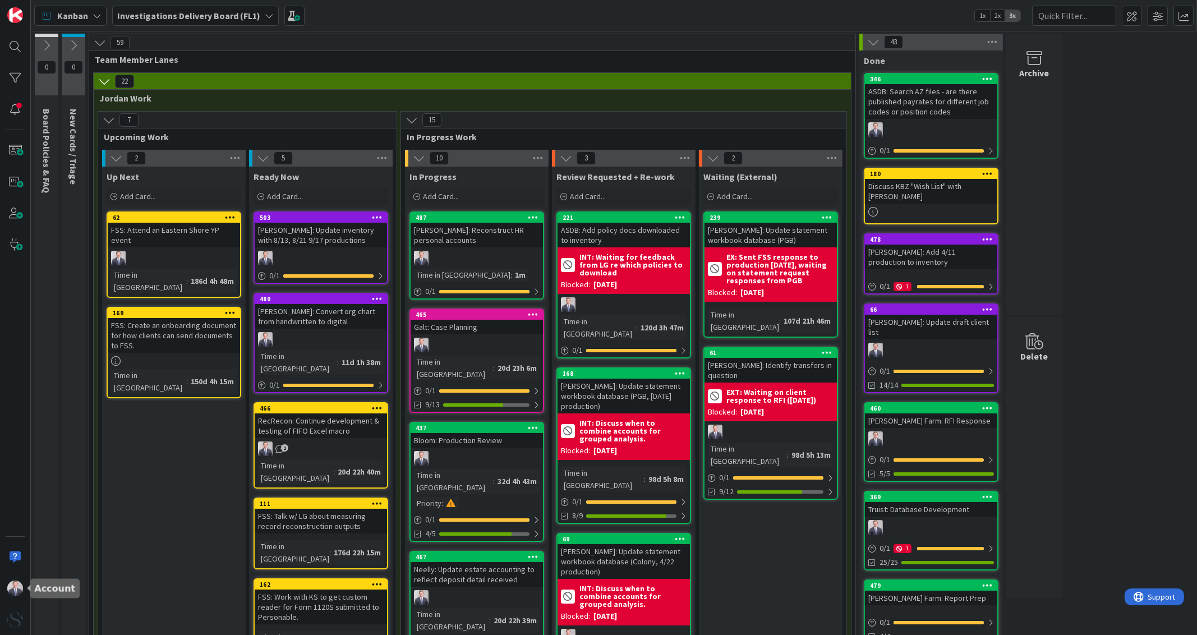
click at [17, 597] on div at bounding box center [15, 588] width 22 height 22
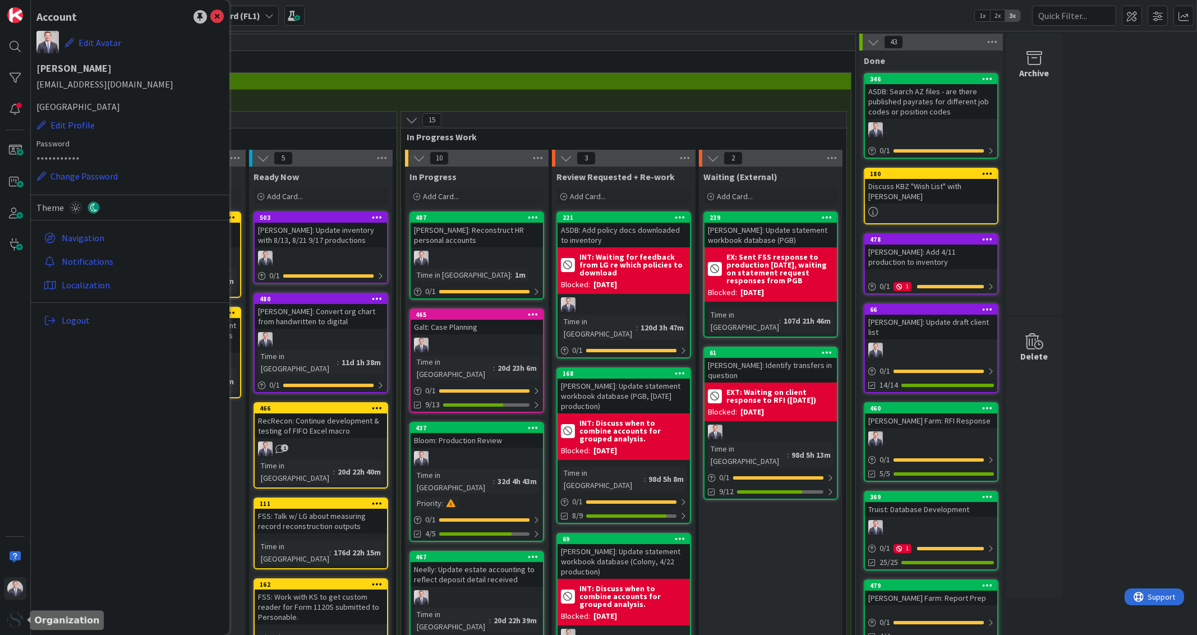
click at [14, 616] on img at bounding box center [15, 620] width 16 height 16
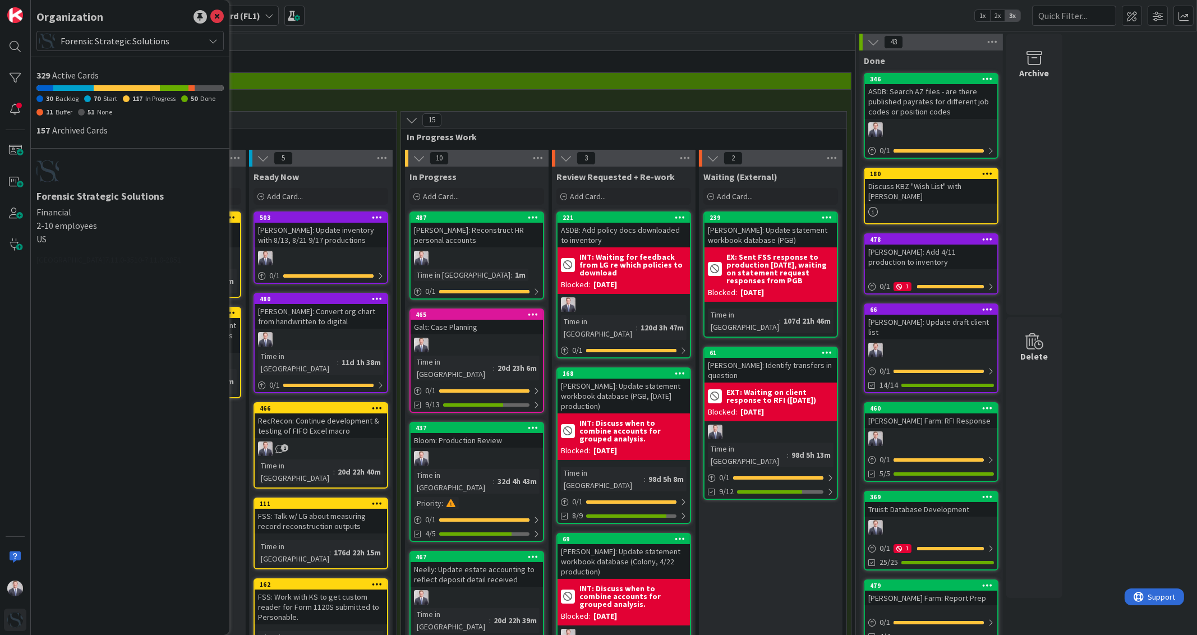
click at [56, 178] on img at bounding box center [47, 171] width 22 height 22
click at [53, 196] on h1 "Forensic Strategic Solutions" at bounding box center [129, 196] width 187 height 11
click at [44, 173] on img at bounding box center [47, 171] width 22 height 22
click at [219, 15] on icon at bounding box center [216, 16] width 13 height 13
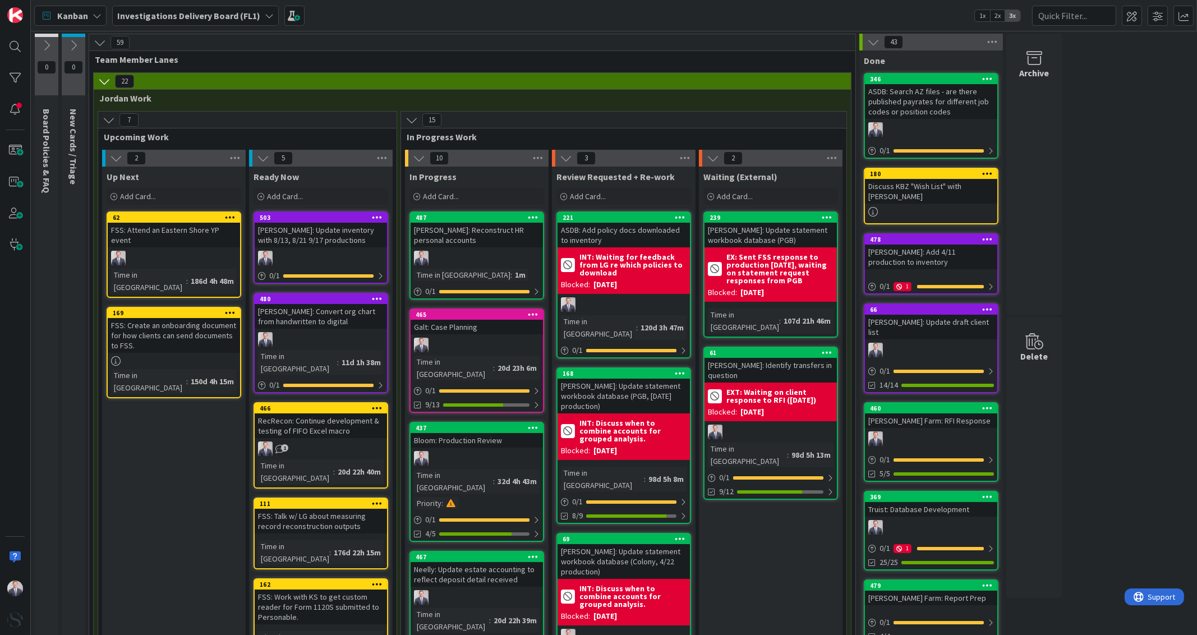
click at [648, 256] on b "INT: Waiting for feedback from LG re which policies to download" at bounding box center [632, 265] width 107 height 24
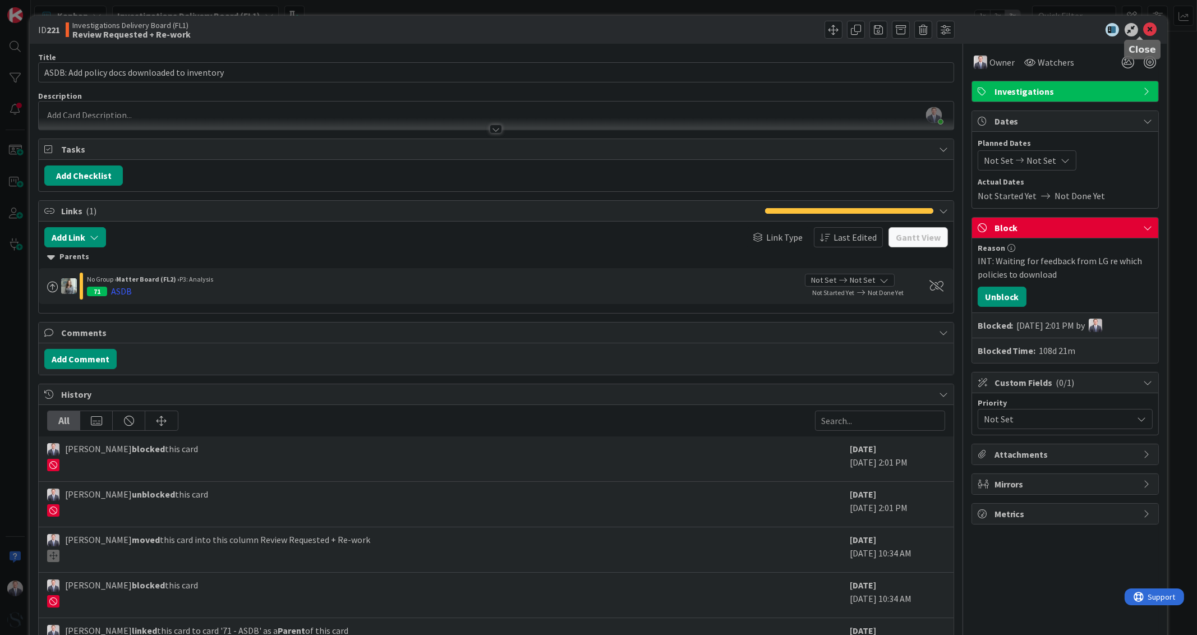
click at [1144, 27] on icon at bounding box center [1150, 29] width 13 height 13
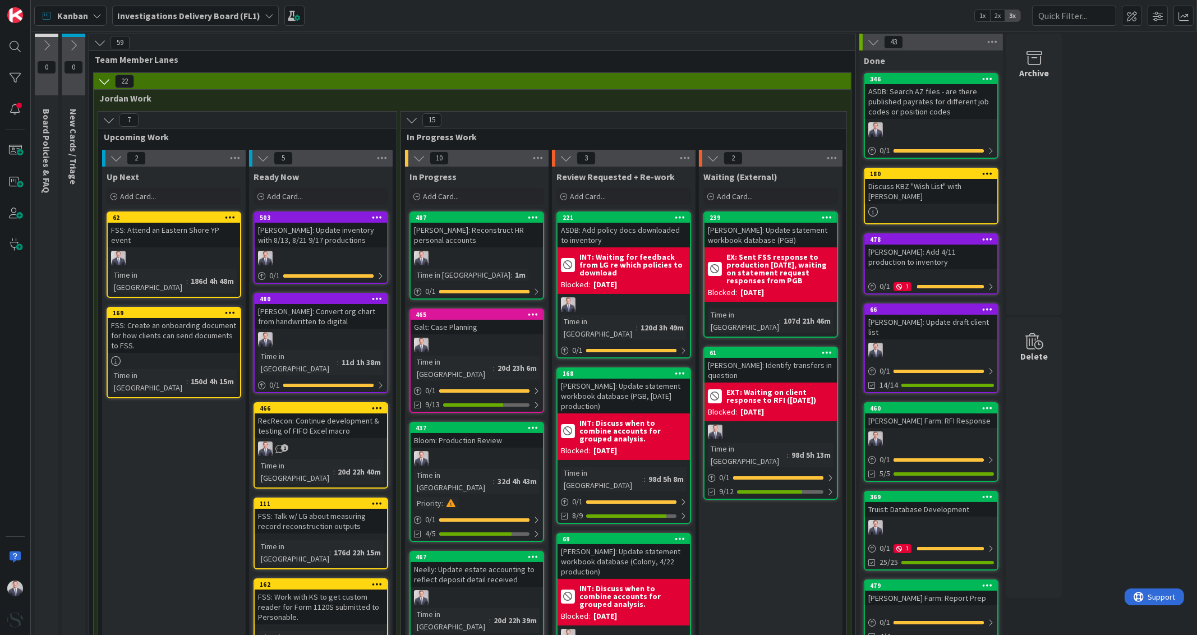
click at [479, 334] on link "465 Galt: Case Planning Time in Column : 20d 23h 6m 0 / 1 9/13" at bounding box center [476, 360] width 135 height 104
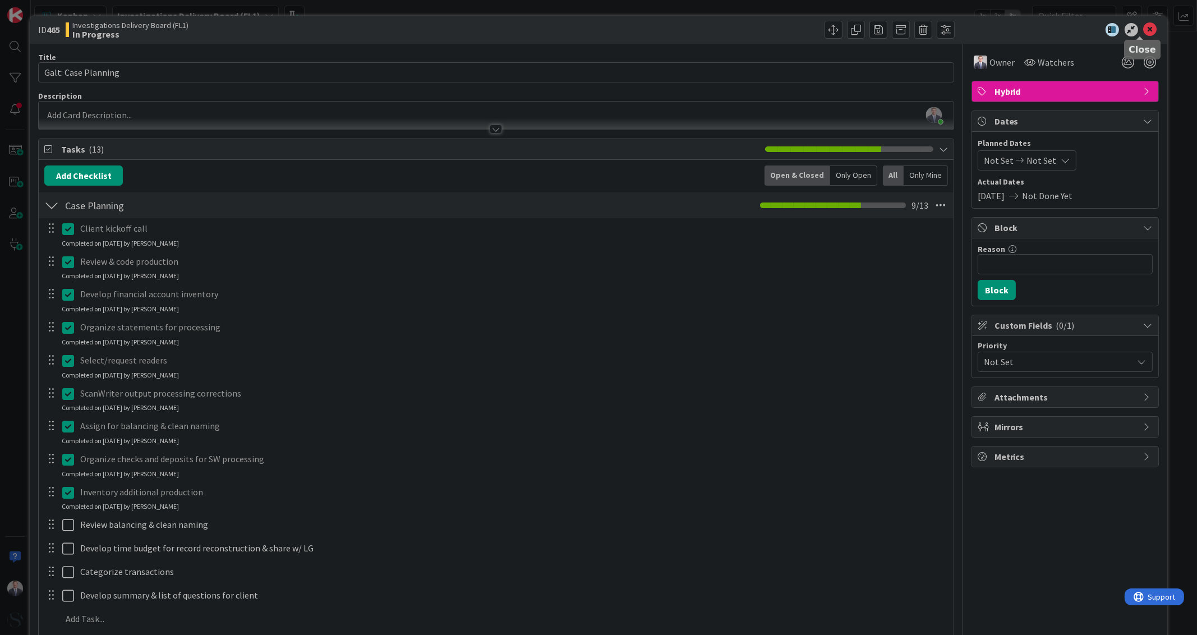
click at [1144, 27] on icon at bounding box center [1150, 29] width 13 height 13
